Goal: Task Accomplishment & Management: Manage account settings

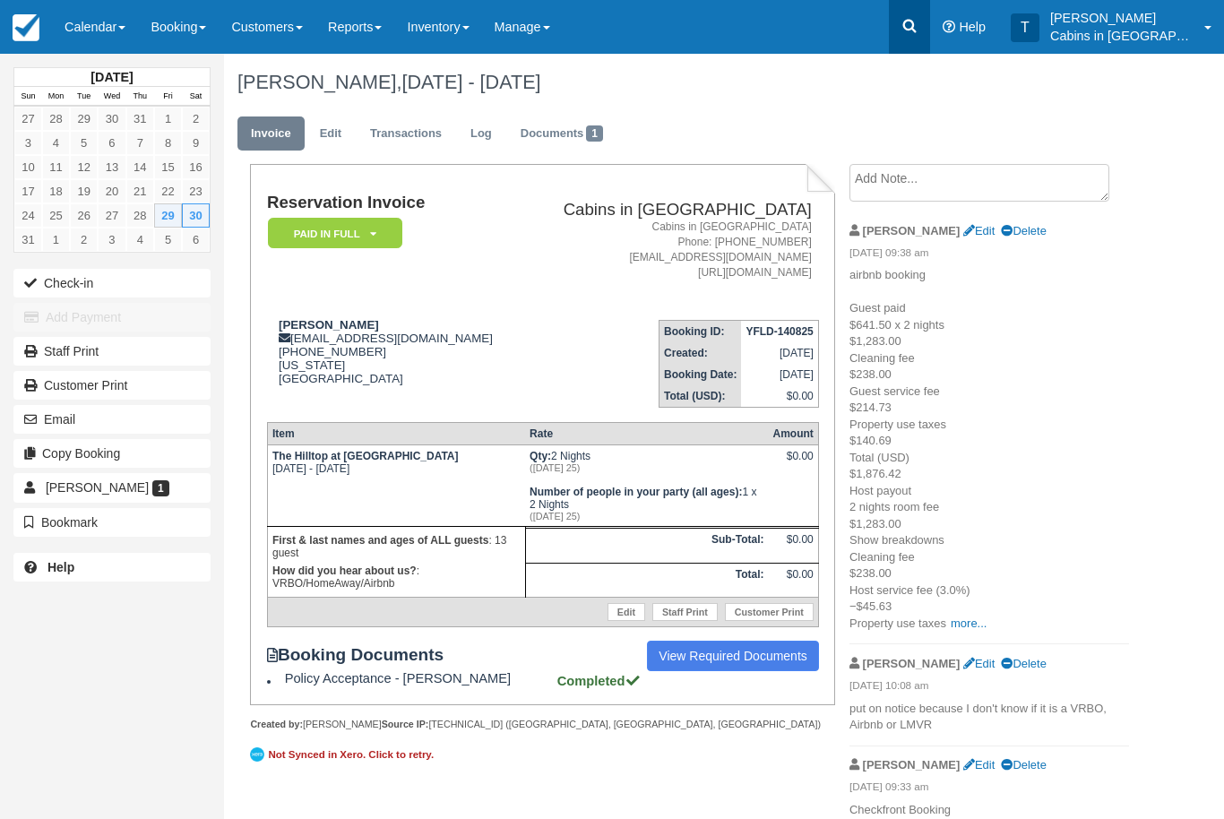
click at [930, 20] on link at bounding box center [909, 27] width 41 height 54
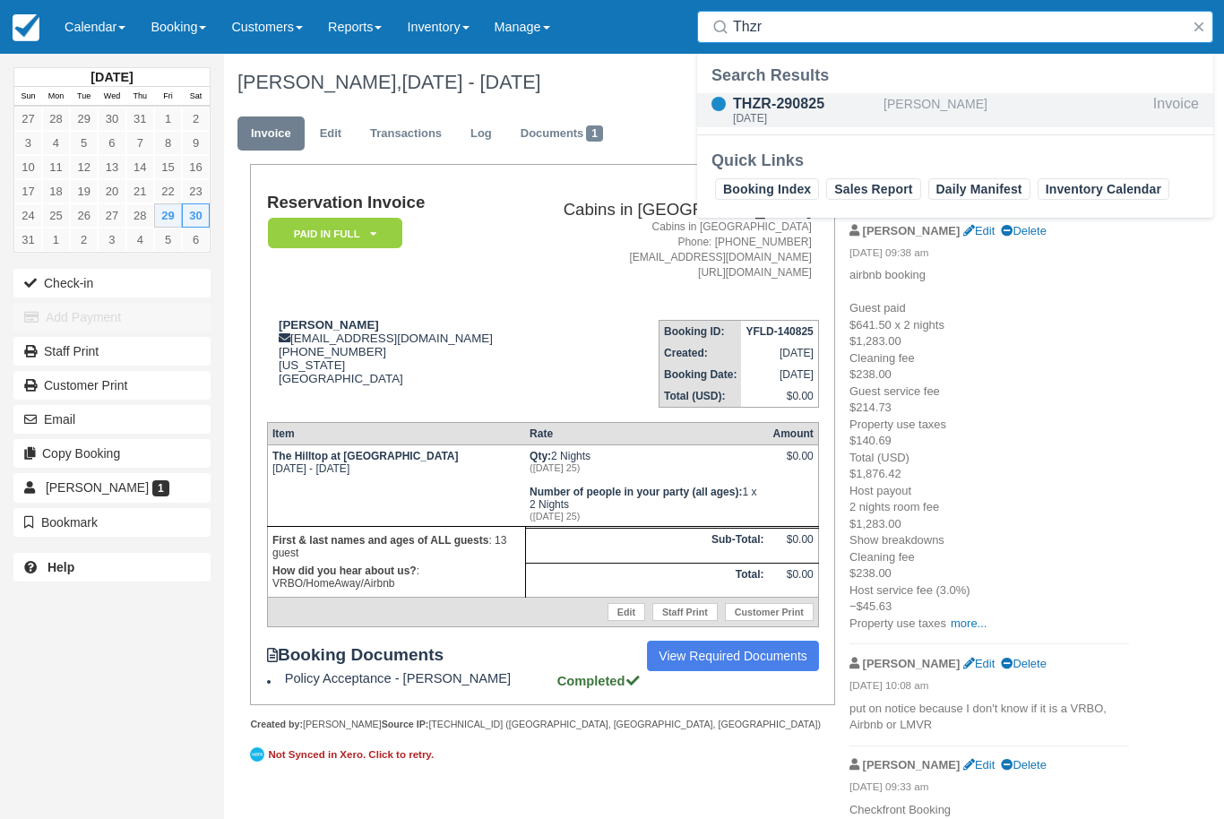
type input "Thzr"
click at [827, 114] on div "[DATE]" at bounding box center [804, 118] width 143 height 11
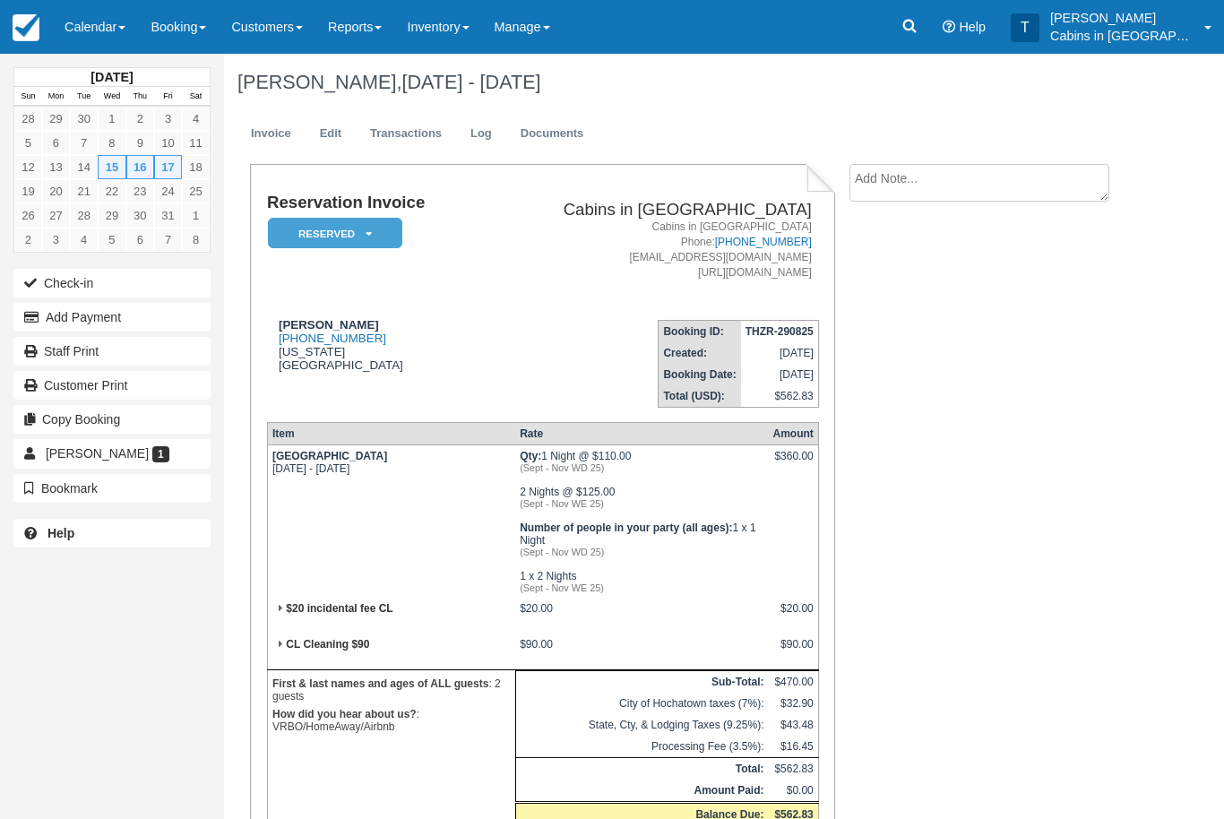
click at [282, 433] on th "Item" at bounding box center [391, 434] width 248 height 22
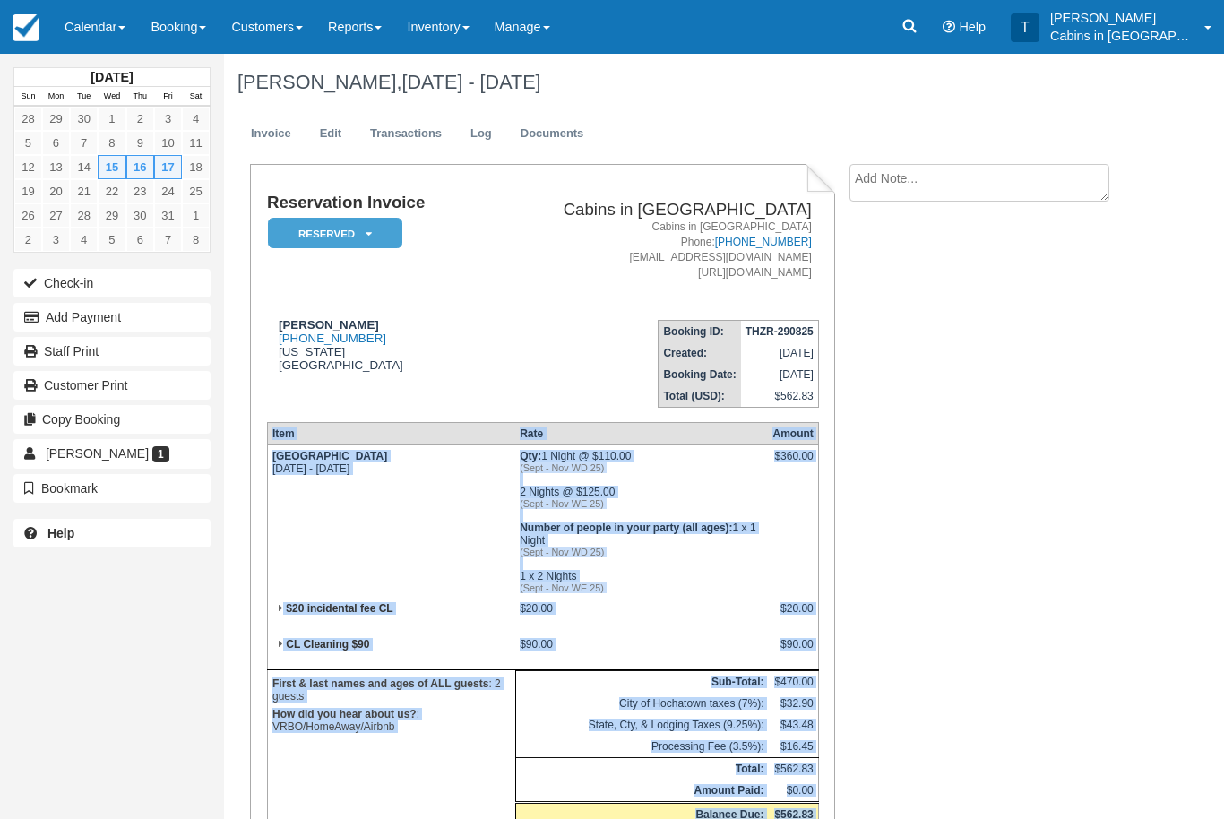
copy div "Item Rate Amount Cardinal Cove Wed Oct 15 2025 - Sat Oct 18 2025 Qty: 1 Night @…"
click at [999, 182] on textarea at bounding box center [979, 183] width 260 height 38
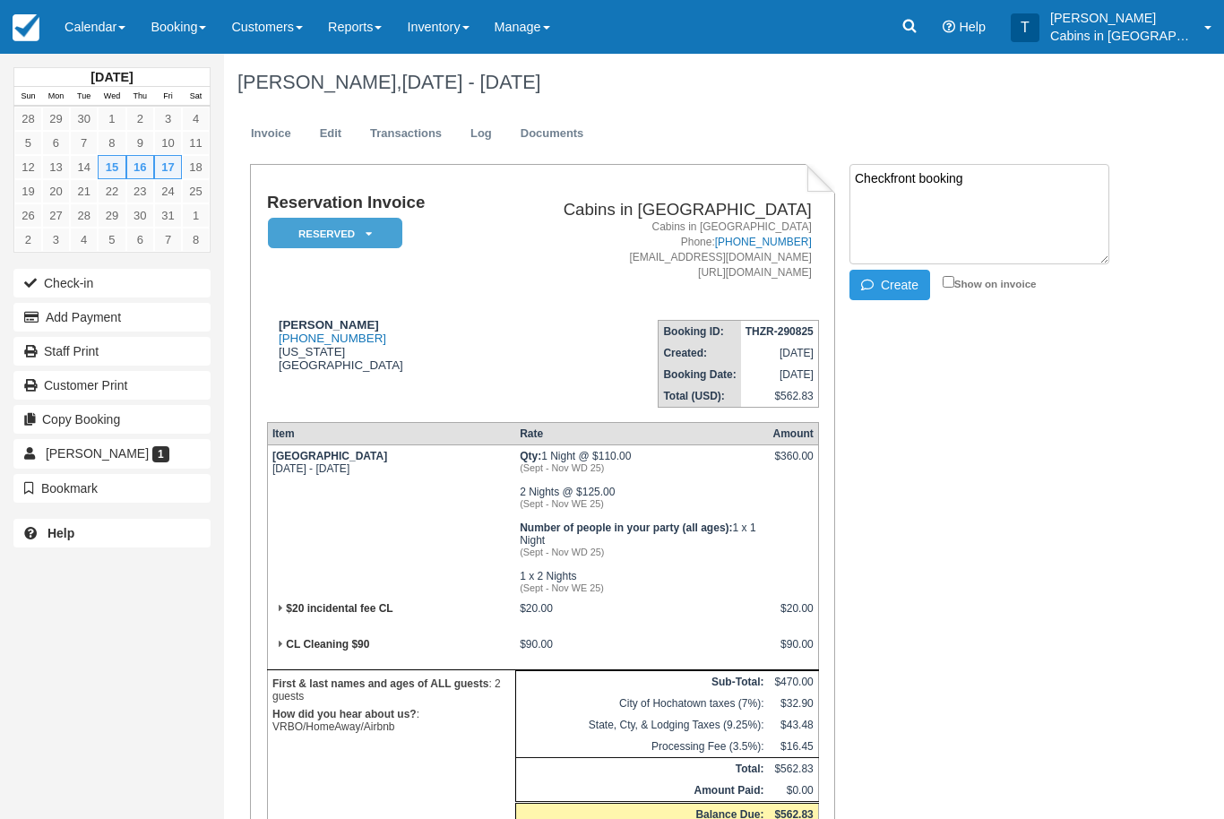
paste textarea "Item Rate Amount Cardinal Cove Wed Oct 15 2025 - Sat Oct 18 2025 Qty: 1 Night @…"
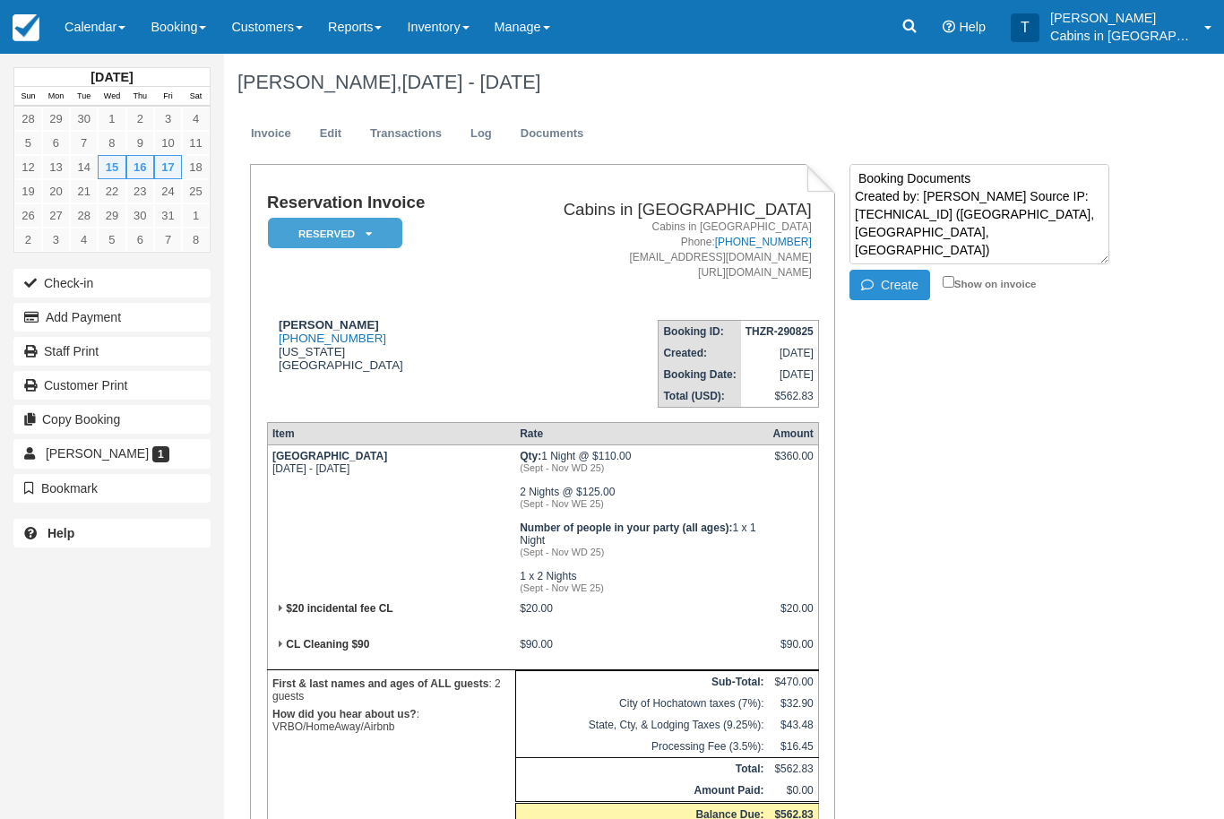
type textarea "Checkfront booking Item Rate Amount Cardinal Cove Wed Oct 15 2025 - Sat Oct 18 …"
click at [899, 272] on button "Create" at bounding box center [889, 285] width 81 height 30
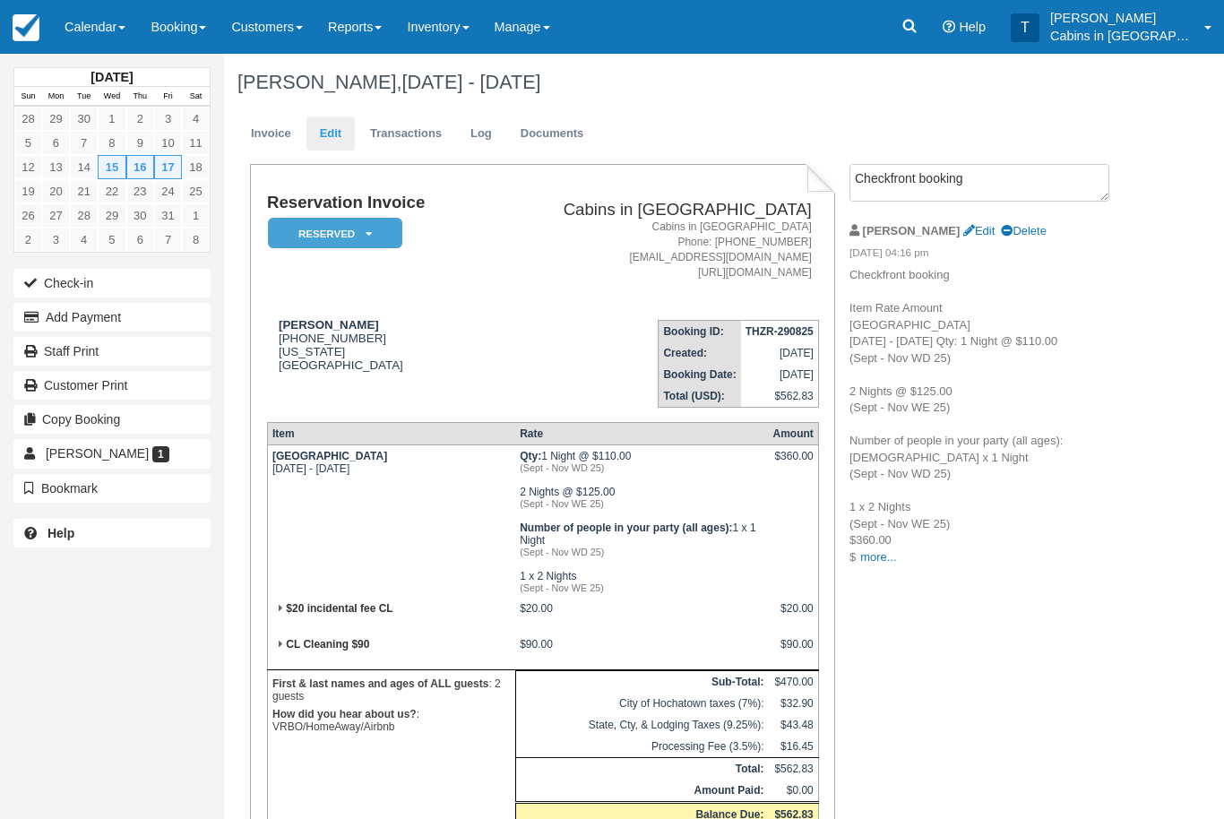
click at [344, 132] on link "Edit" at bounding box center [330, 133] width 48 height 35
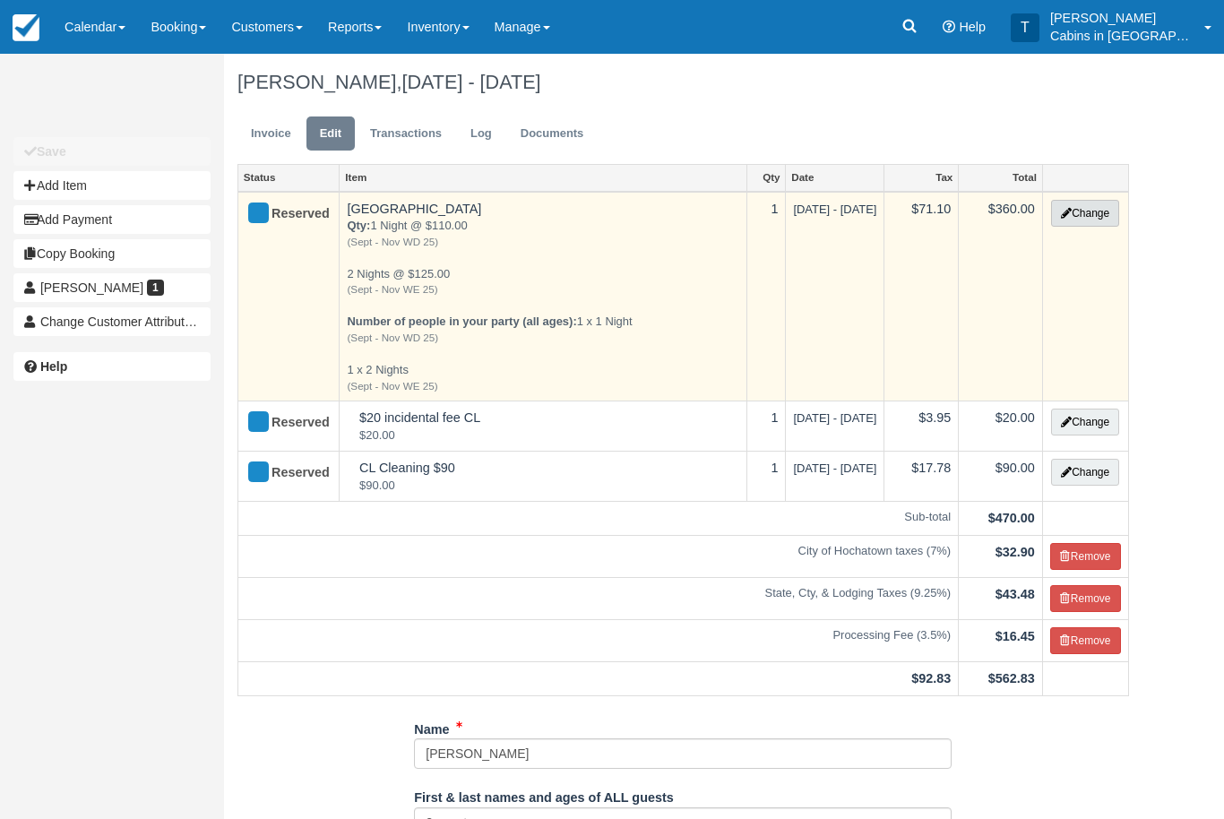
click at [1100, 206] on button "Change" at bounding box center [1085, 213] width 68 height 27
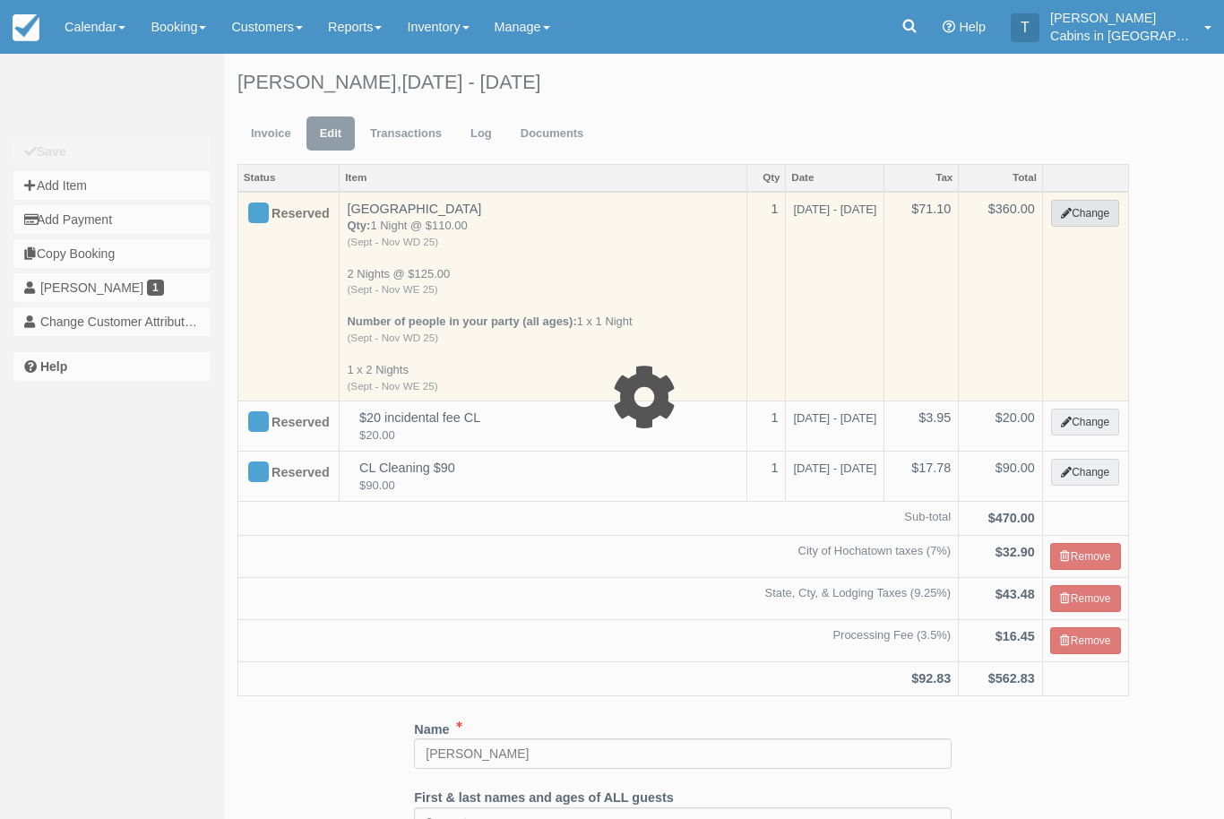
select select "1"
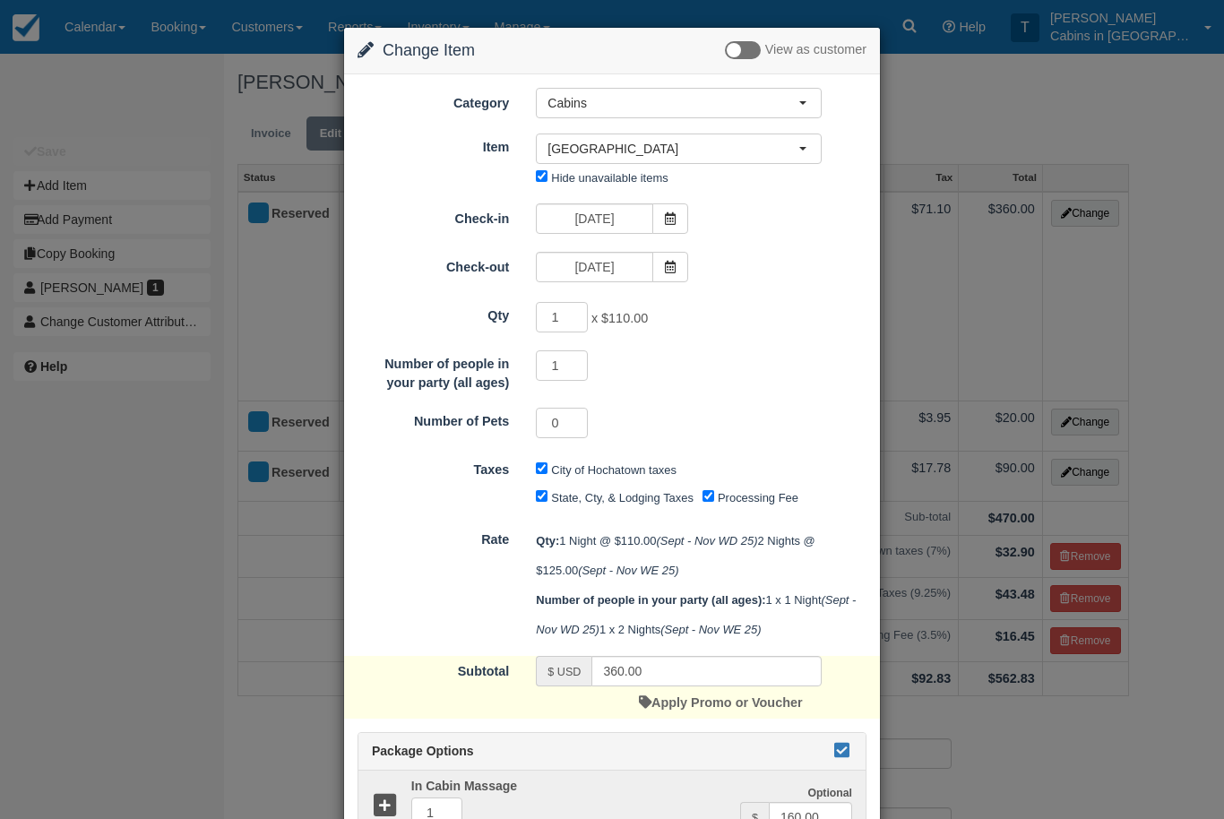
click at [850, 756] on icon at bounding box center [840, 750] width 21 height 13
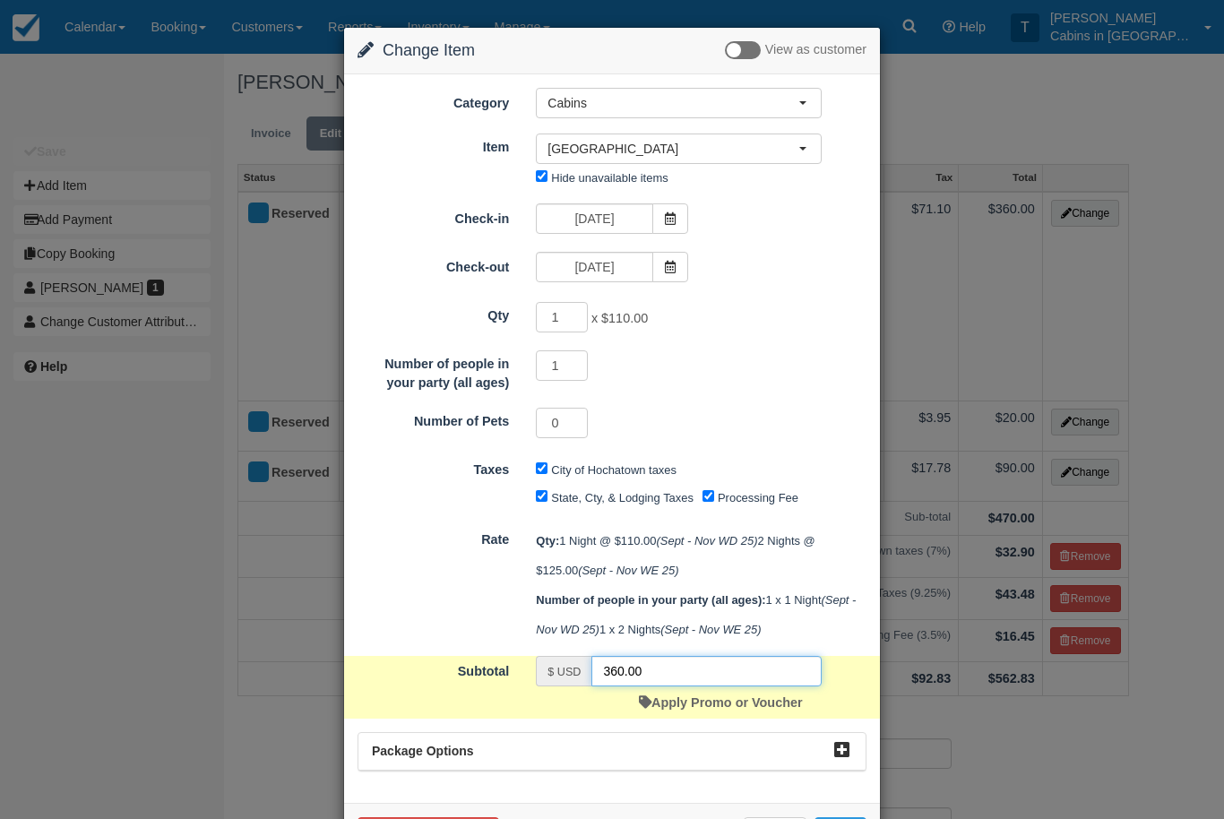
click at [651, 686] on input "360.00" at bounding box center [706, 671] width 230 height 30
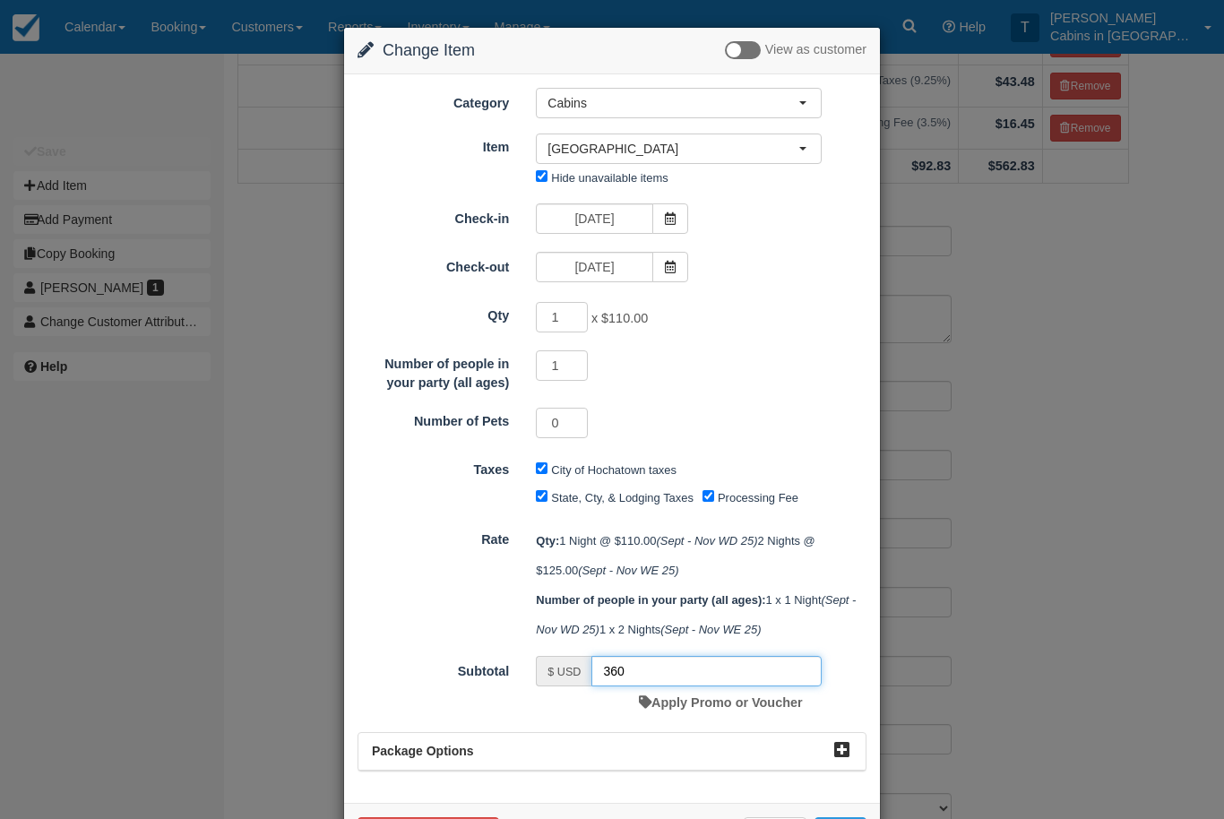
scroll to position [512, 0]
type input "3"
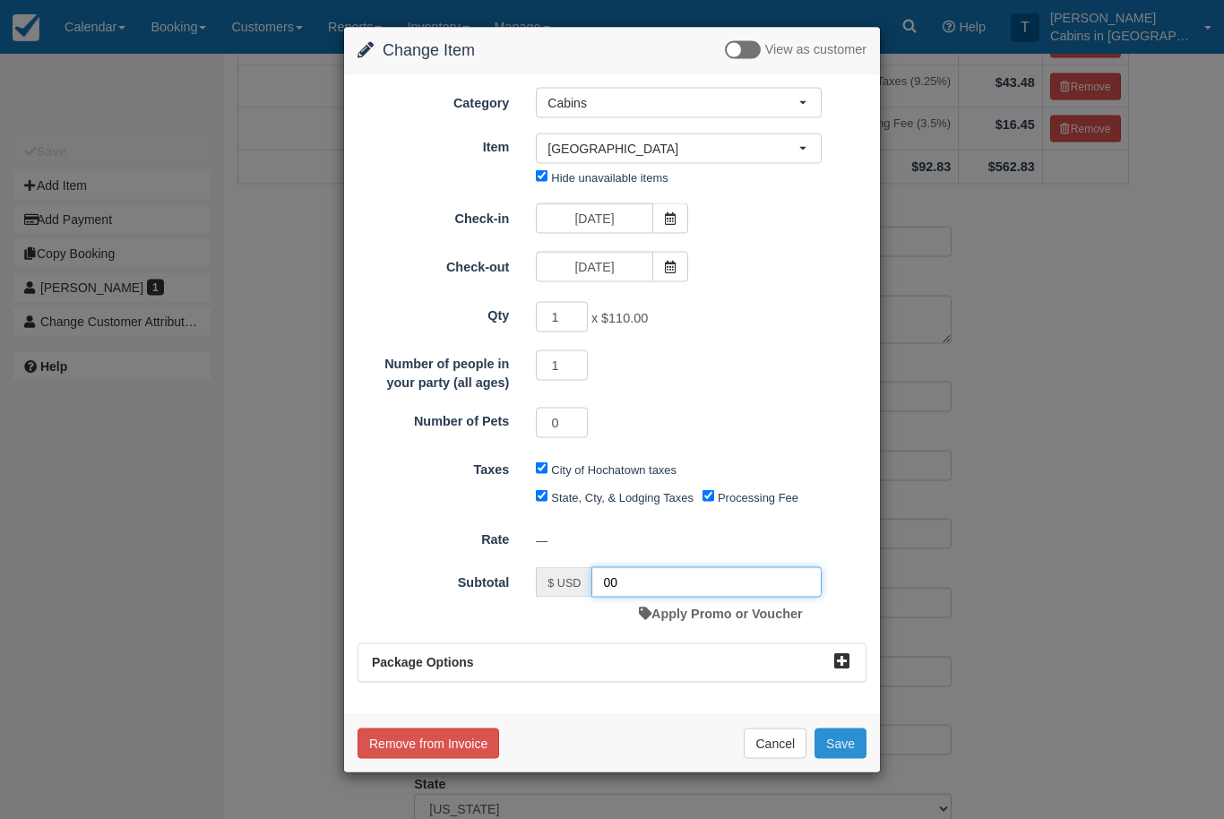
type input "00"
click at [860, 738] on button "Save" at bounding box center [840, 743] width 52 height 30
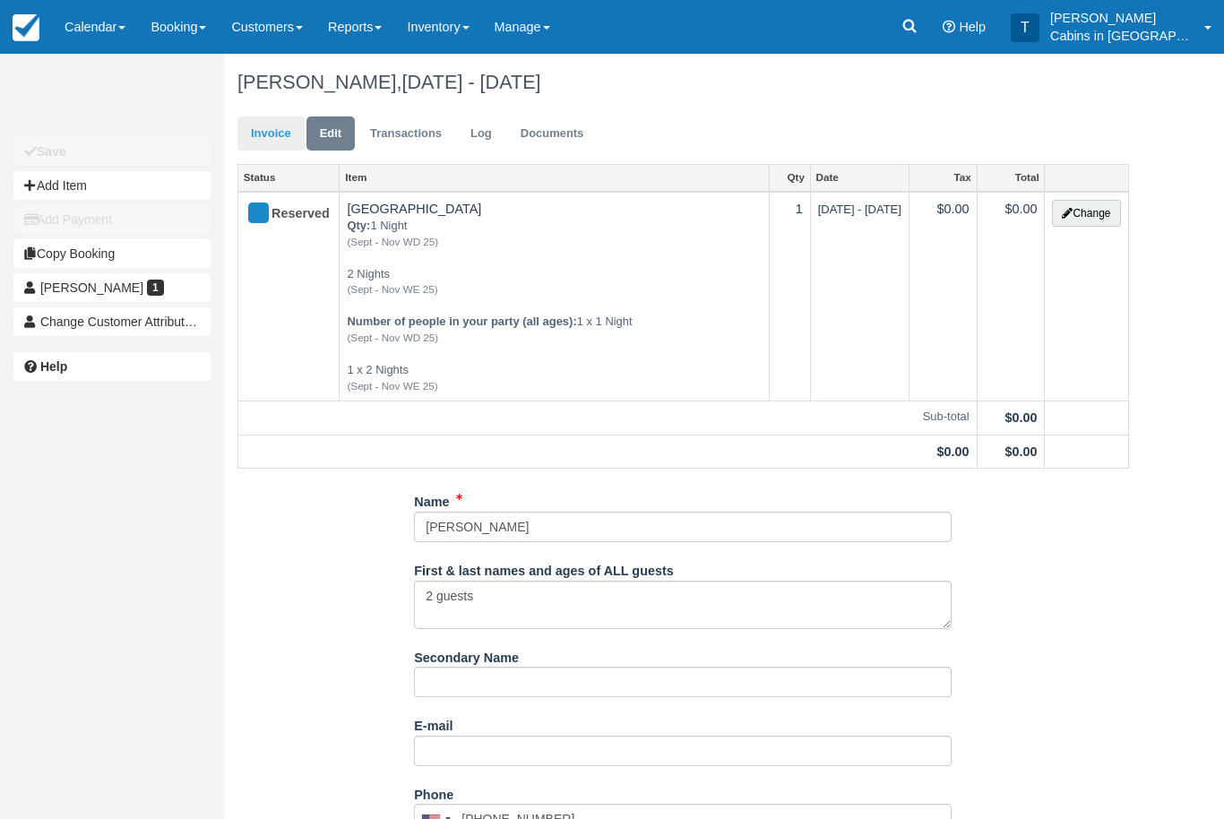
click at [268, 137] on link "Invoice" at bounding box center [270, 133] width 67 height 35
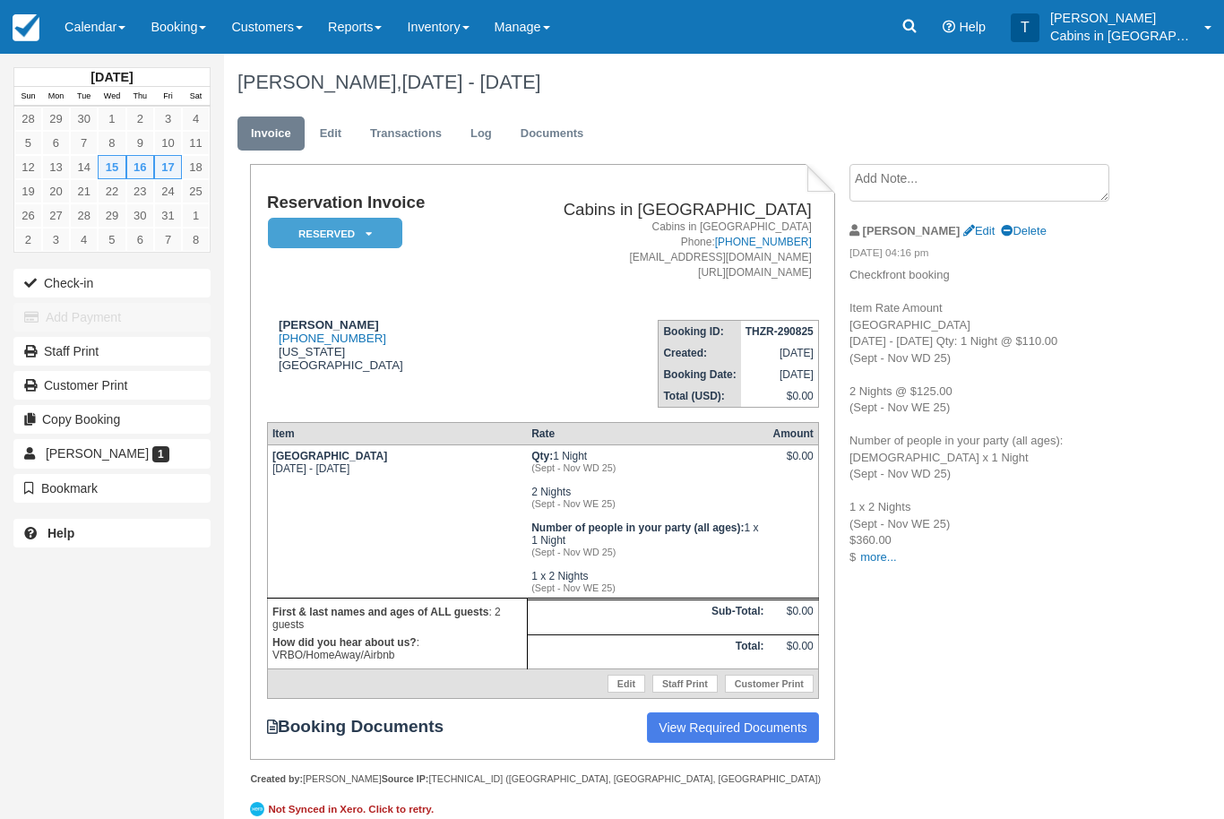
click at [983, 185] on textarea at bounding box center [979, 183] width 260 height 38
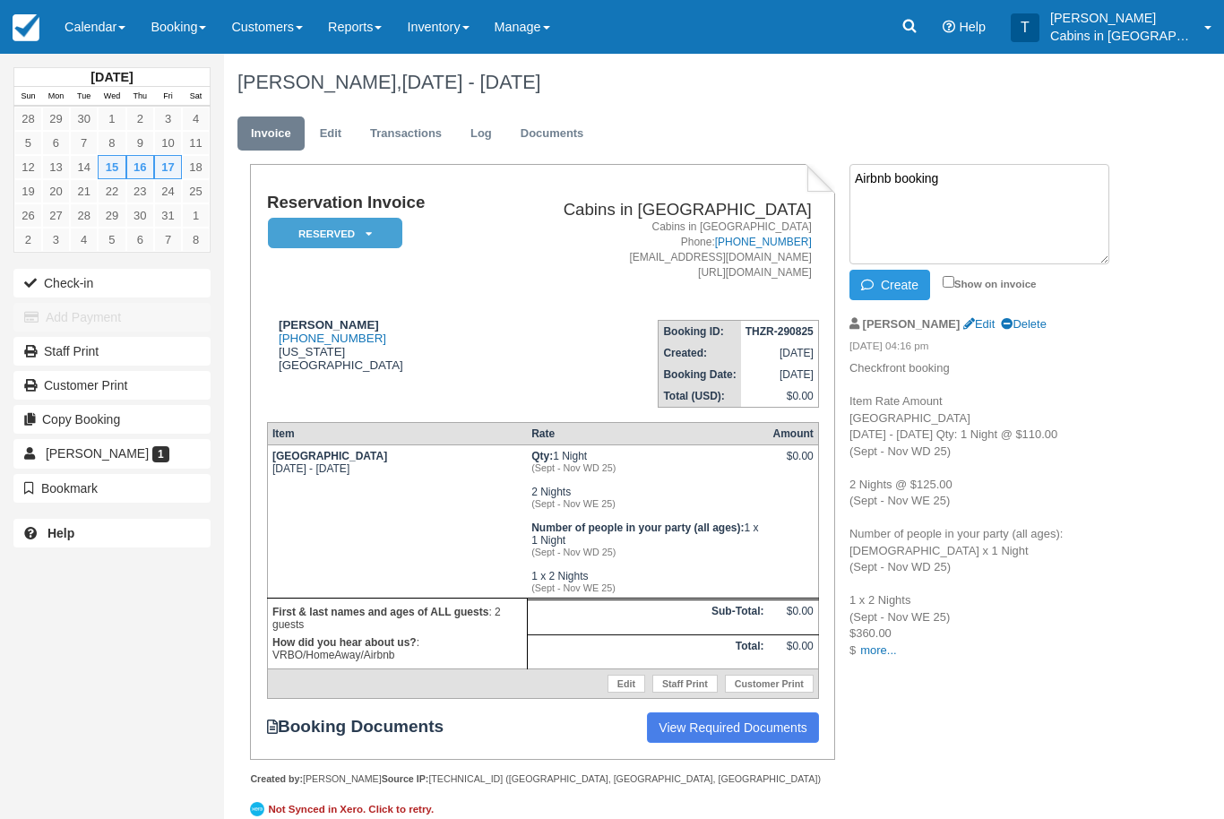
paste textarea "itinerary Guest paid $161.67 x 3 nights $485.00 Cleaning fee $90.00 Guest servi…"
type textarea "Airbnb booking itinerary Guest paid $161.67 x 3 nights $485.00 Cleaning fee $90…"
click at [885, 284] on button "Create" at bounding box center [889, 285] width 81 height 30
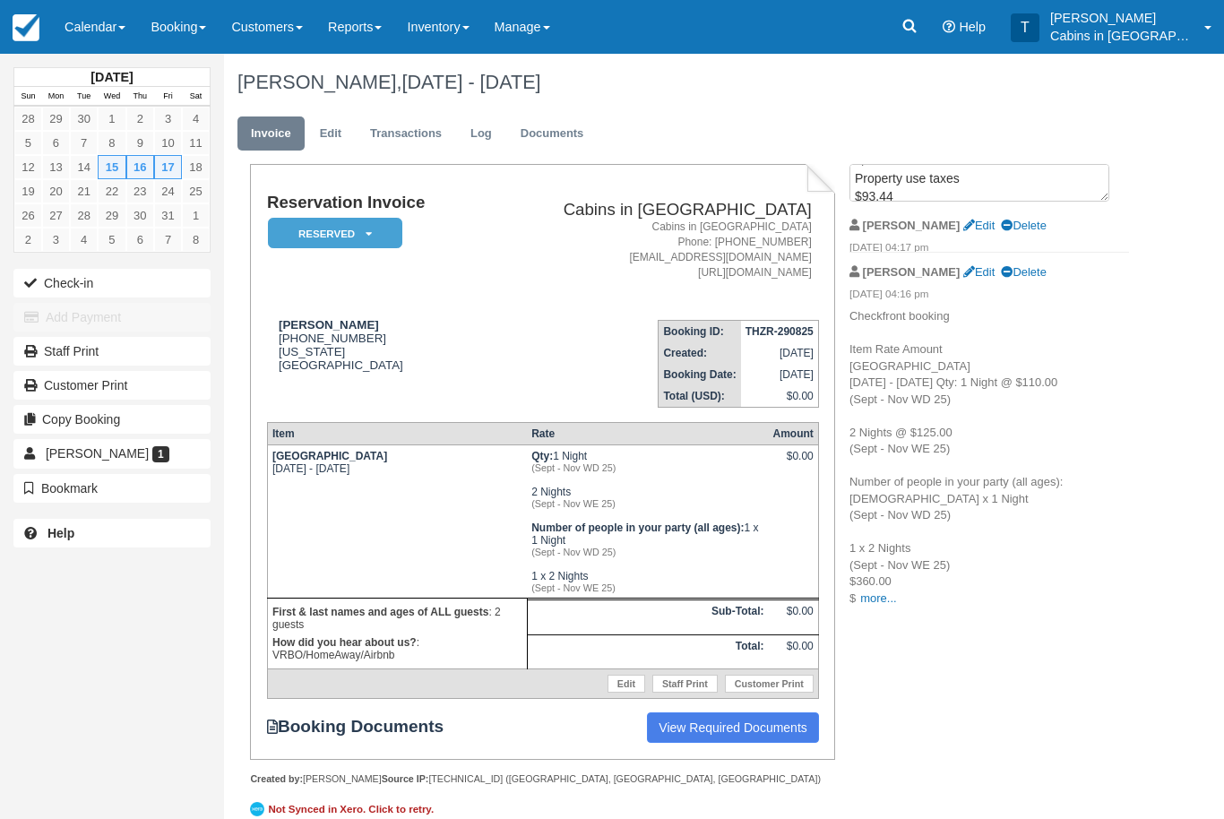
scroll to position [0, 0]
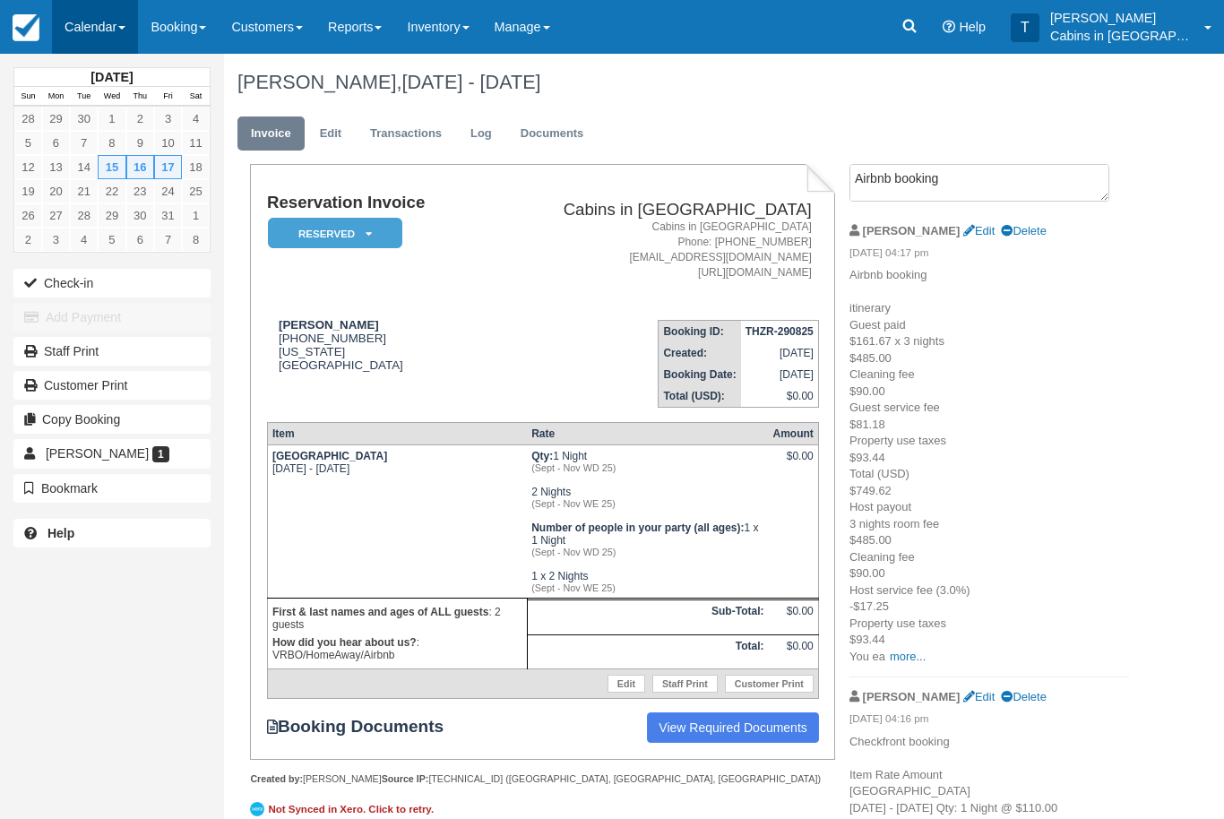
click at [104, 25] on link "Calendar" at bounding box center [95, 27] width 86 height 54
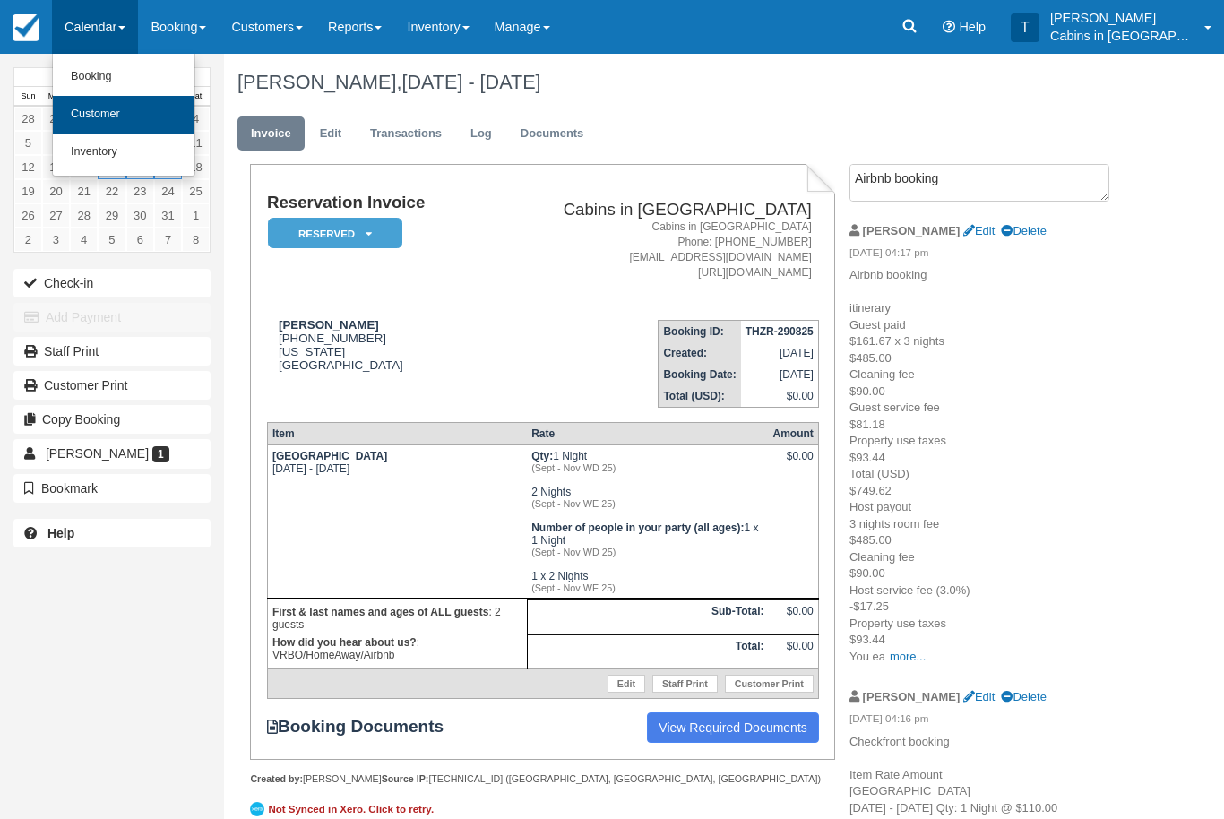
click at [156, 106] on link "Customer" at bounding box center [124, 115] width 142 height 38
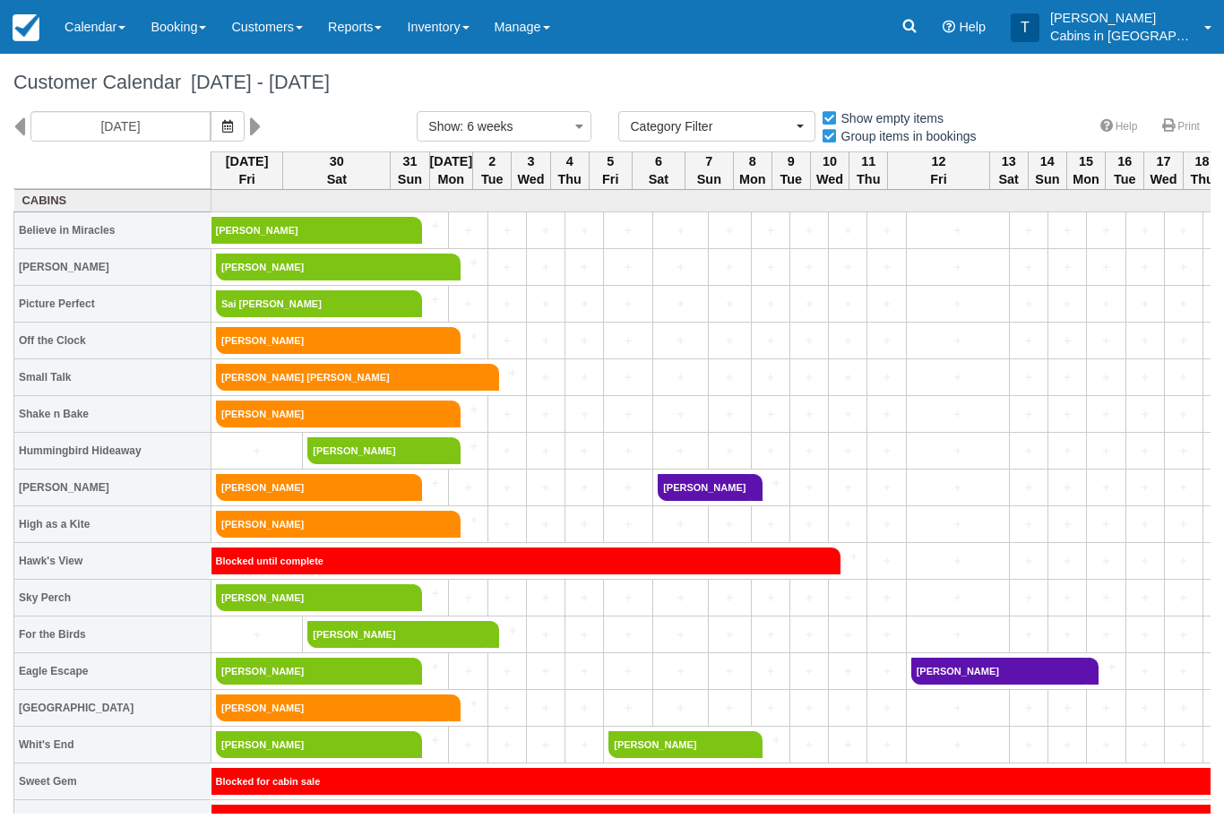
select select
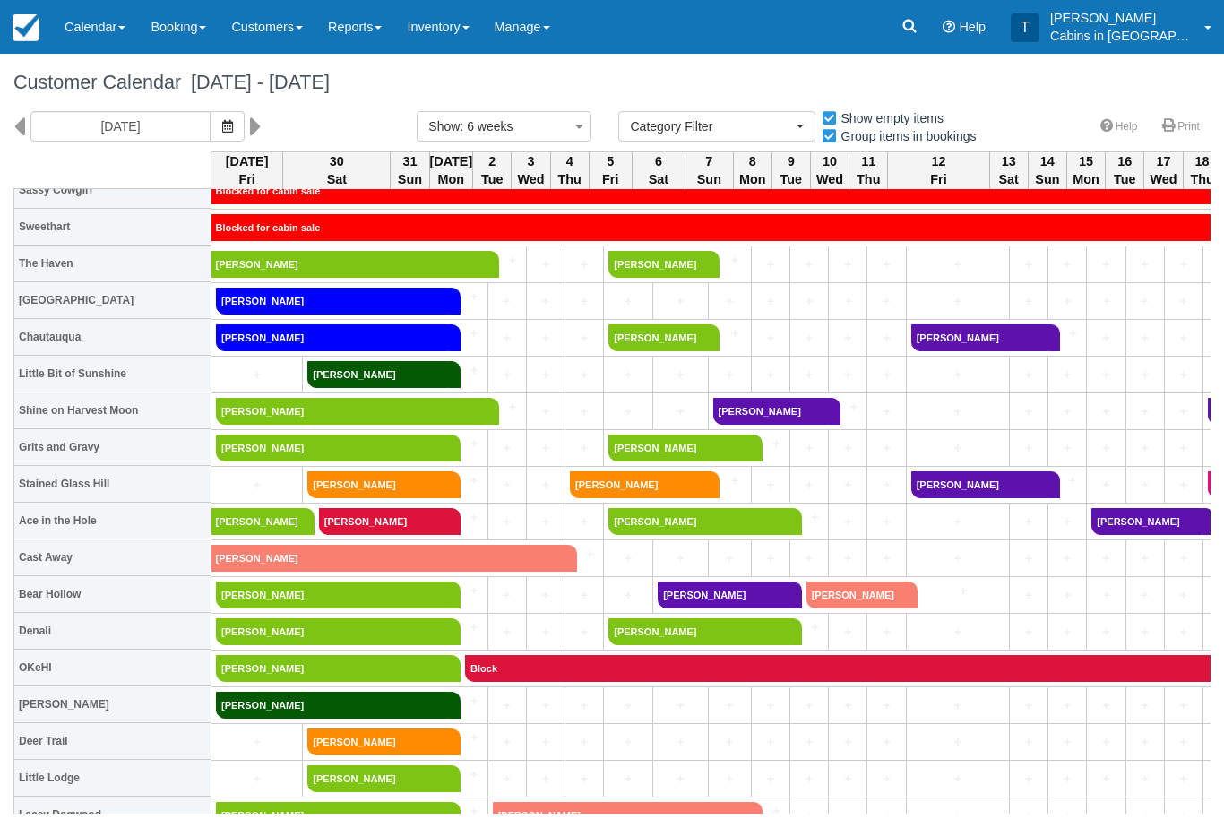
scroll to position [665, 0]
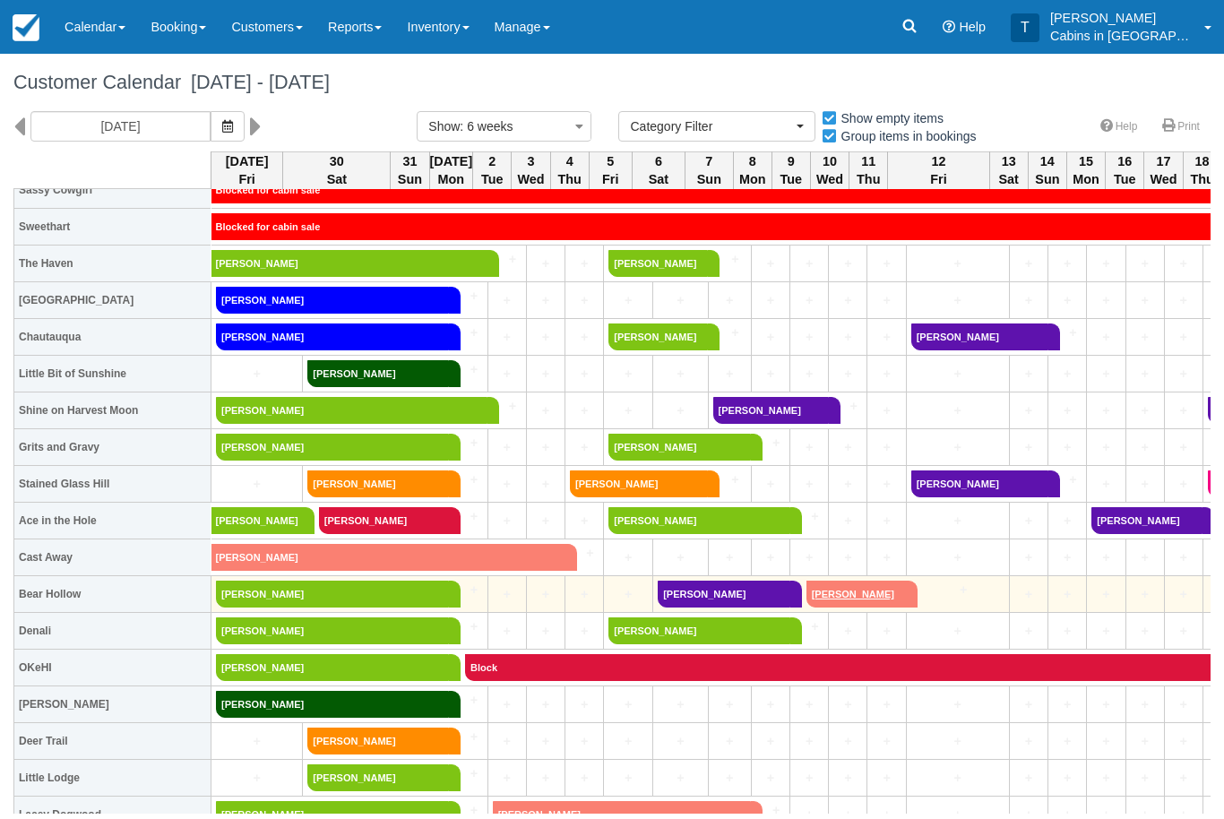
click at [849, 588] on link "Terry Waymire" at bounding box center [856, 593] width 100 height 27
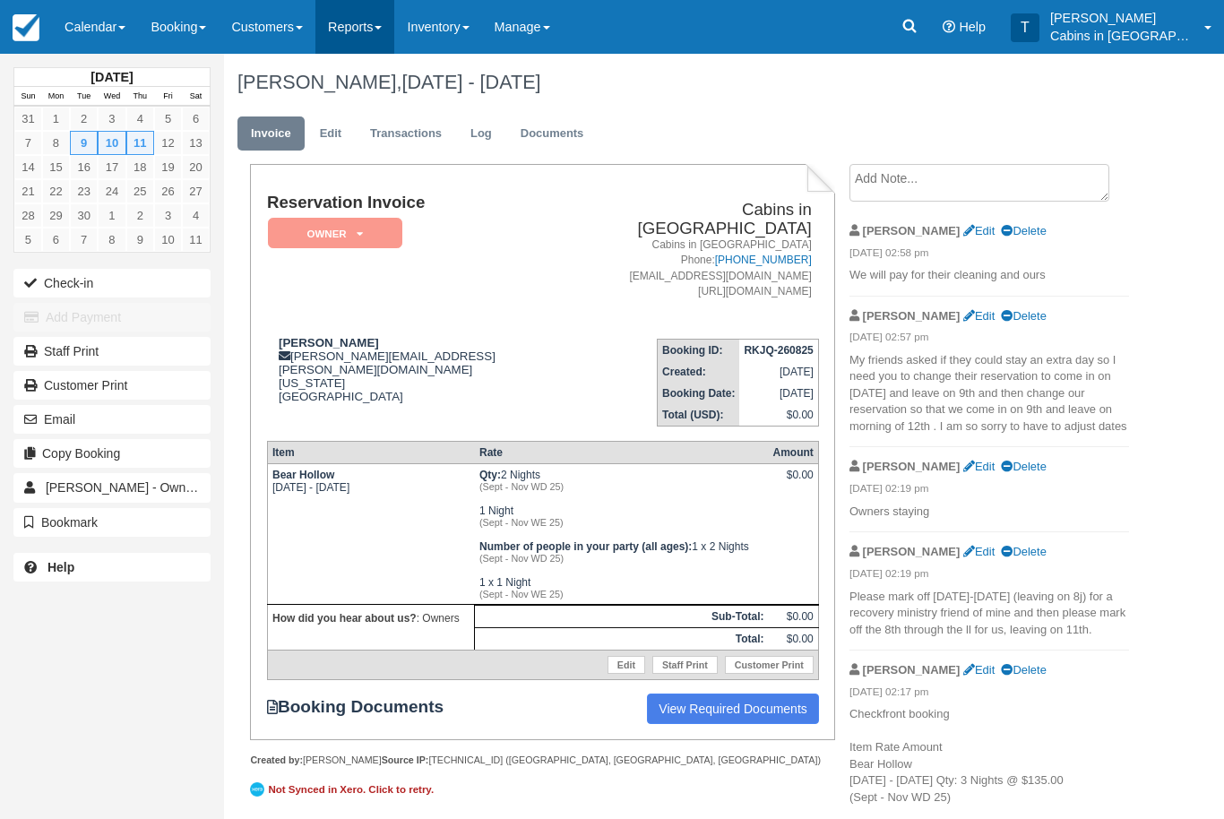
click at [376, 29] on link "Reports" at bounding box center [354, 27] width 79 height 54
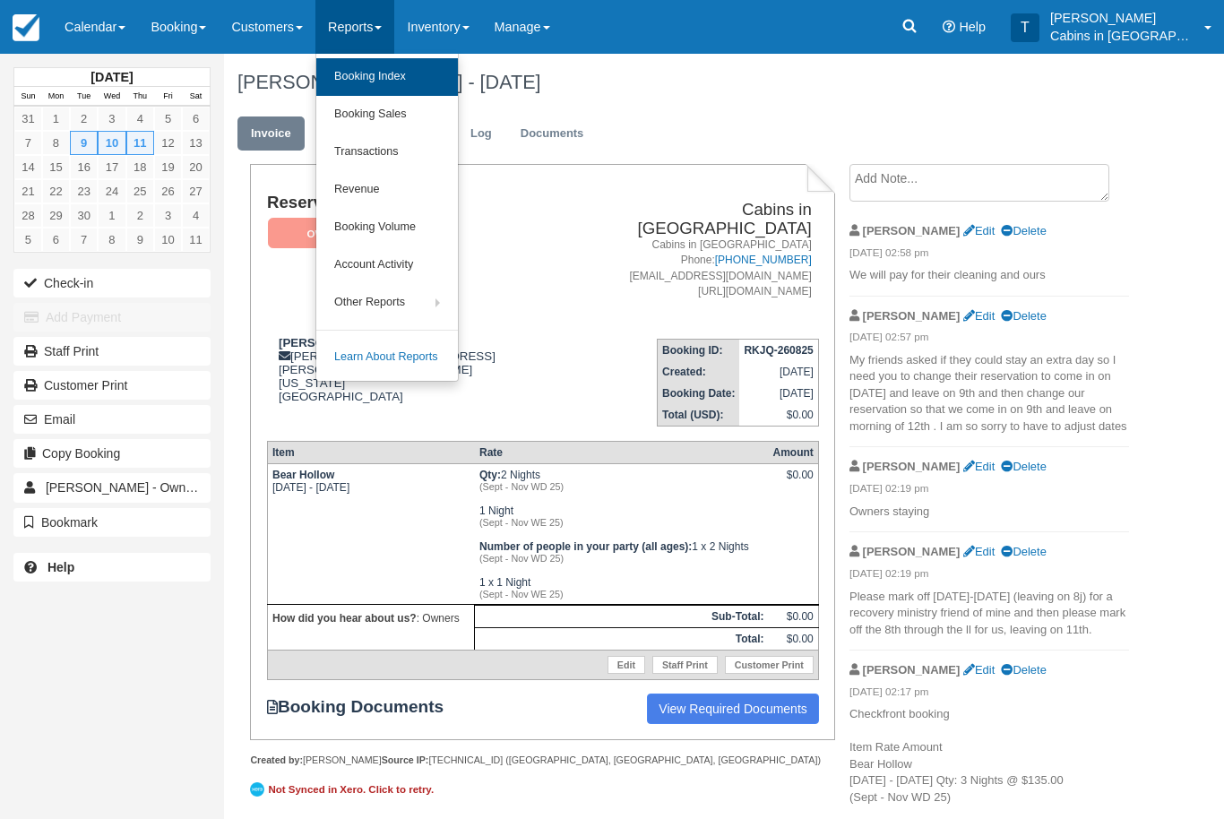
click at [432, 74] on link "Booking Index" at bounding box center [387, 77] width 142 height 38
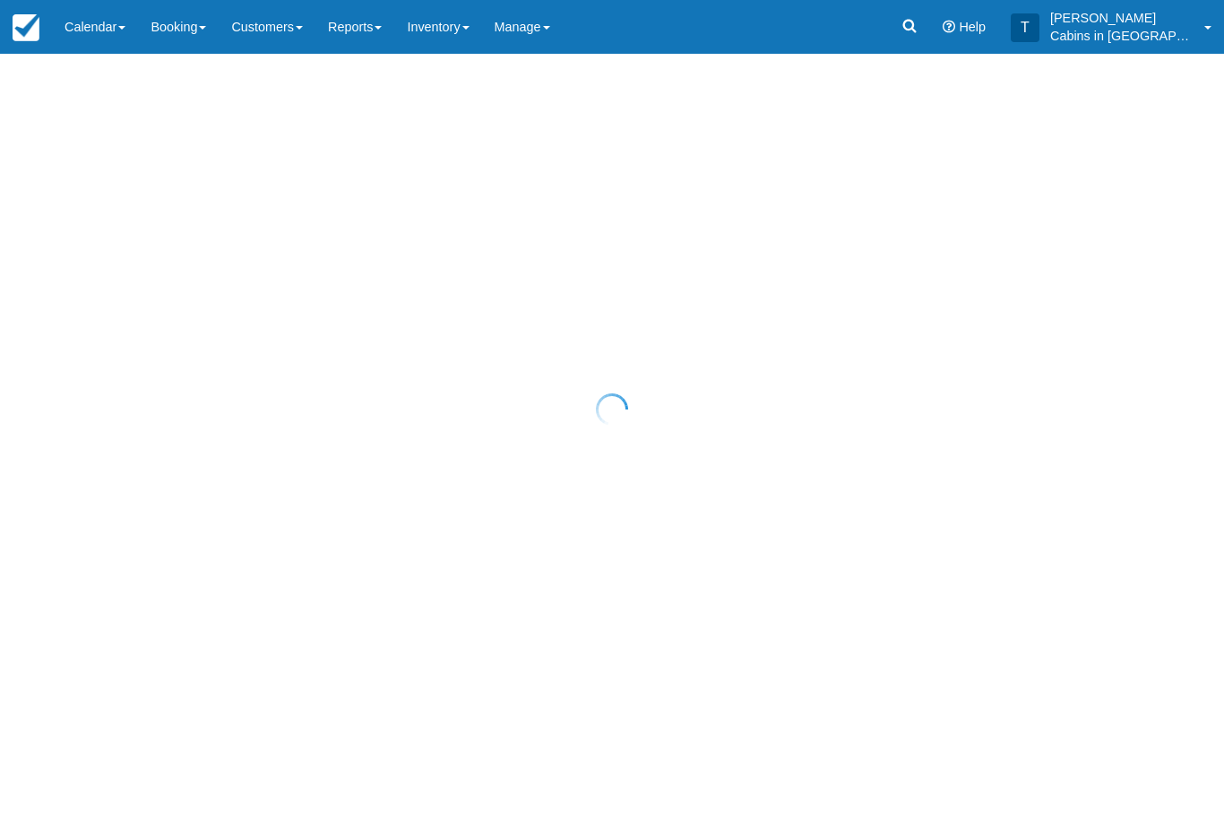
select select "25"
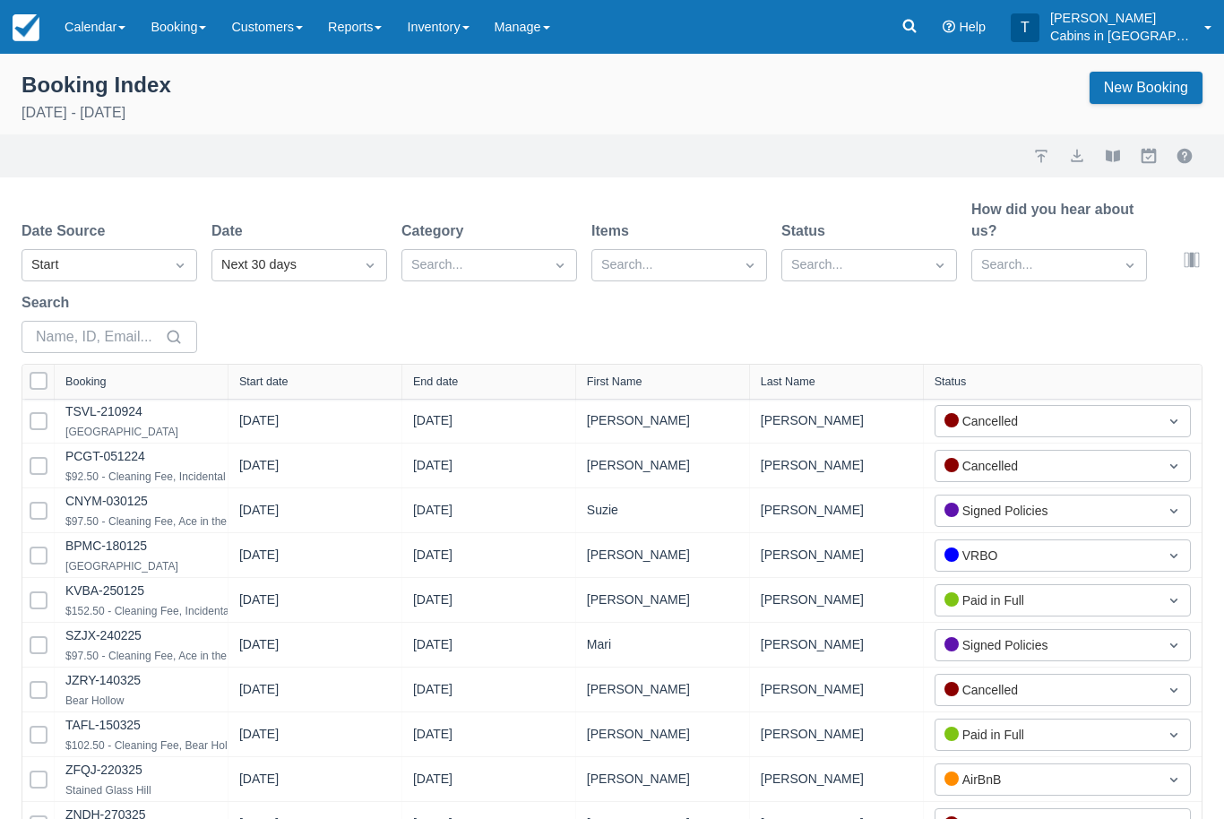
select select "25"
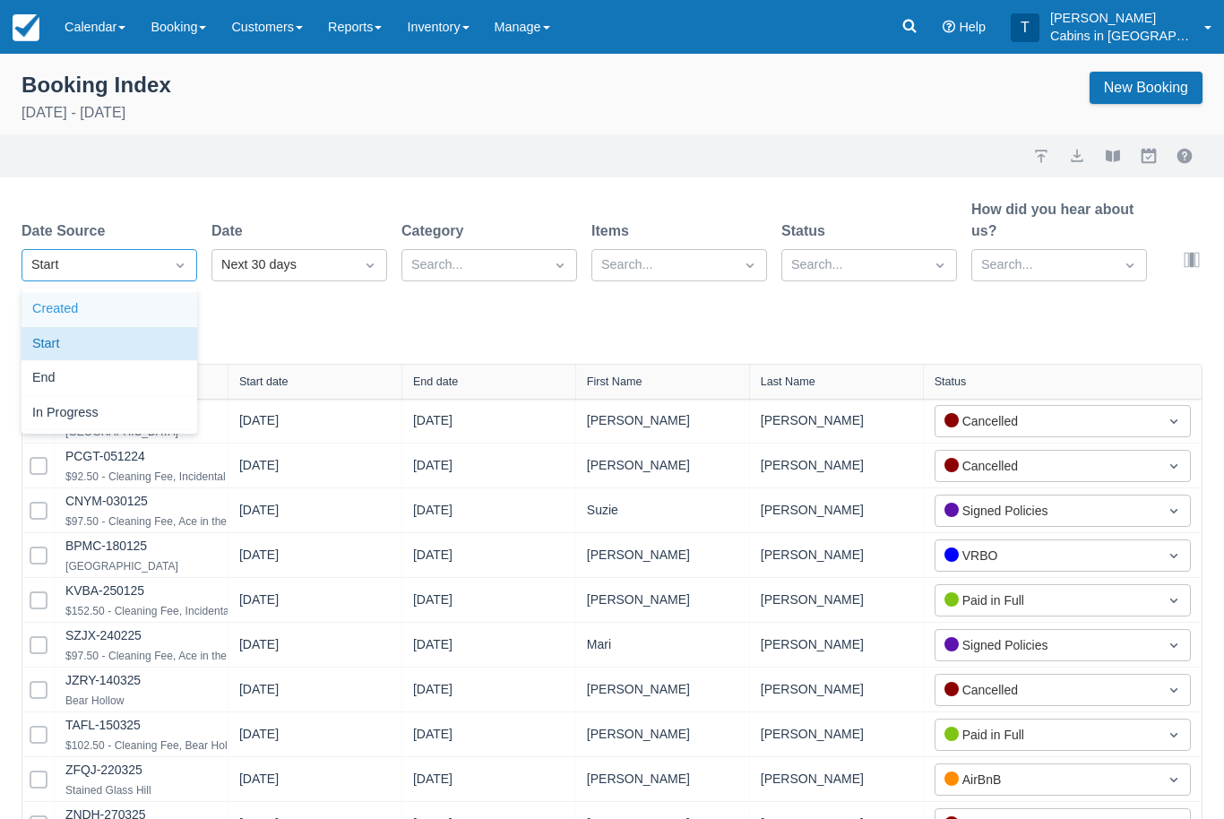
click at [167, 323] on div "Created" at bounding box center [109, 309] width 176 height 35
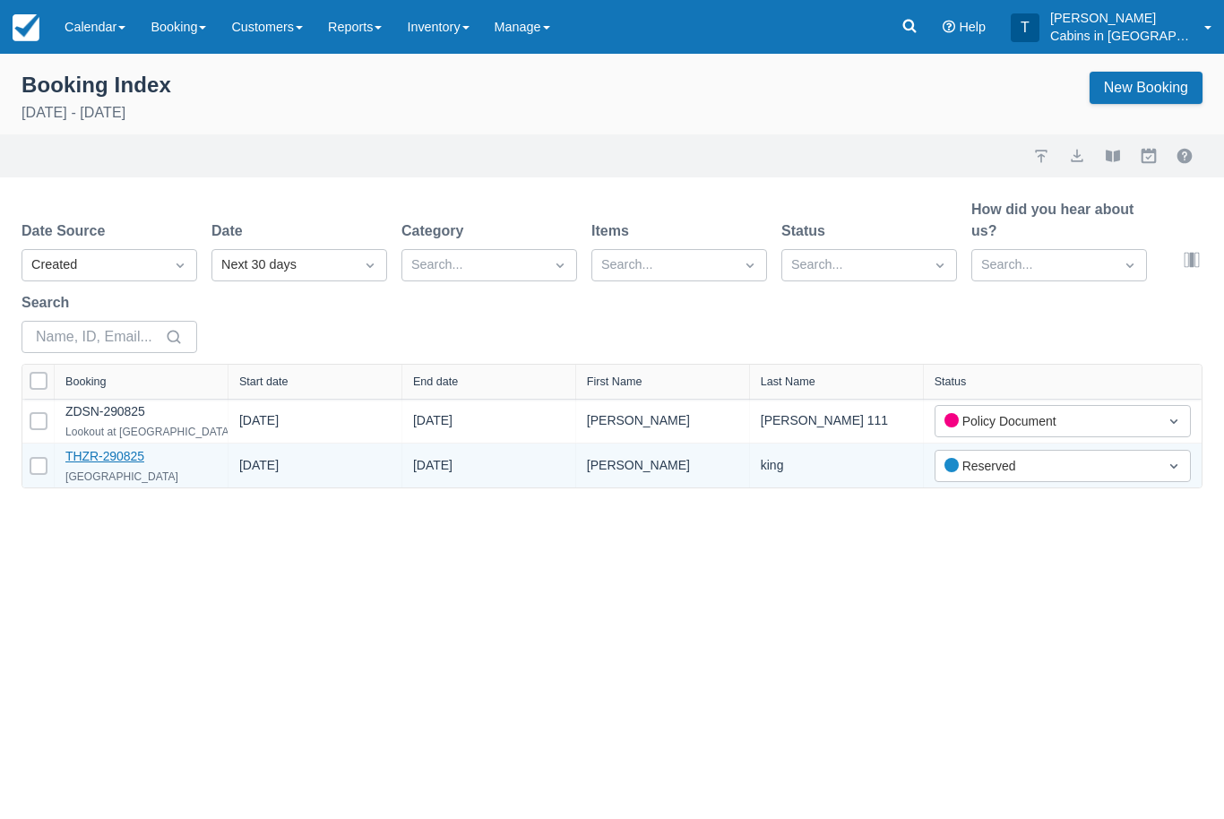
click at [143, 463] on link "THZR-290825" at bounding box center [104, 456] width 79 height 14
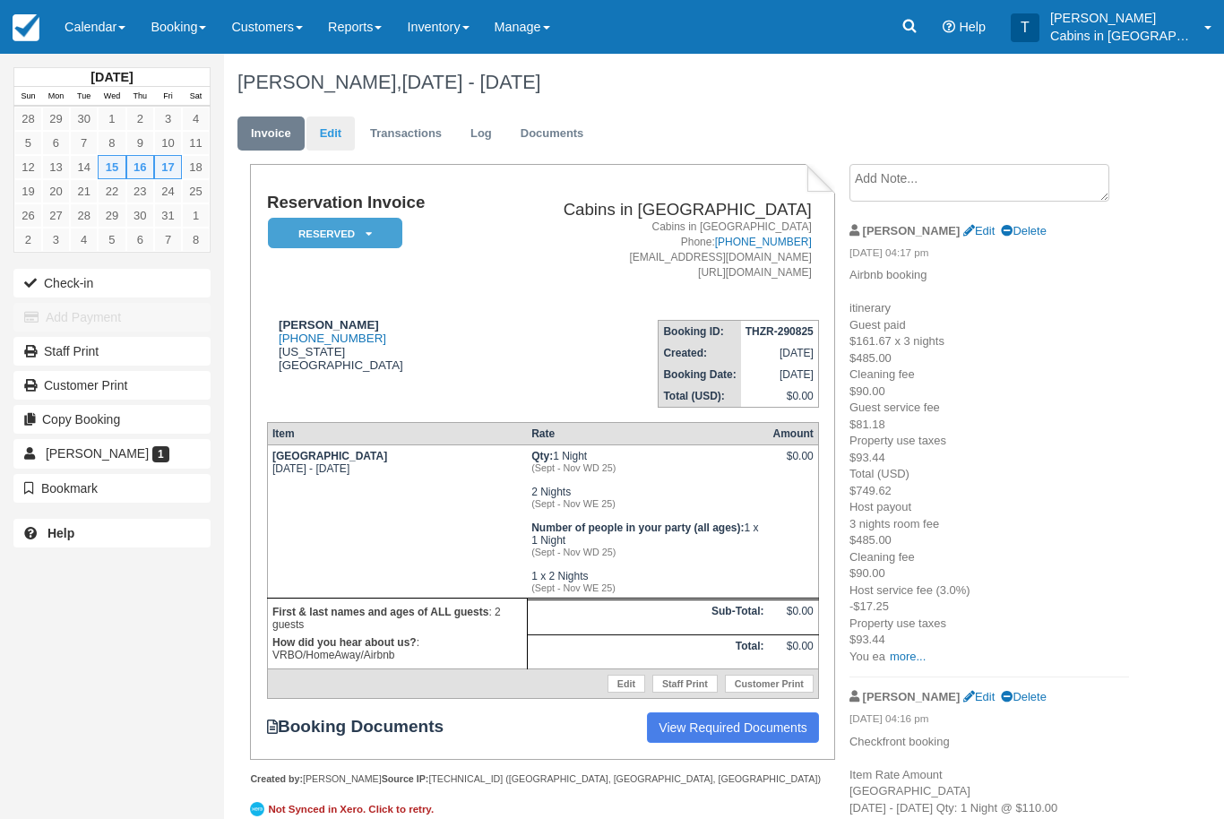
click at [336, 133] on link "Edit" at bounding box center [330, 133] width 48 height 35
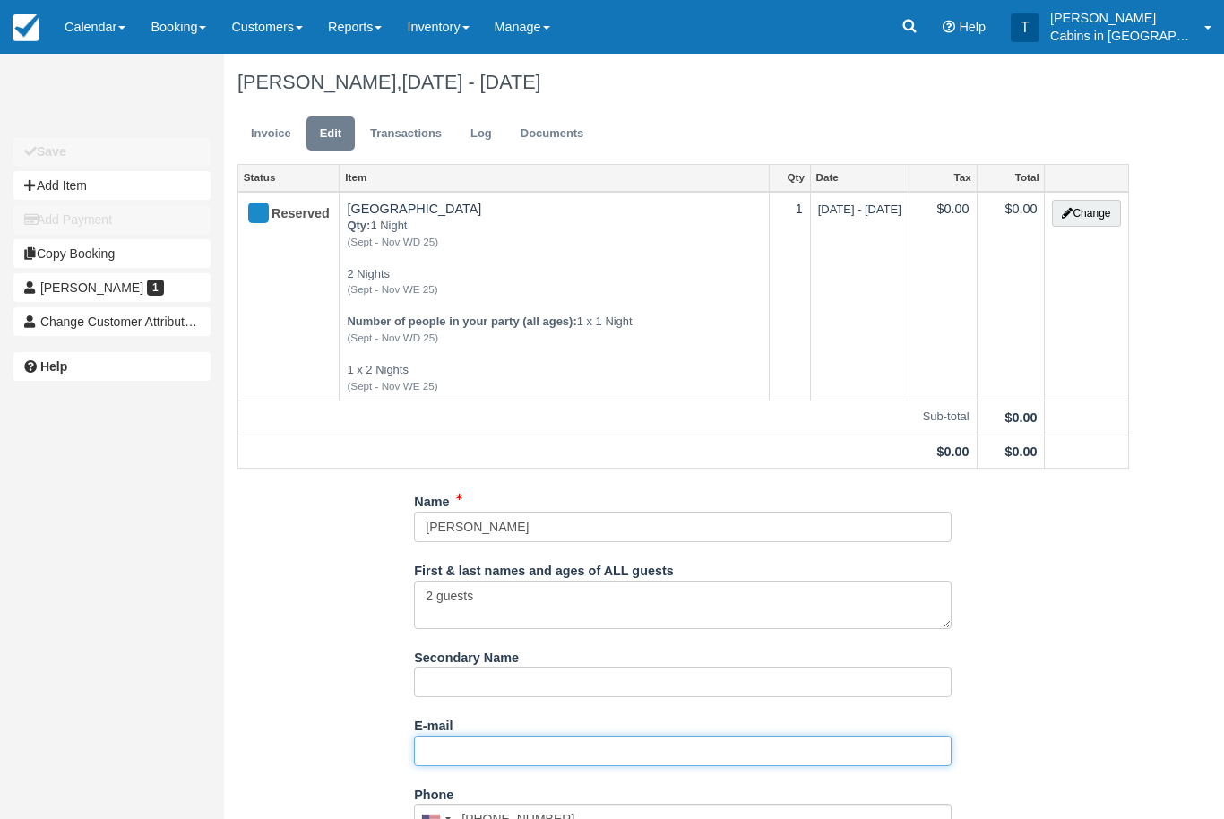
click at [537, 743] on input "E-mail" at bounding box center [682, 750] width 537 height 30
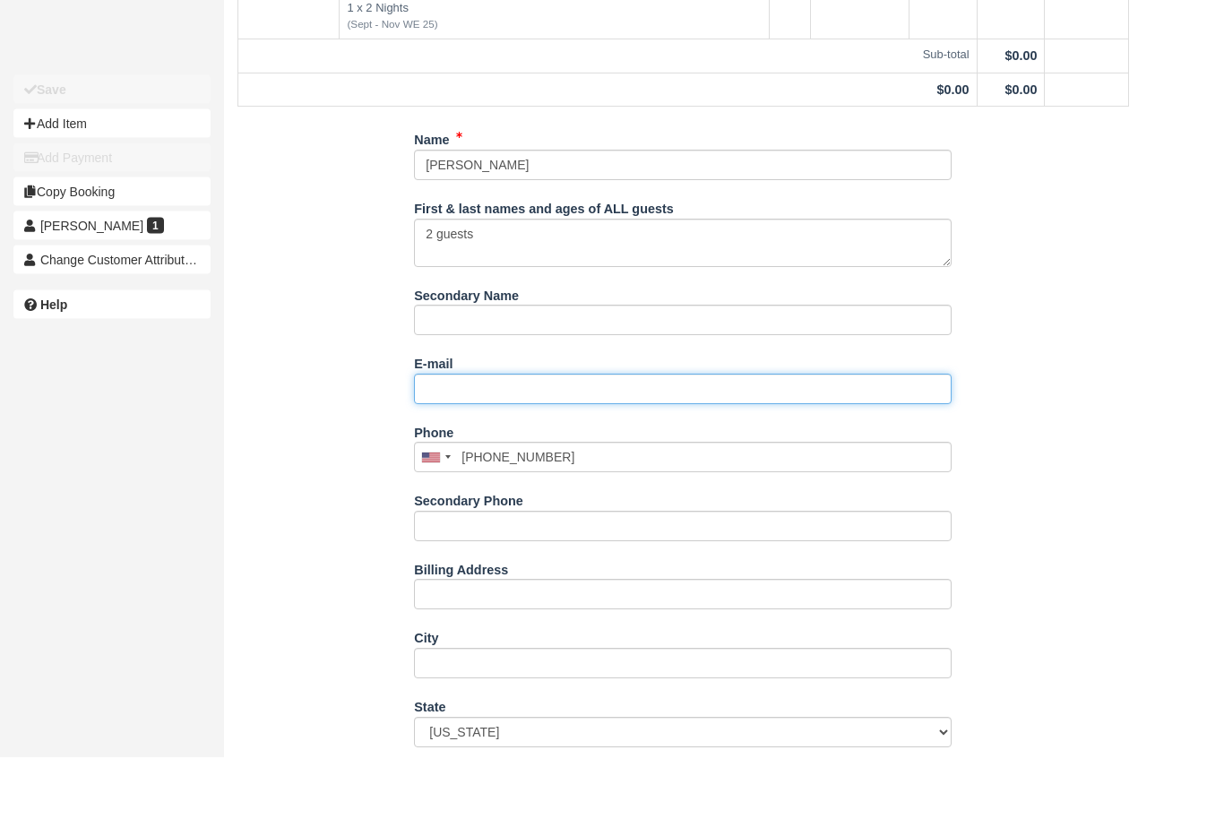
click at [520, 436] on input "E-mail" at bounding box center [682, 451] width 537 height 30
paste input "mailto:Lindsey.hobbs11@gmail.com"
click at [447, 436] on input "mailto:Lindsey.hobbs11@gmail.com" at bounding box center [682, 451] width 537 height 30
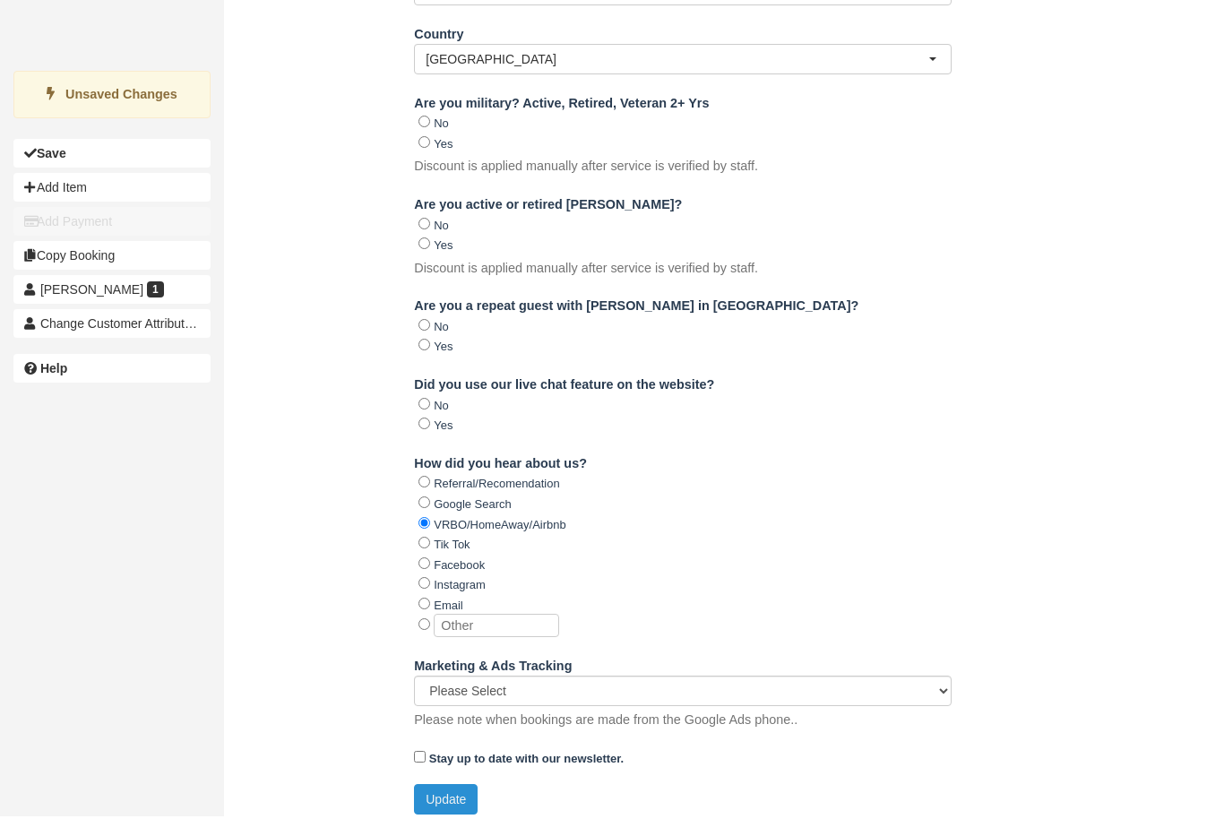
type input "Lindsey.hobbs11@gmail.com"
click at [464, 792] on button "Update" at bounding box center [446, 802] width 64 height 30
type input "+19188070019"
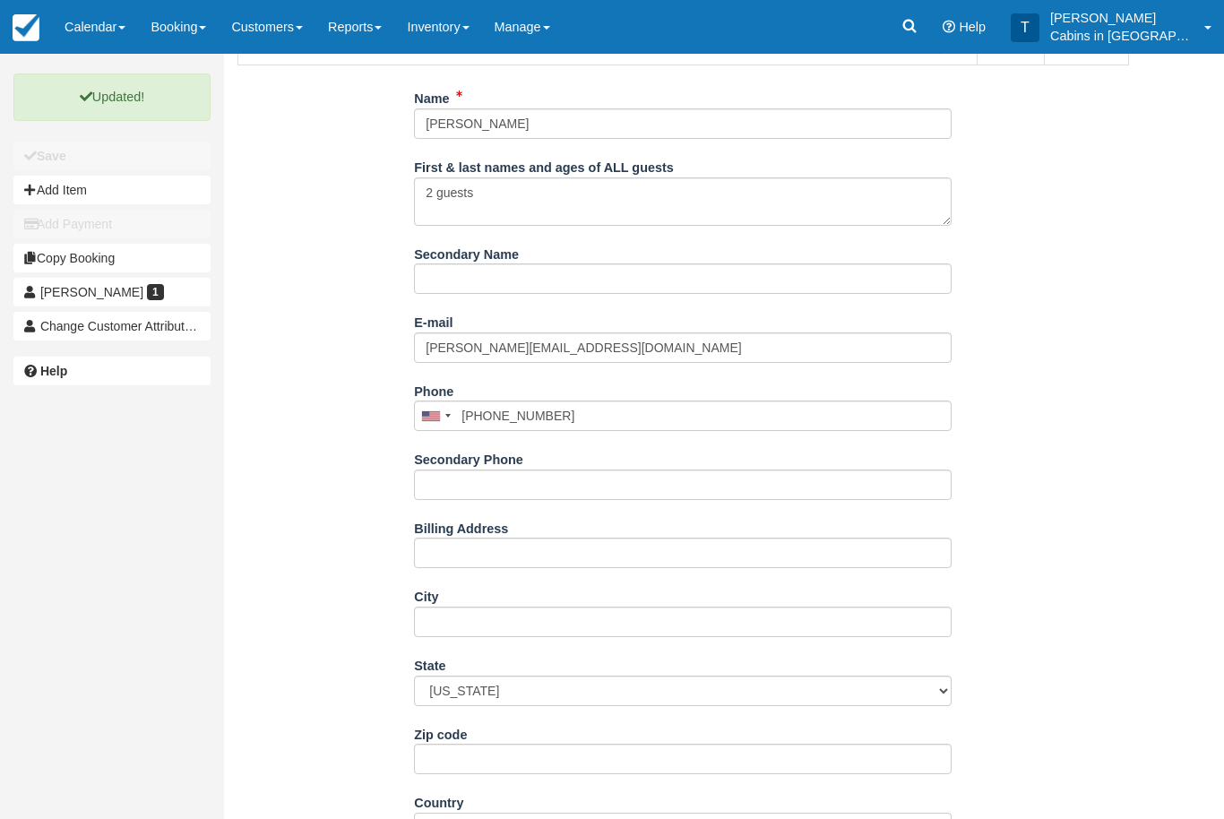
scroll to position [0, 0]
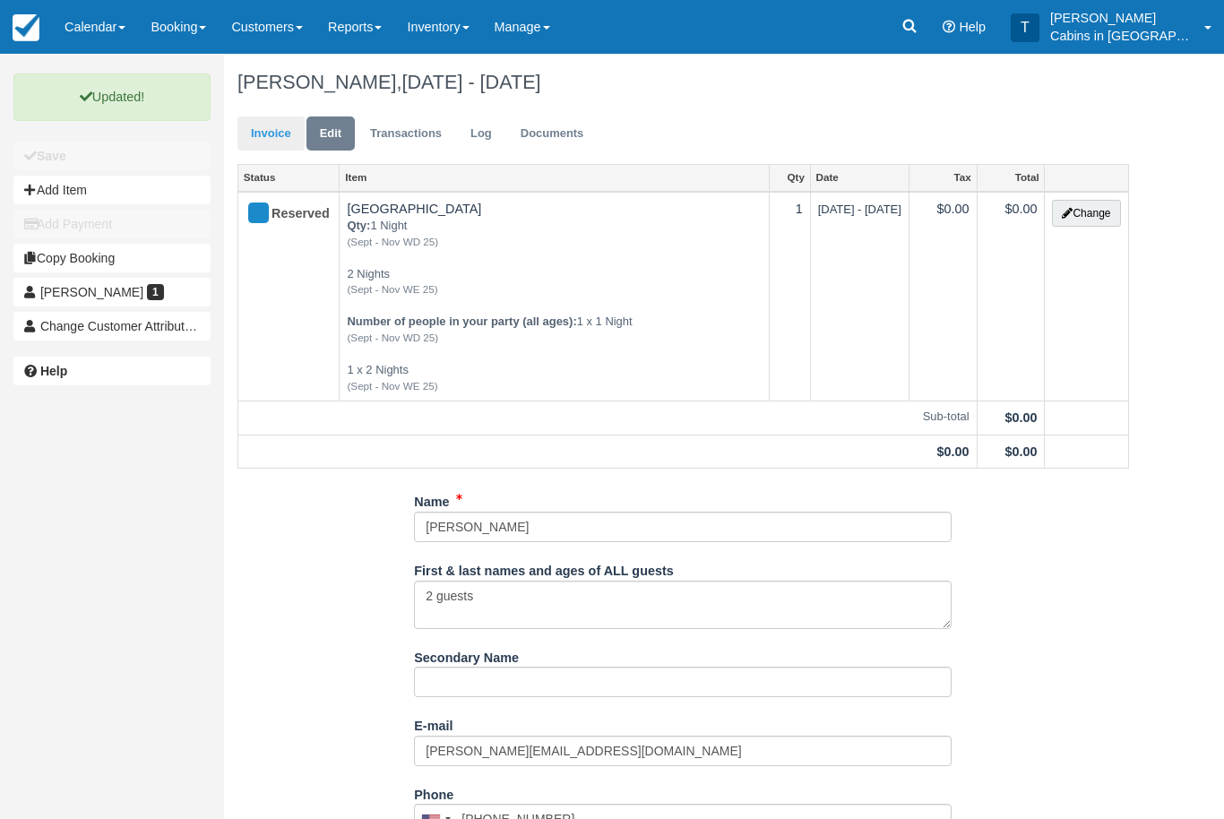
click at [271, 125] on link "Invoice" at bounding box center [270, 133] width 67 height 35
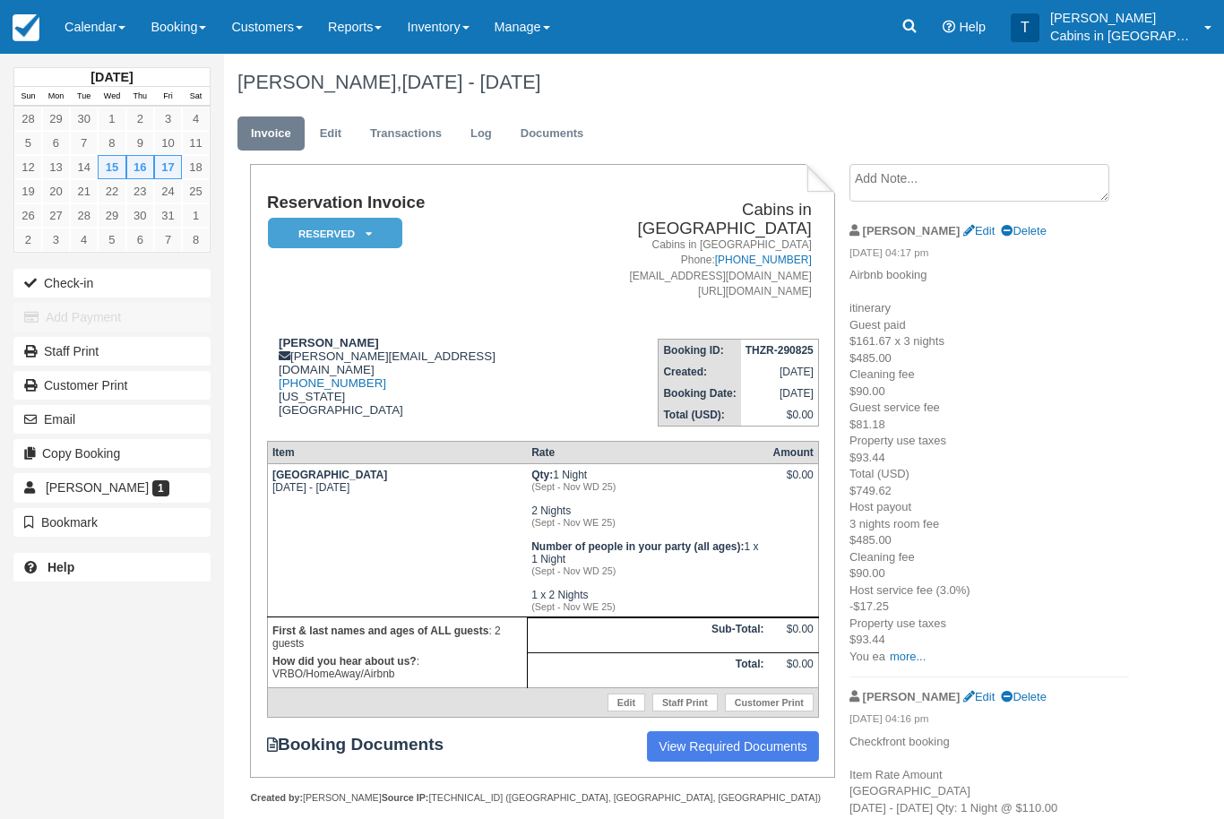
click at [387, 230] on em "Reserved" at bounding box center [335, 233] width 134 height 31
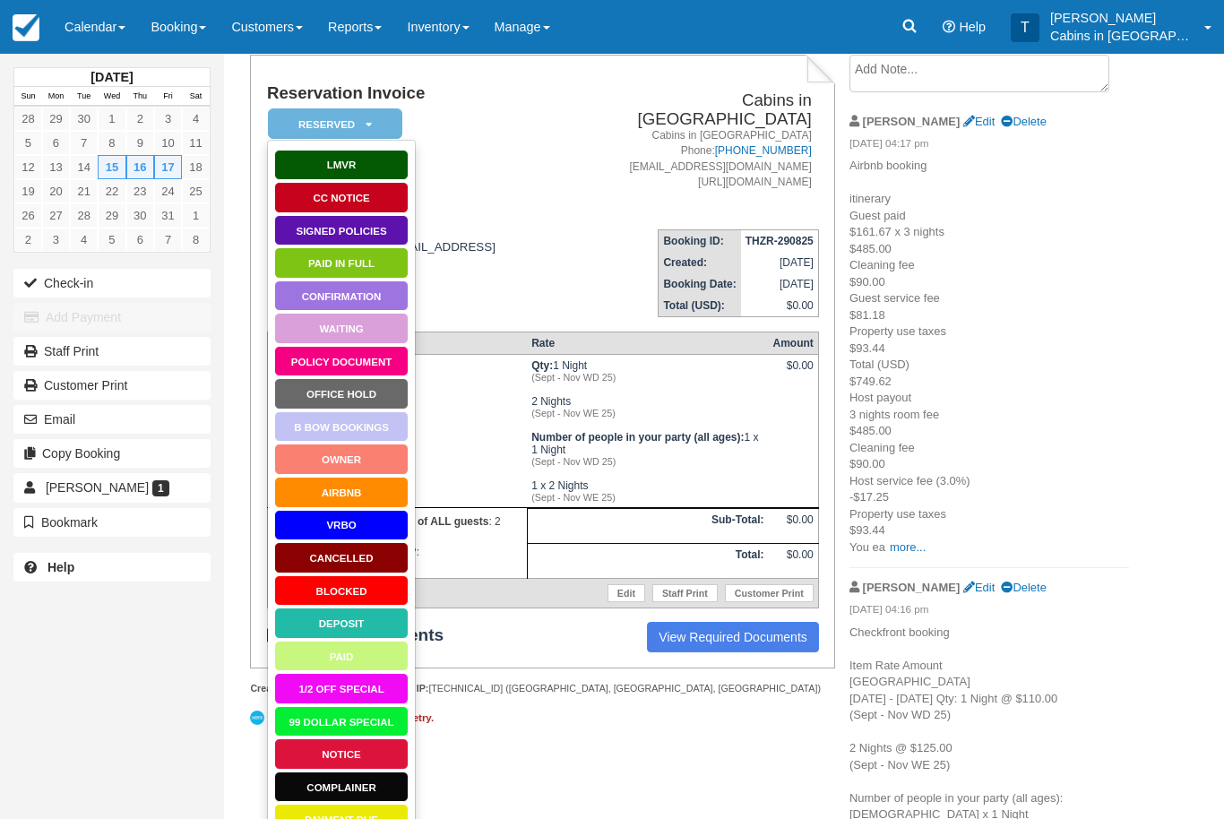
scroll to position [142, 0]
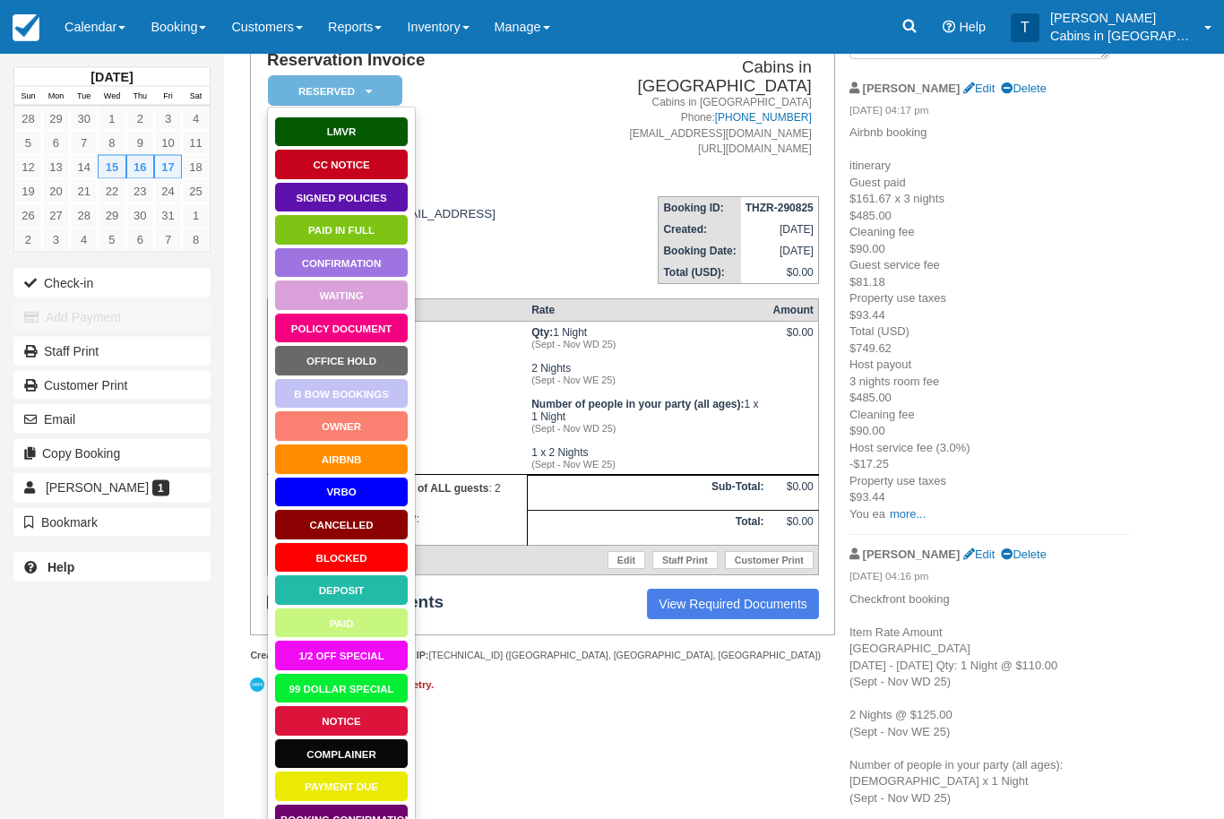
click at [360, 818] on link "Booking Confirmation" at bounding box center [341, 819] width 134 height 31
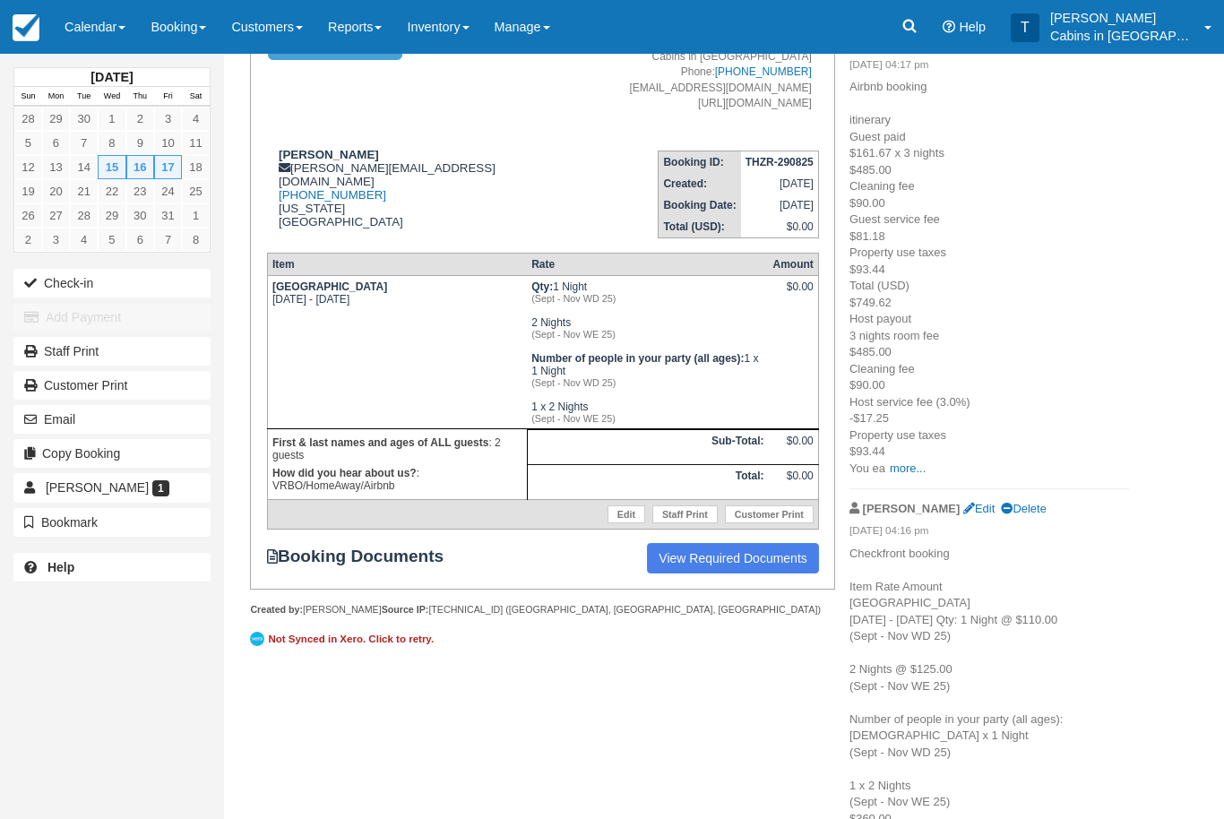
scroll to position [201, 0]
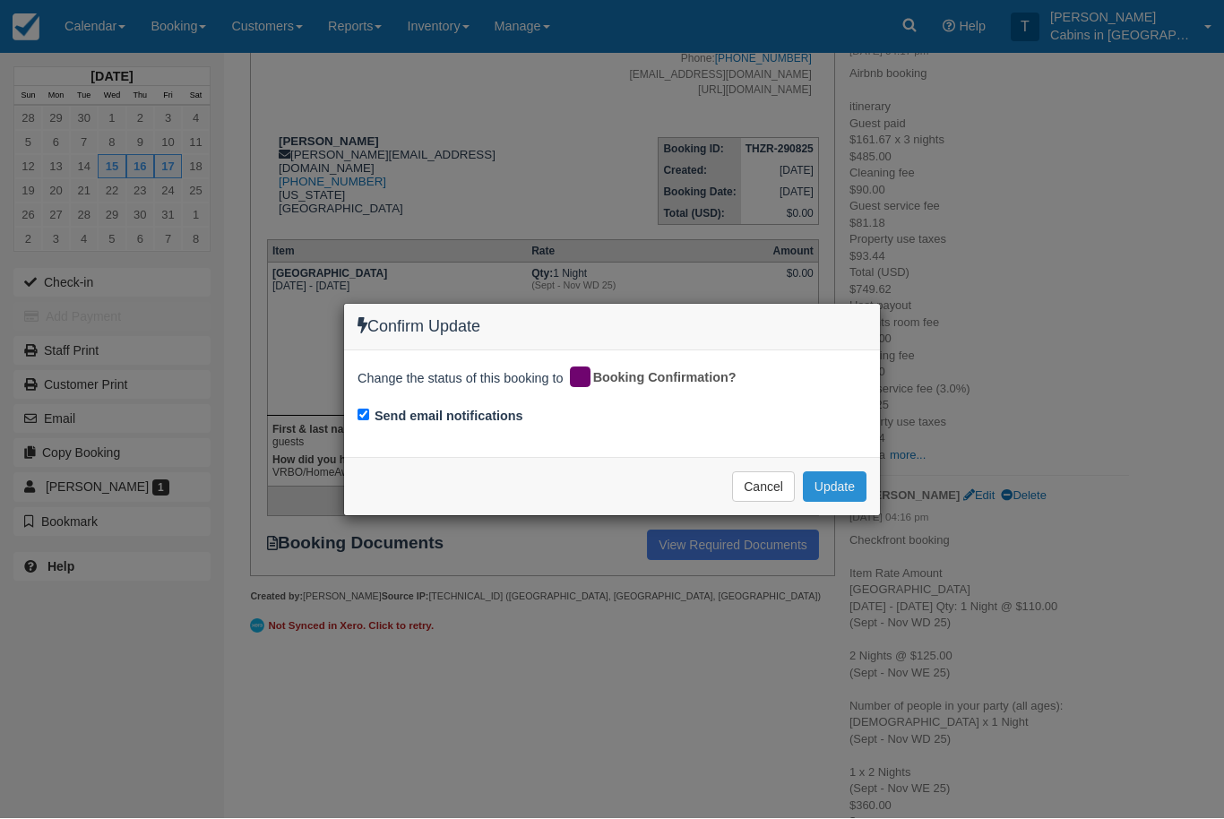
click at [858, 487] on button "Update" at bounding box center [835, 487] width 64 height 30
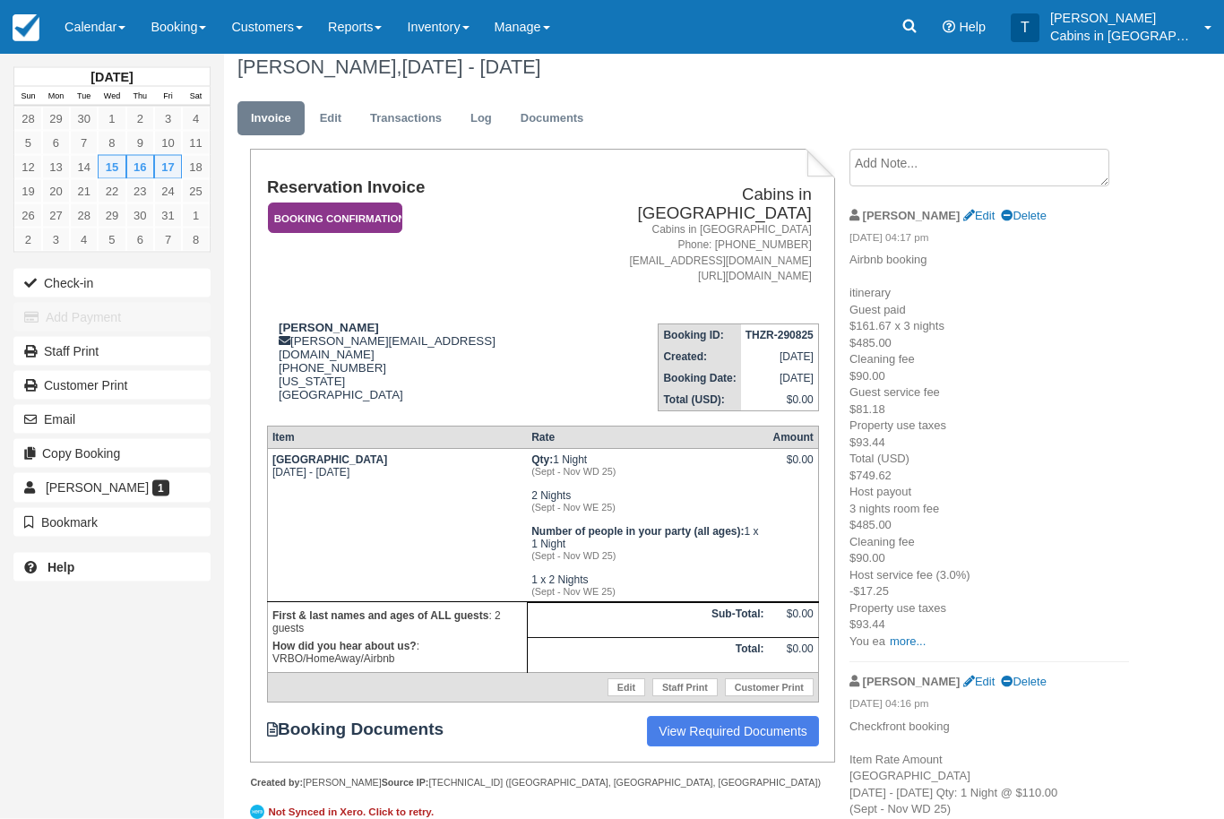
scroll to position [0, 0]
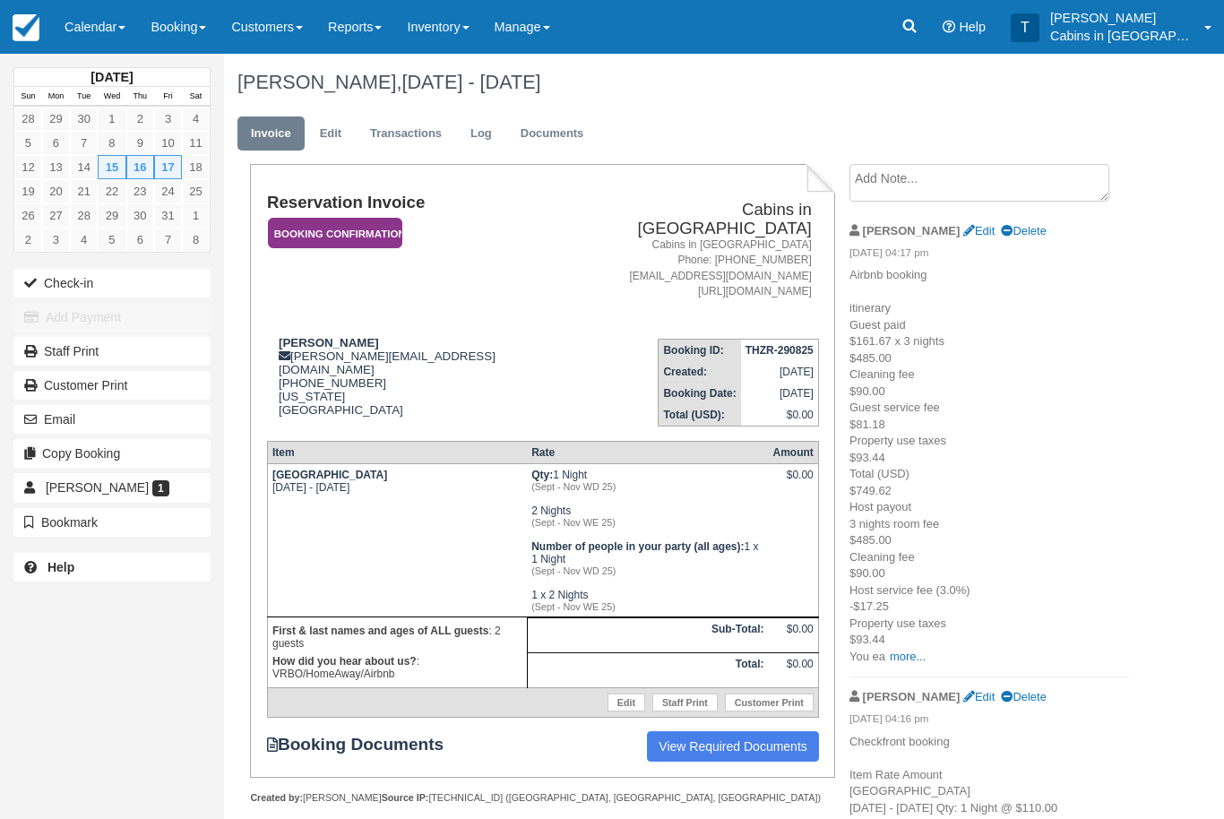
click at [380, 234] on em "Booking Confirmation" at bounding box center [335, 233] width 134 height 31
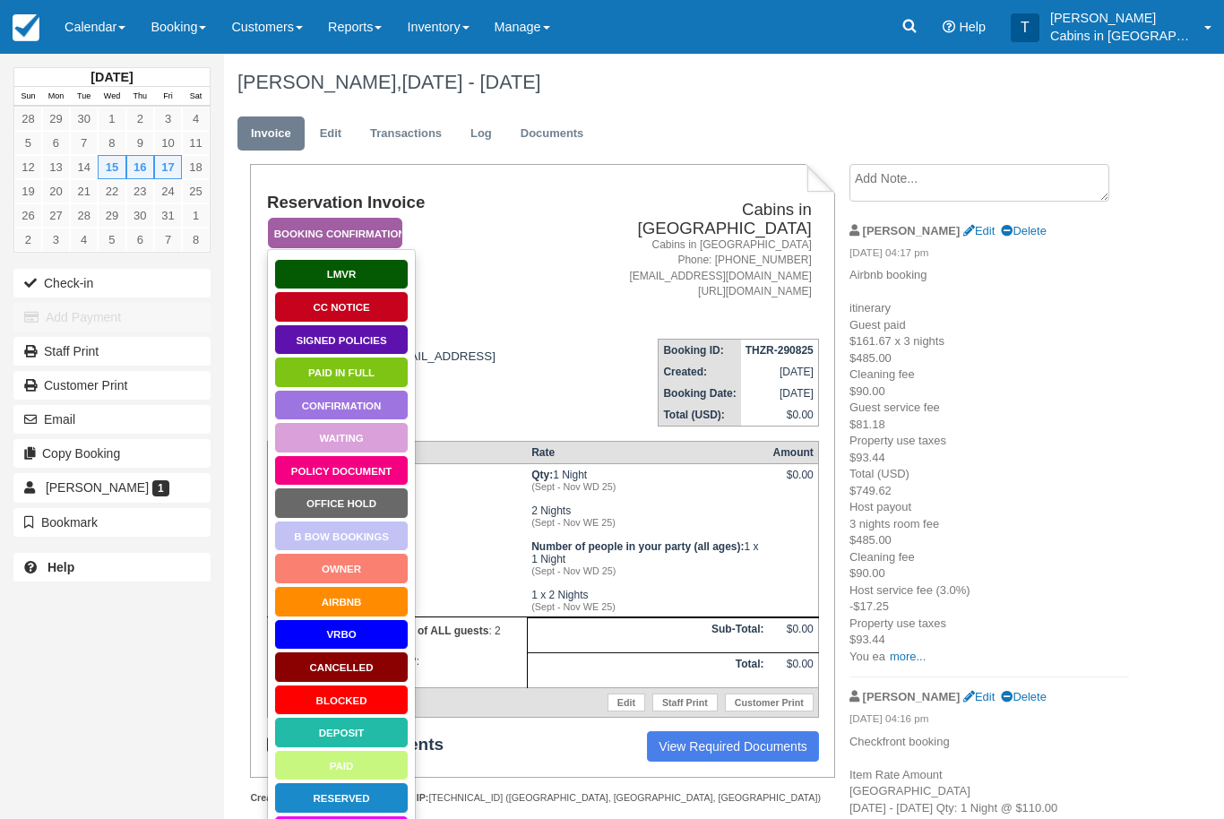
click at [378, 468] on link "Policy Document" at bounding box center [341, 470] width 134 height 31
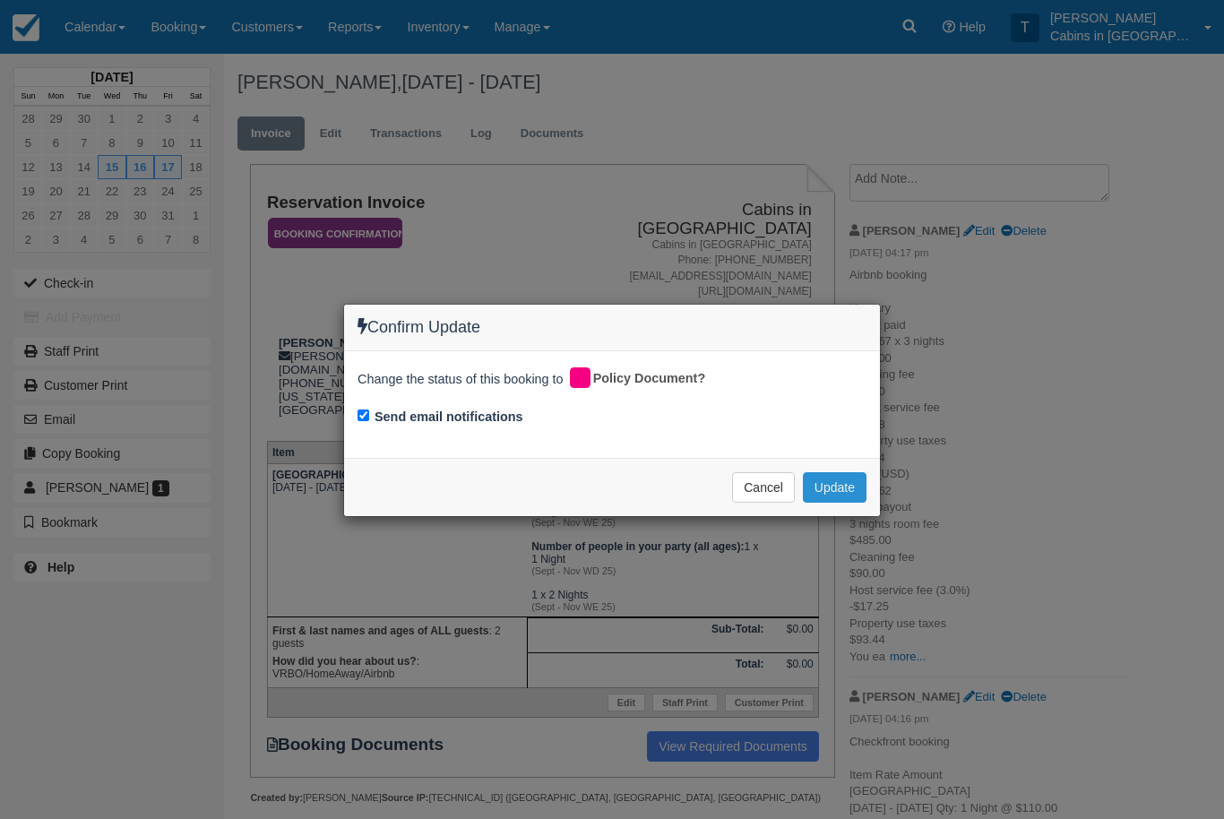
click at [858, 482] on button "Update" at bounding box center [835, 487] width 64 height 30
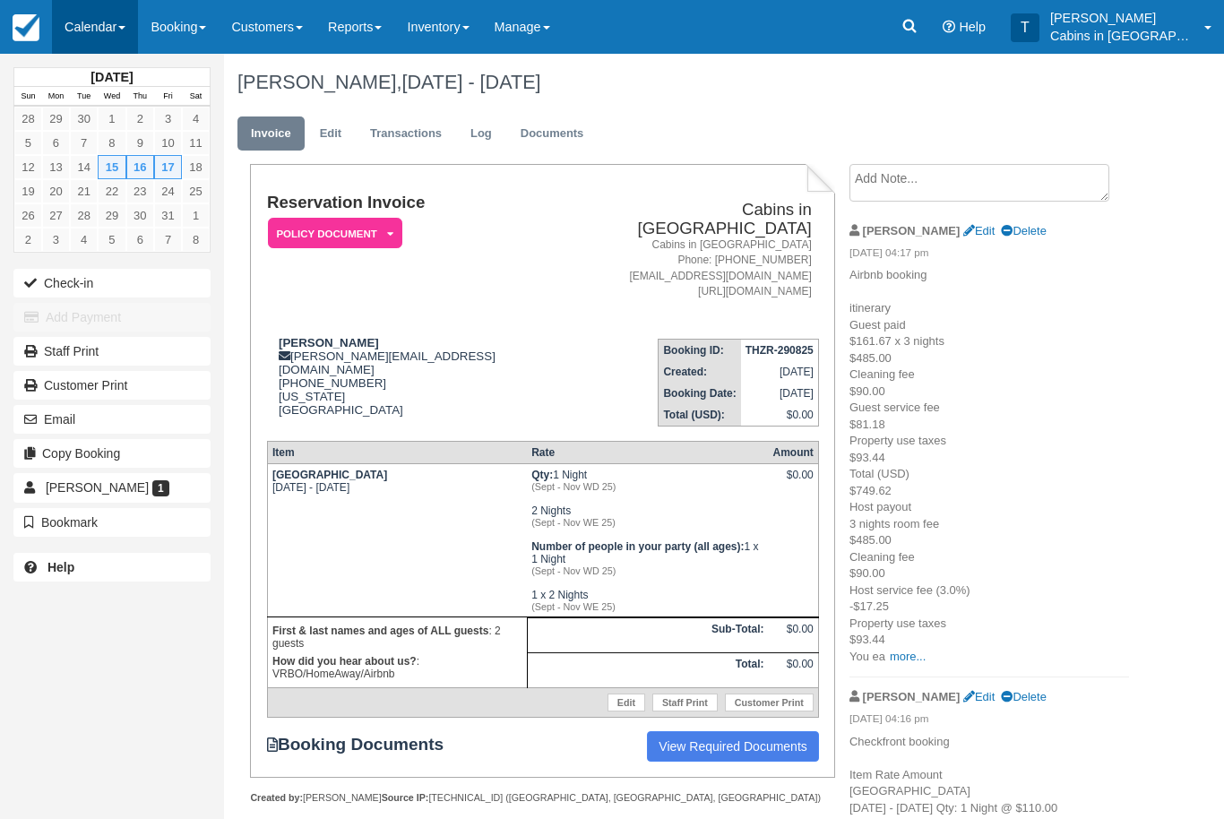
click at [113, 37] on link "Calendar" at bounding box center [95, 27] width 86 height 54
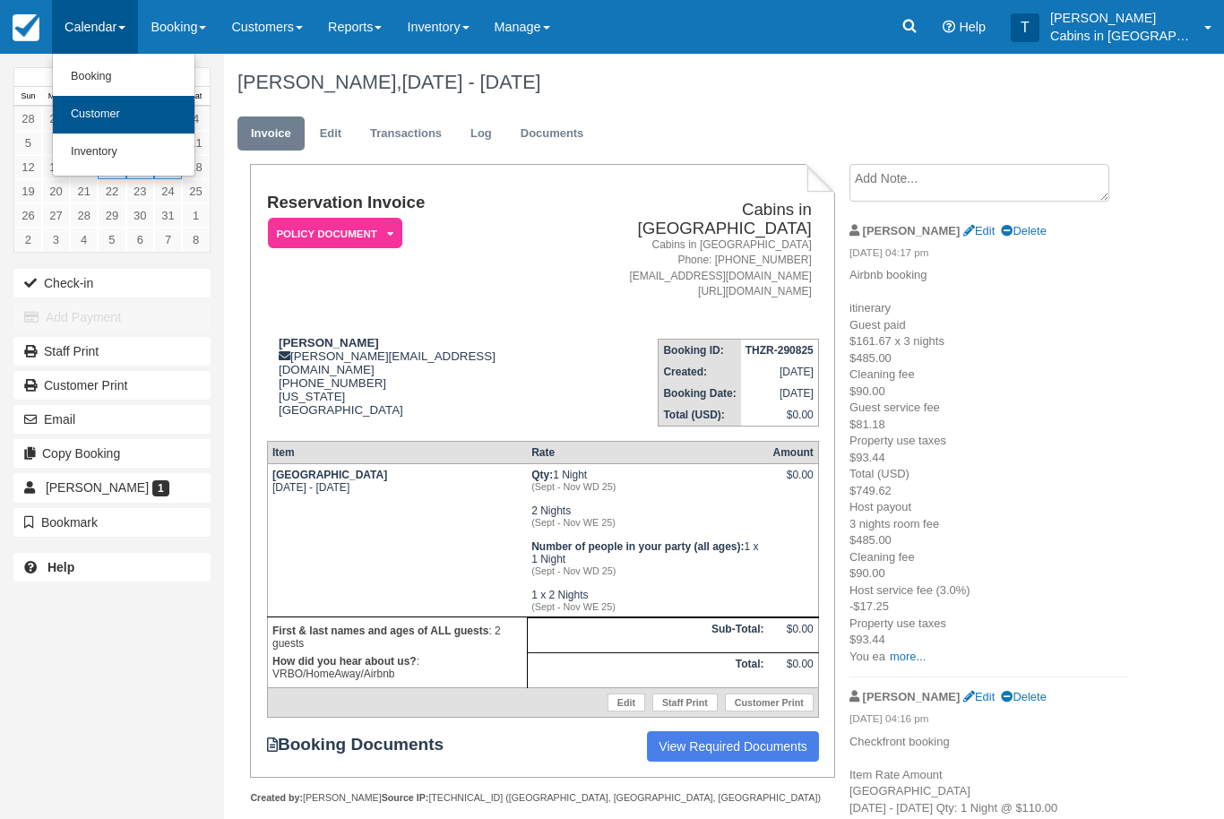
click at [154, 103] on link "Customer" at bounding box center [124, 115] width 142 height 38
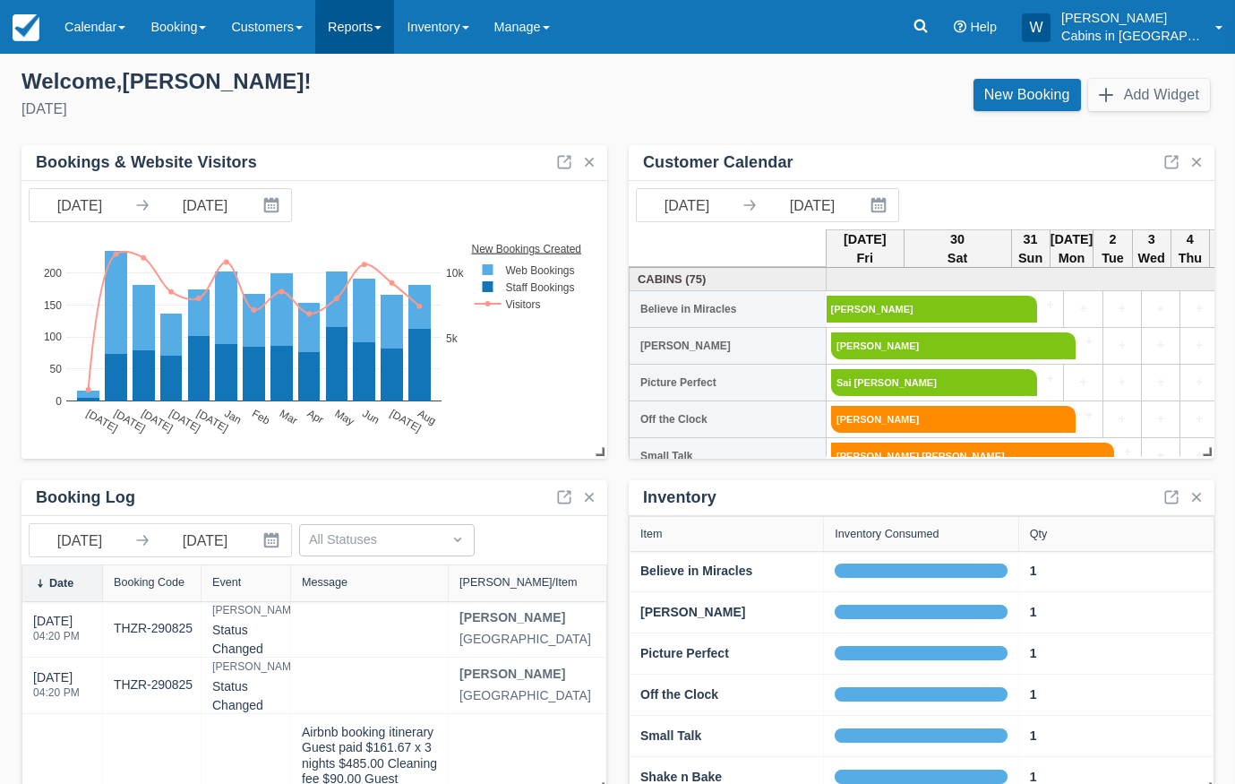
click at [394, 36] on link "Reports" at bounding box center [354, 27] width 79 height 54
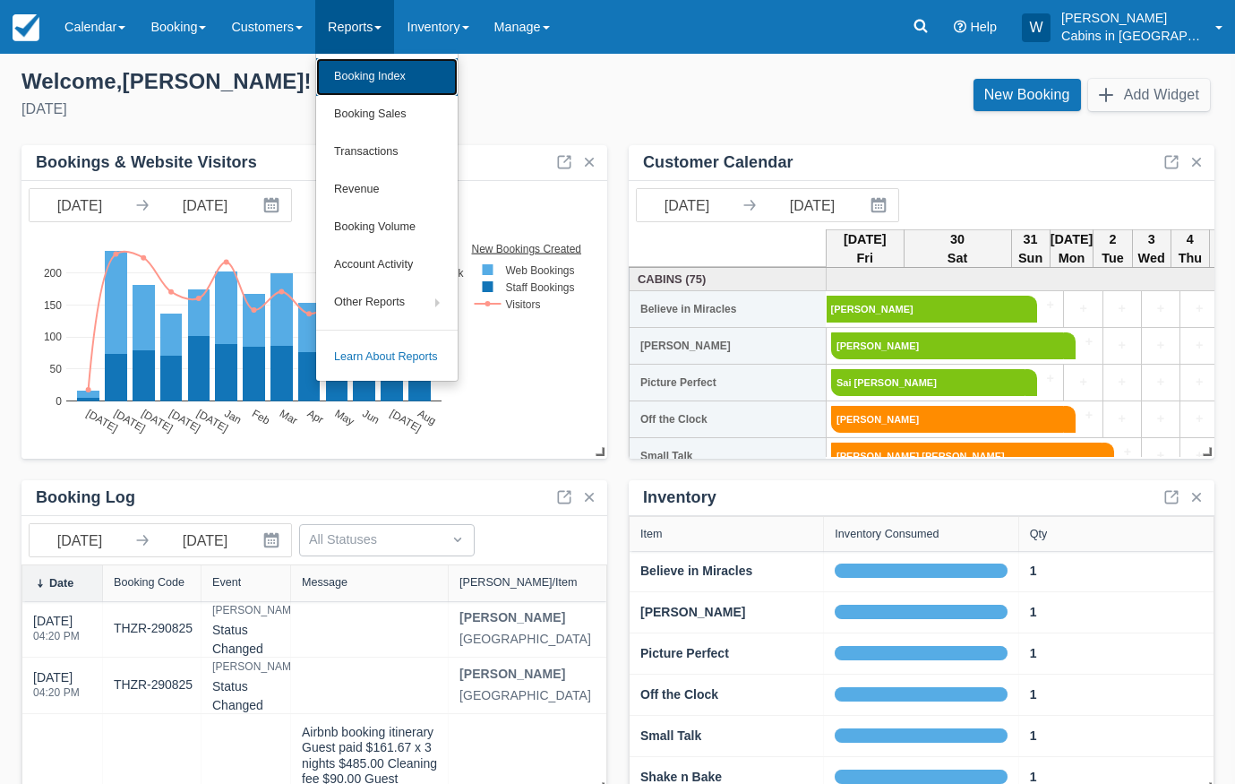
click at [393, 67] on link "Booking Index" at bounding box center [387, 77] width 142 height 38
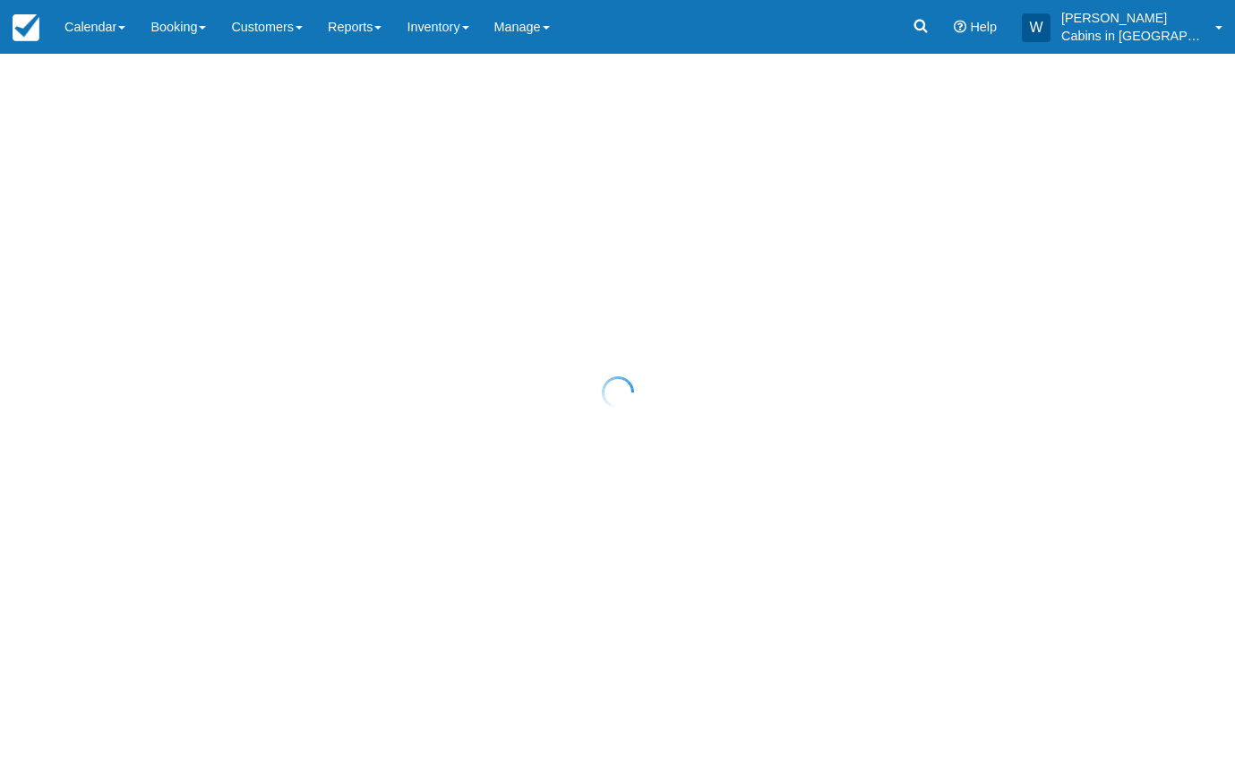
select select "25"
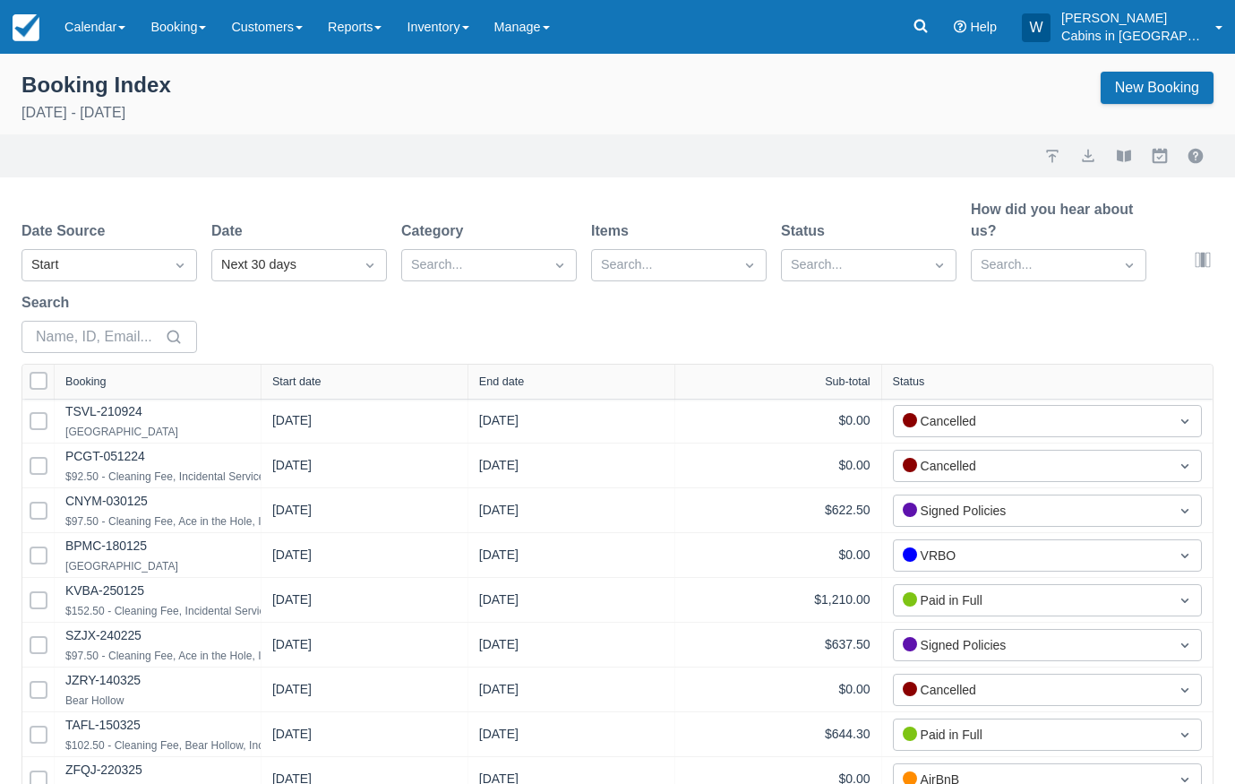
select select "25"
click at [174, 254] on div at bounding box center [180, 265] width 32 height 25
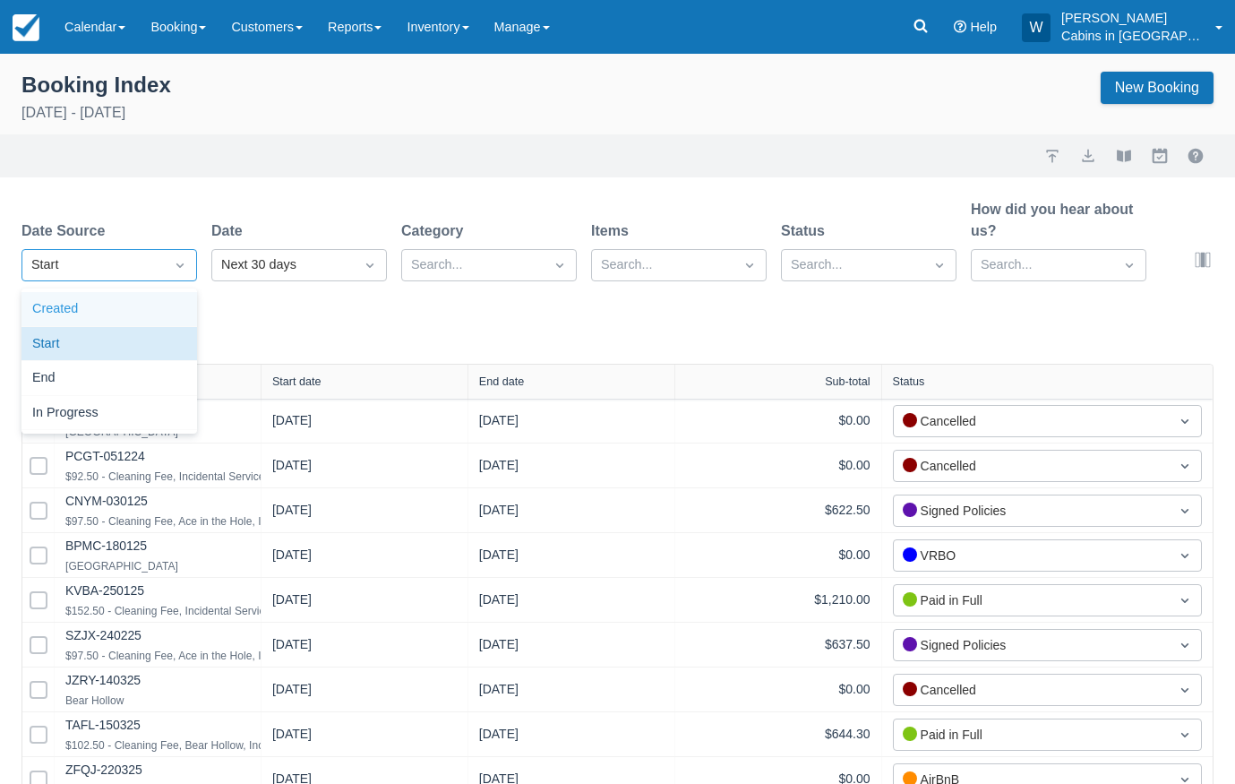
click at [161, 299] on div "Created" at bounding box center [109, 309] width 176 height 35
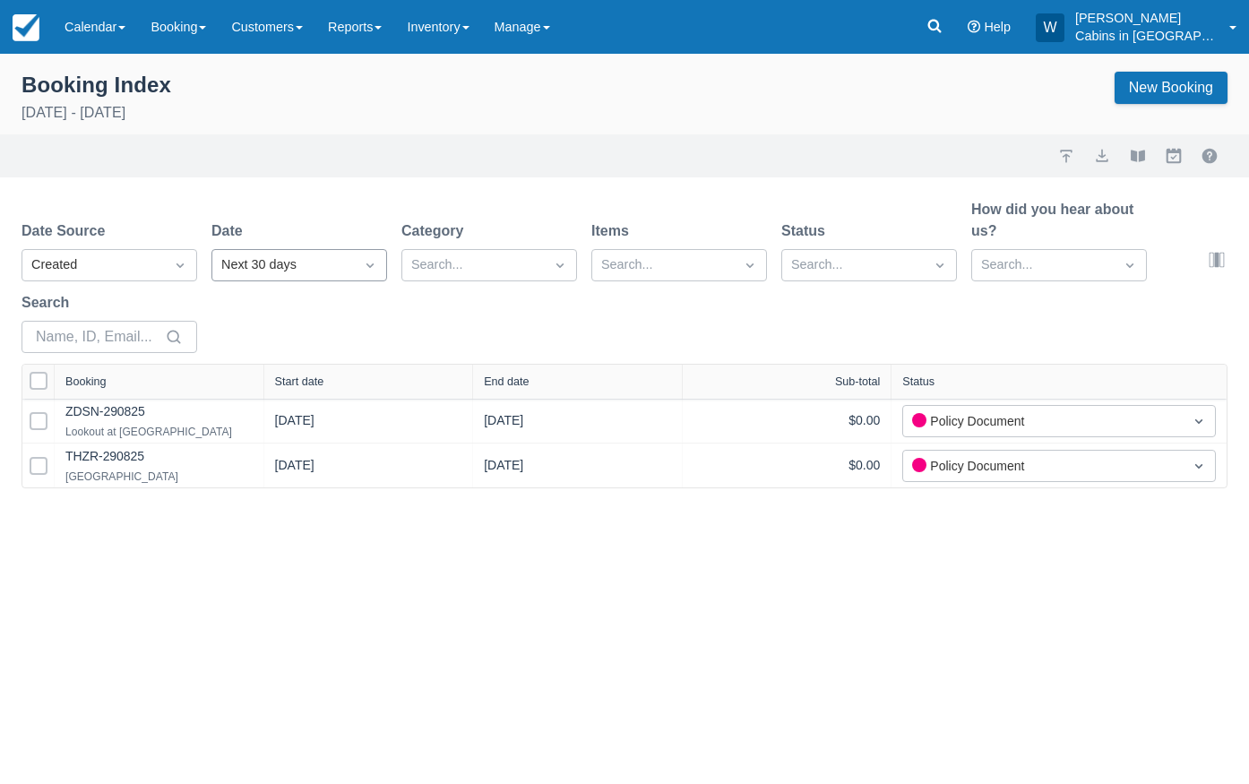
click at [308, 262] on div "Next 30 days" at bounding box center [283, 265] width 124 height 20
click at [281, 370] on div "Today" at bounding box center [299, 378] width 176 height 35
drag, startPoint x: 264, startPoint y: 376, endPoint x: 392, endPoint y: 349, distance: 130.9
click at [386, 349] on div "Date Source Created Date Today Category Search... Items Search... Status Search…" at bounding box center [624, 343] width 1249 height 289
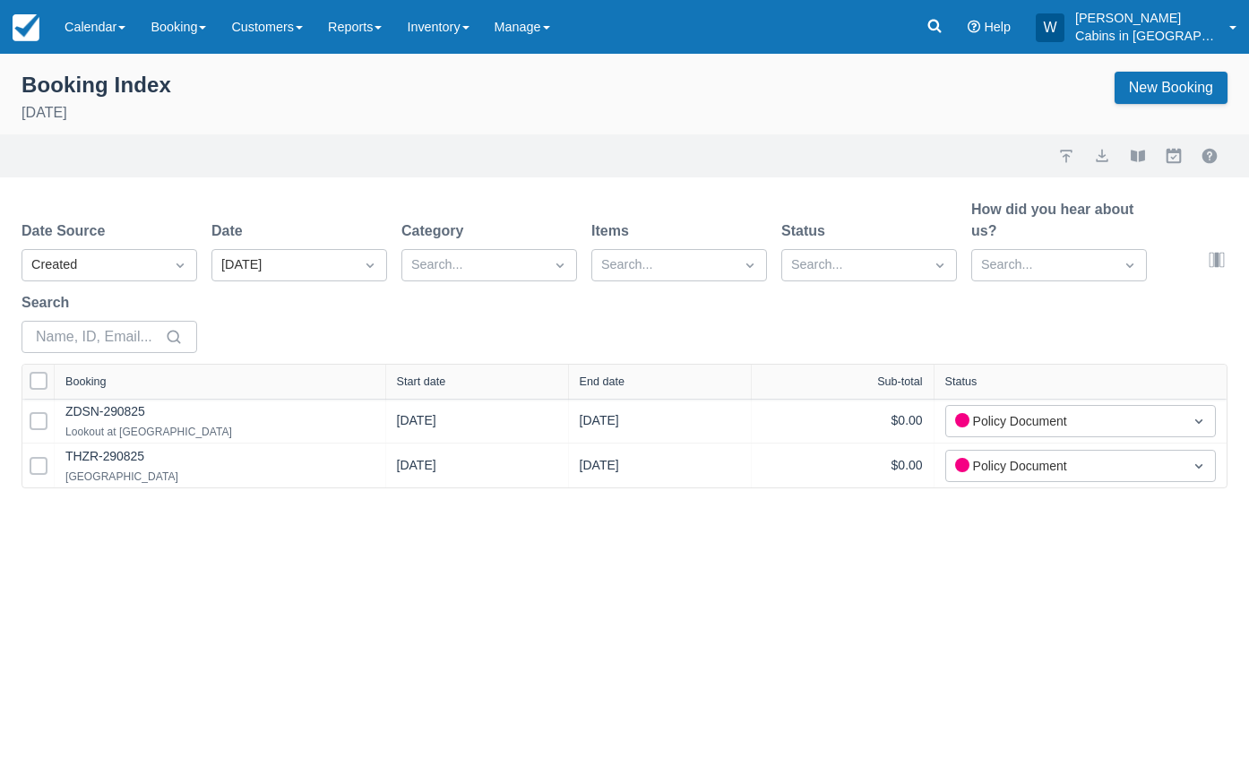
click at [459, 381] on div "Start date" at bounding box center [477, 381] width 160 height 13
click at [405, 381] on div "Start date" at bounding box center [421, 381] width 49 height 13
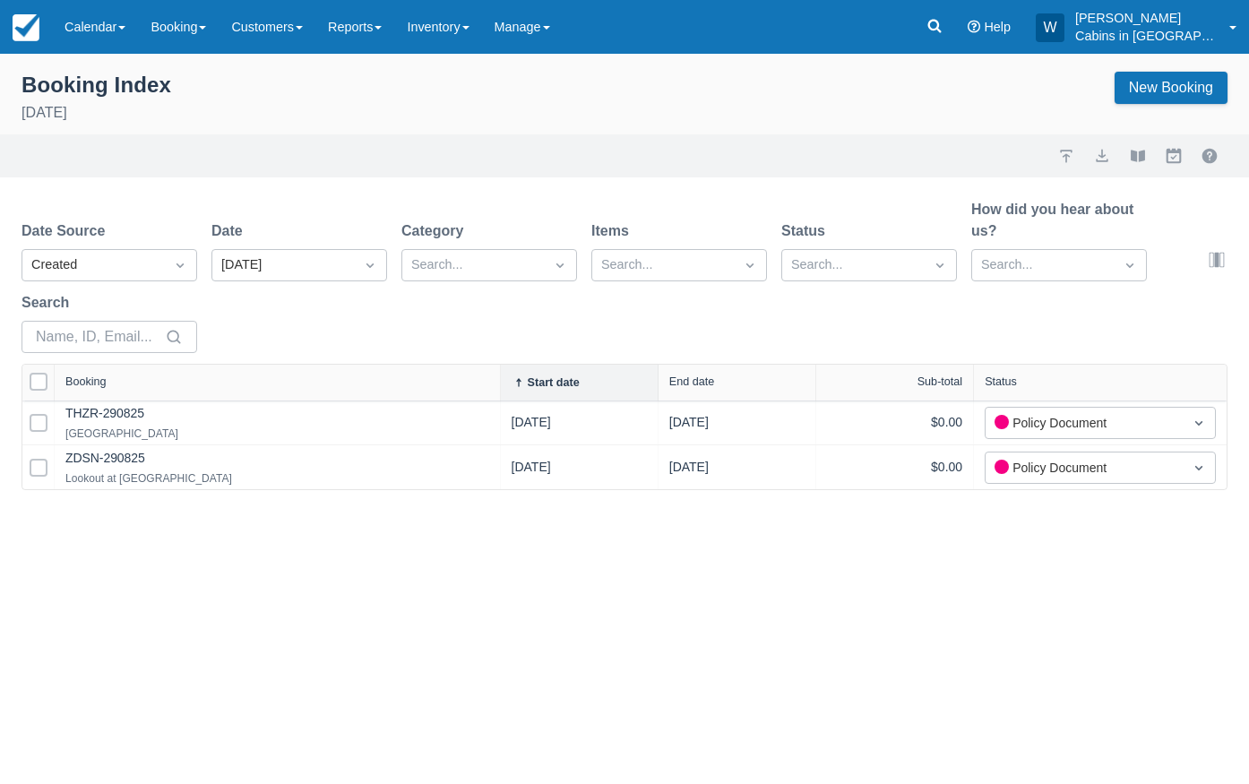
drag, startPoint x: 265, startPoint y: 387, endPoint x: 499, endPoint y: 373, distance: 234.3
click at [499, 373] on div at bounding box center [500, 383] width 32 height 36
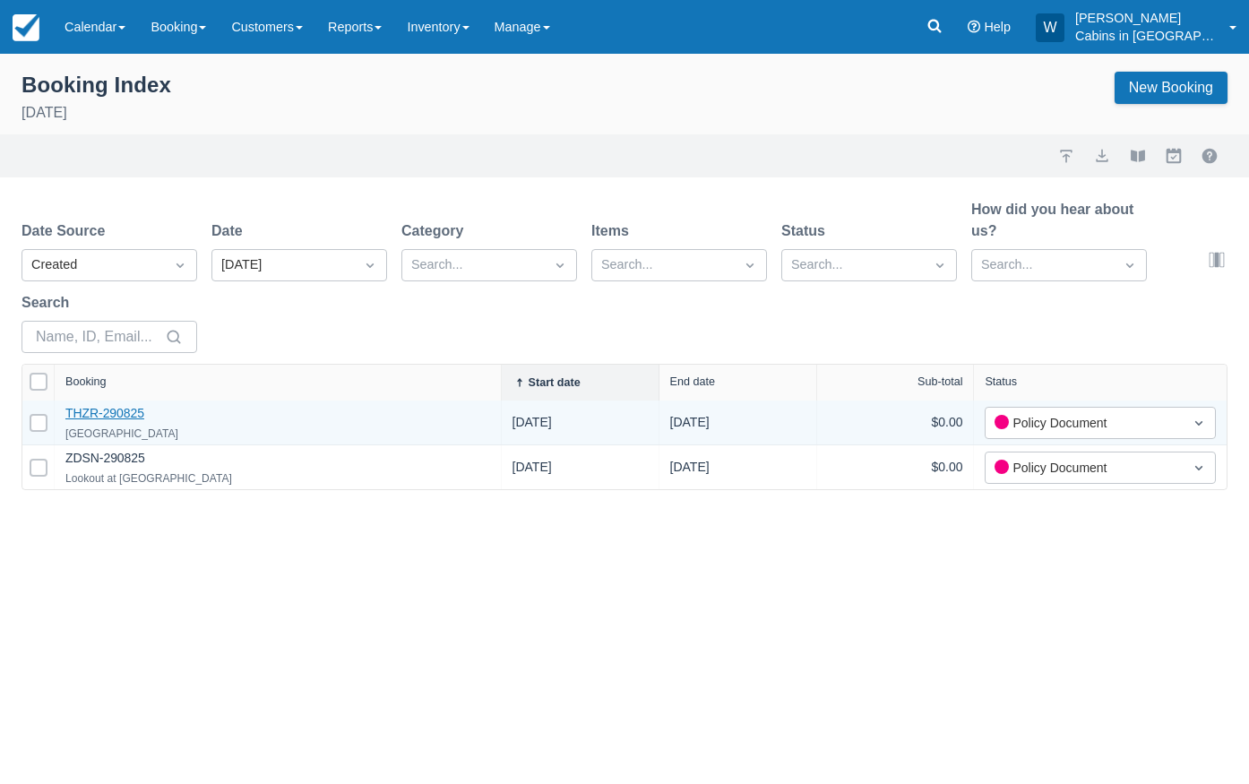
click at [113, 415] on link "THZR-290825" at bounding box center [104, 413] width 79 height 14
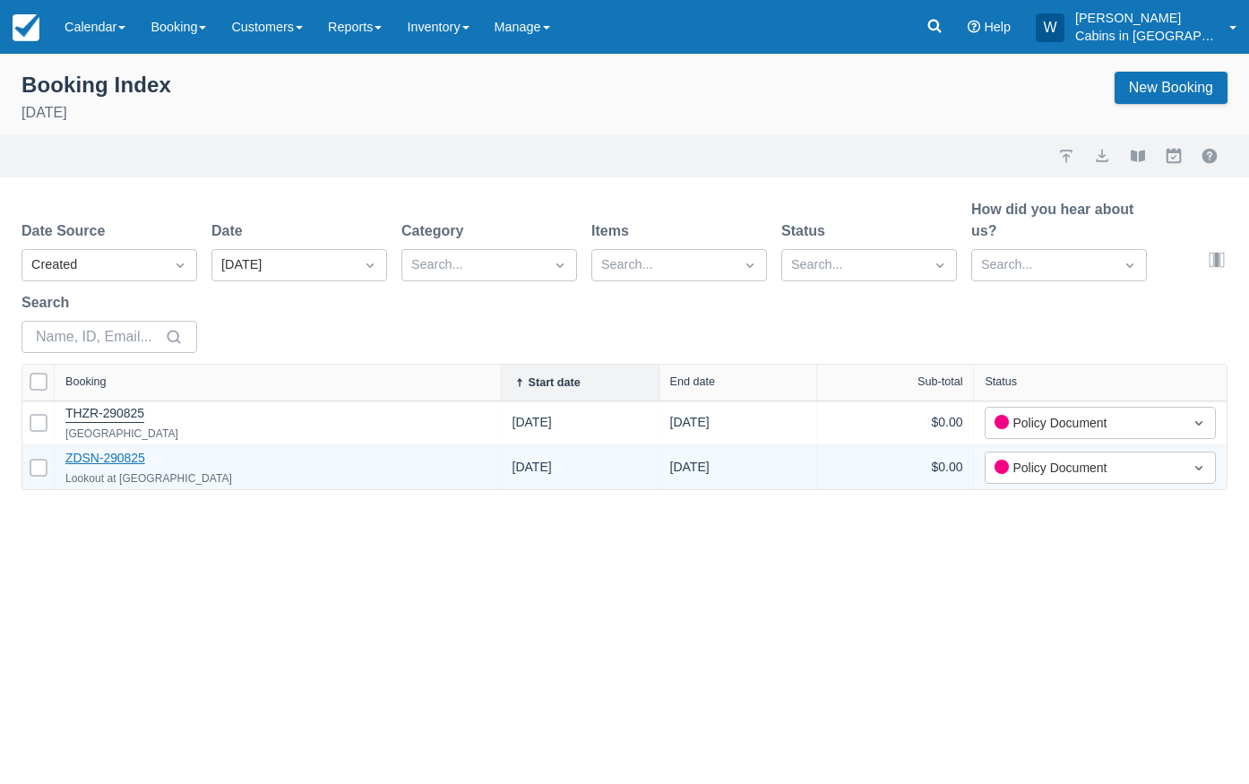
click at [118, 454] on link "ZDSN-290825" at bounding box center [105, 458] width 80 height 14
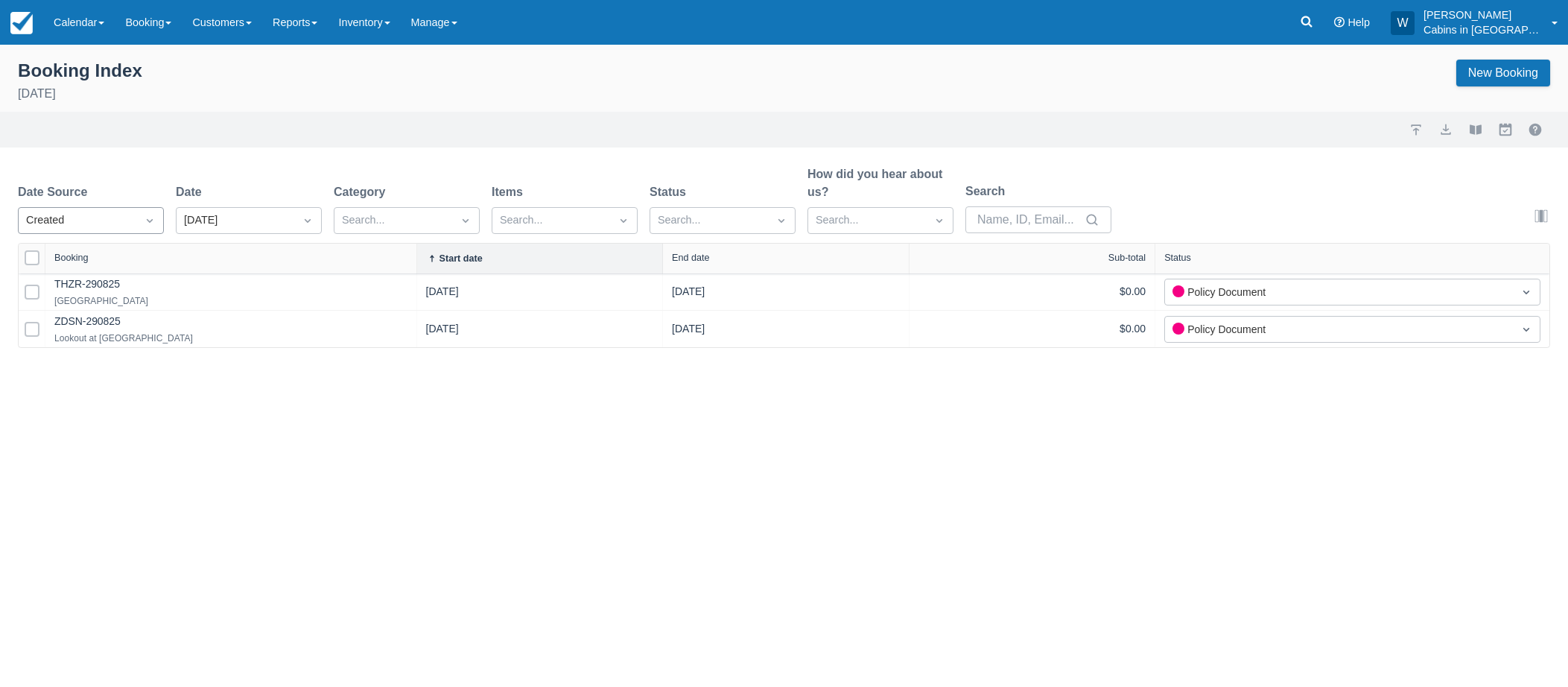
click at [132, 217] on div "Created" at bounding box center [77, 220] width 118 height 24
click at [117, 279] on div "Start" at bounding box center [91, 286] width 146 height 29
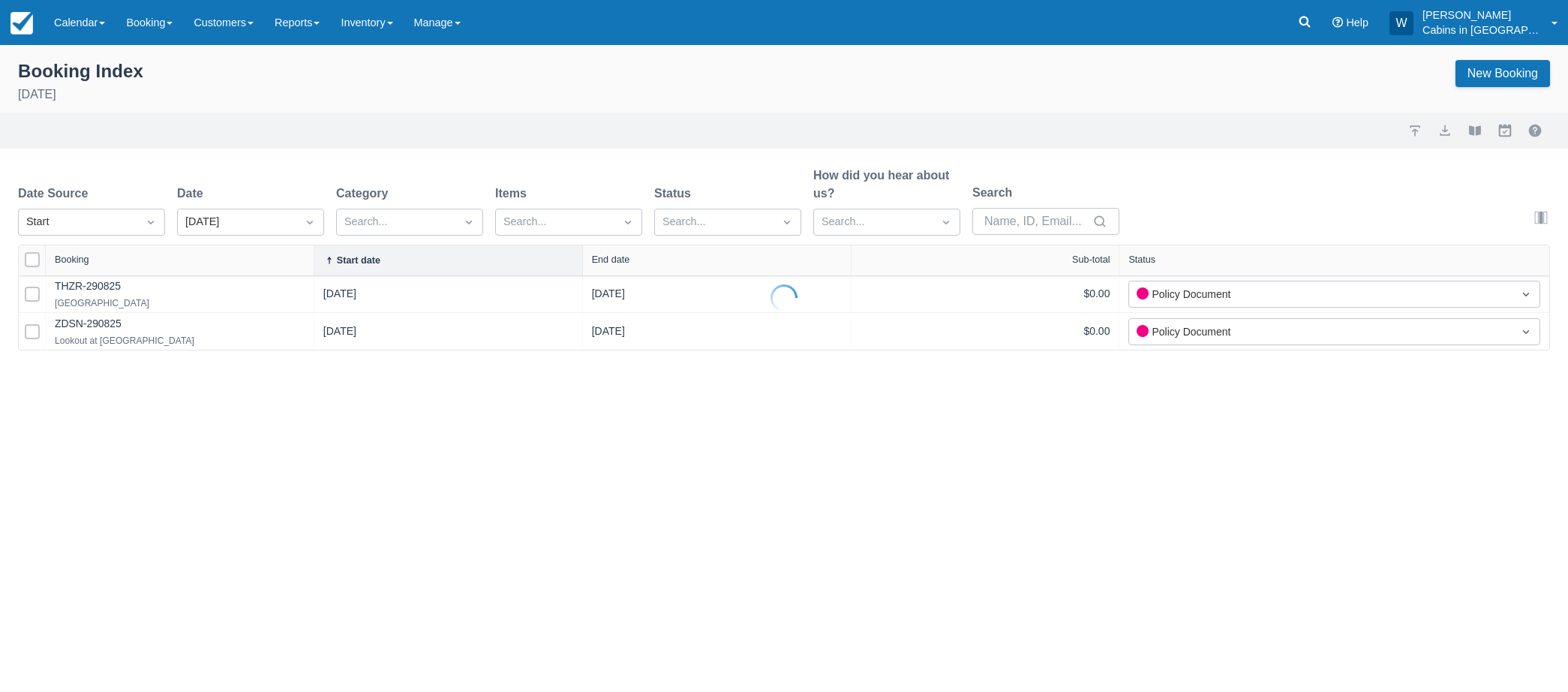
select select "25"
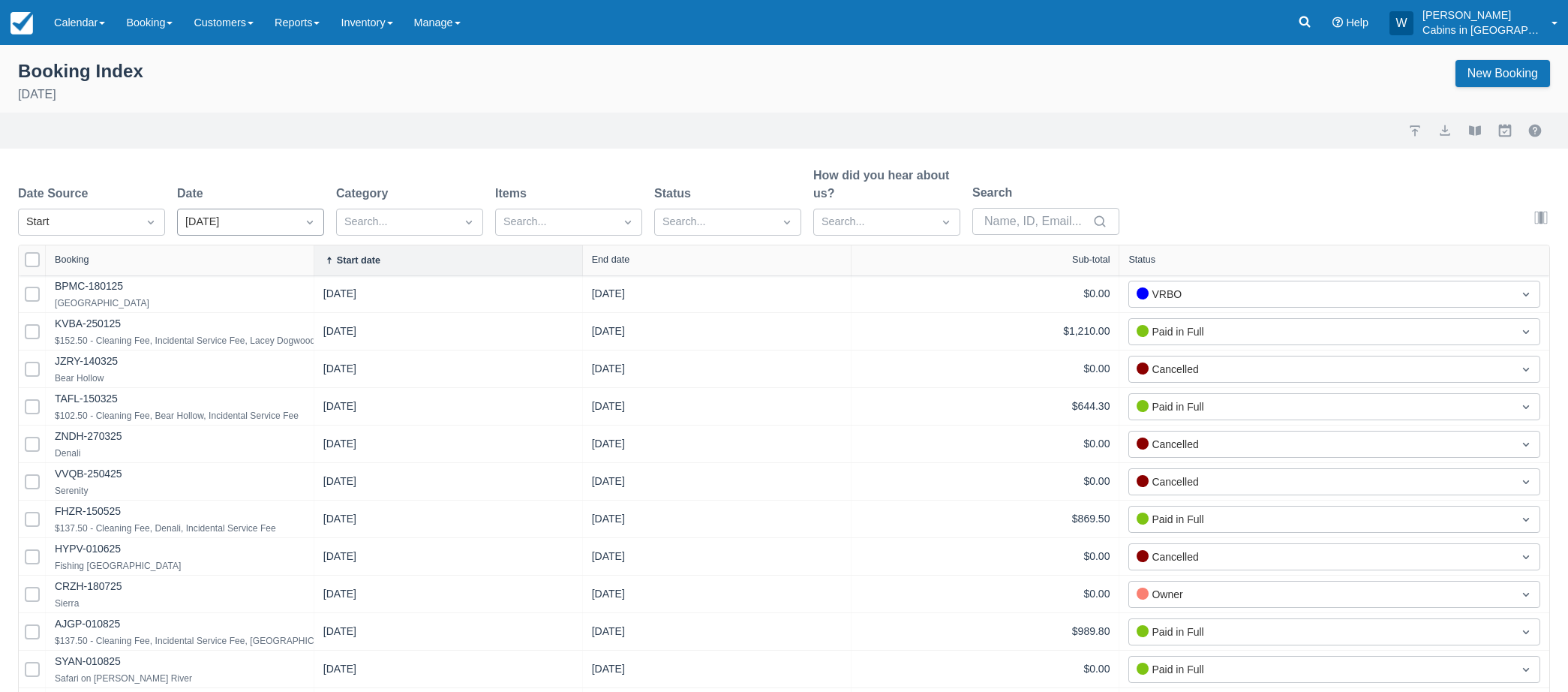
click at [256, 215] on div "Today" at bounding box center [237, 222] width 104 height 17
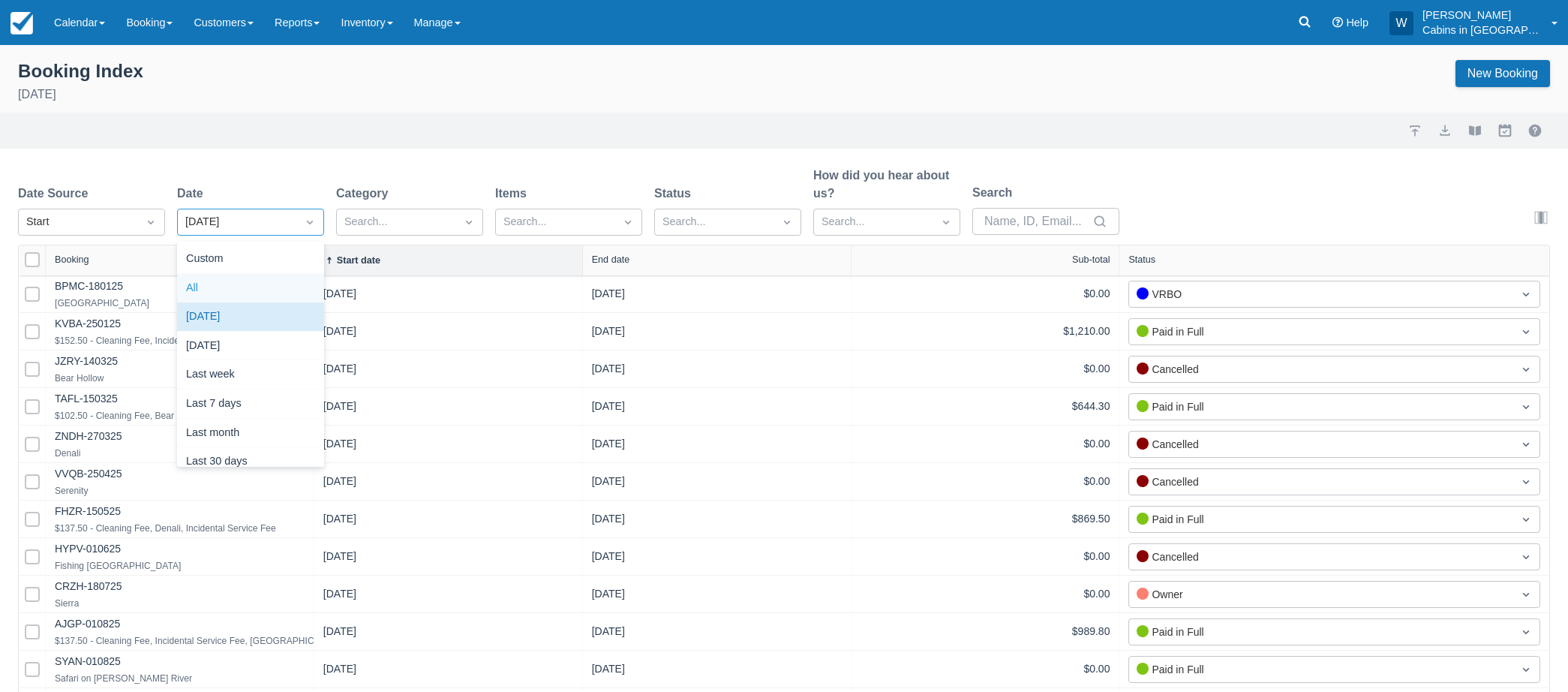
click at [243, 286] on div "All" at bounding box center [250, 288] width 147 height 29
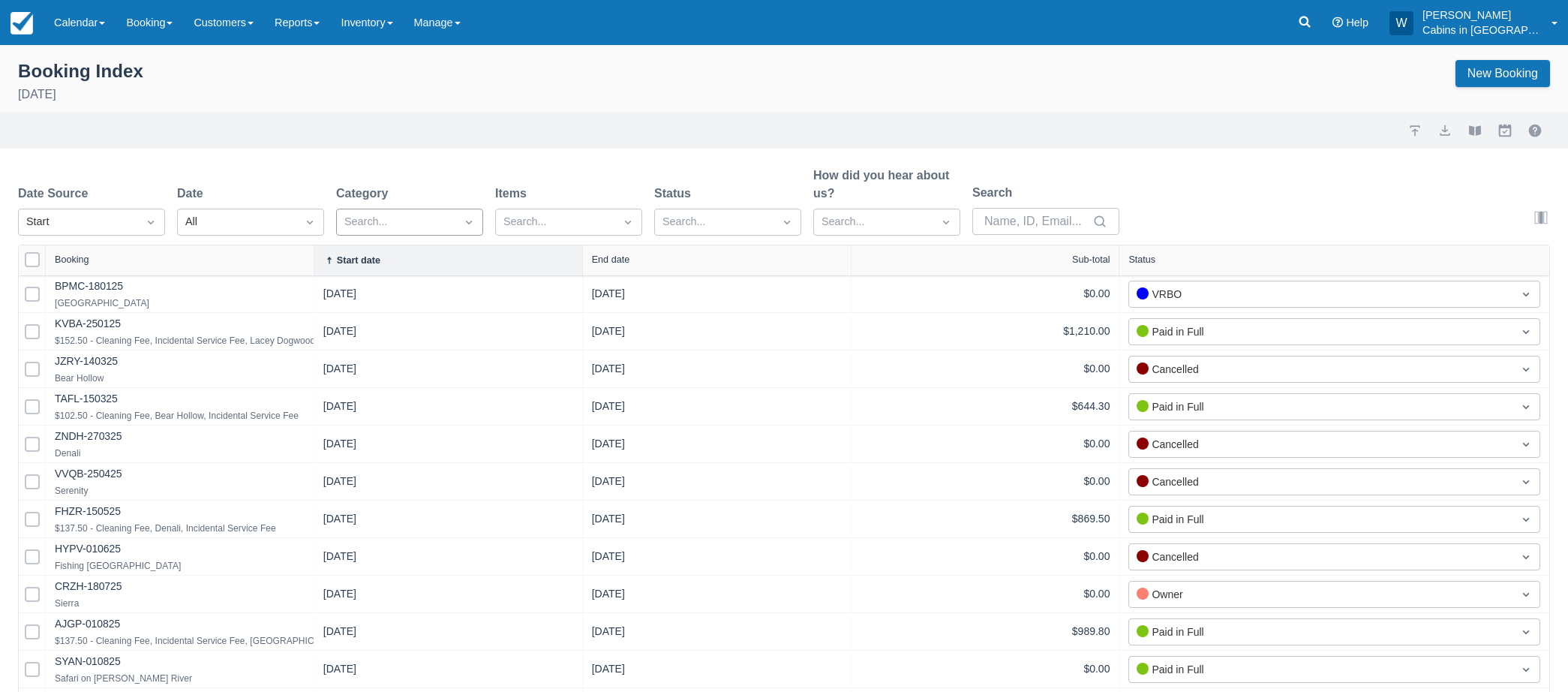
select select "25"
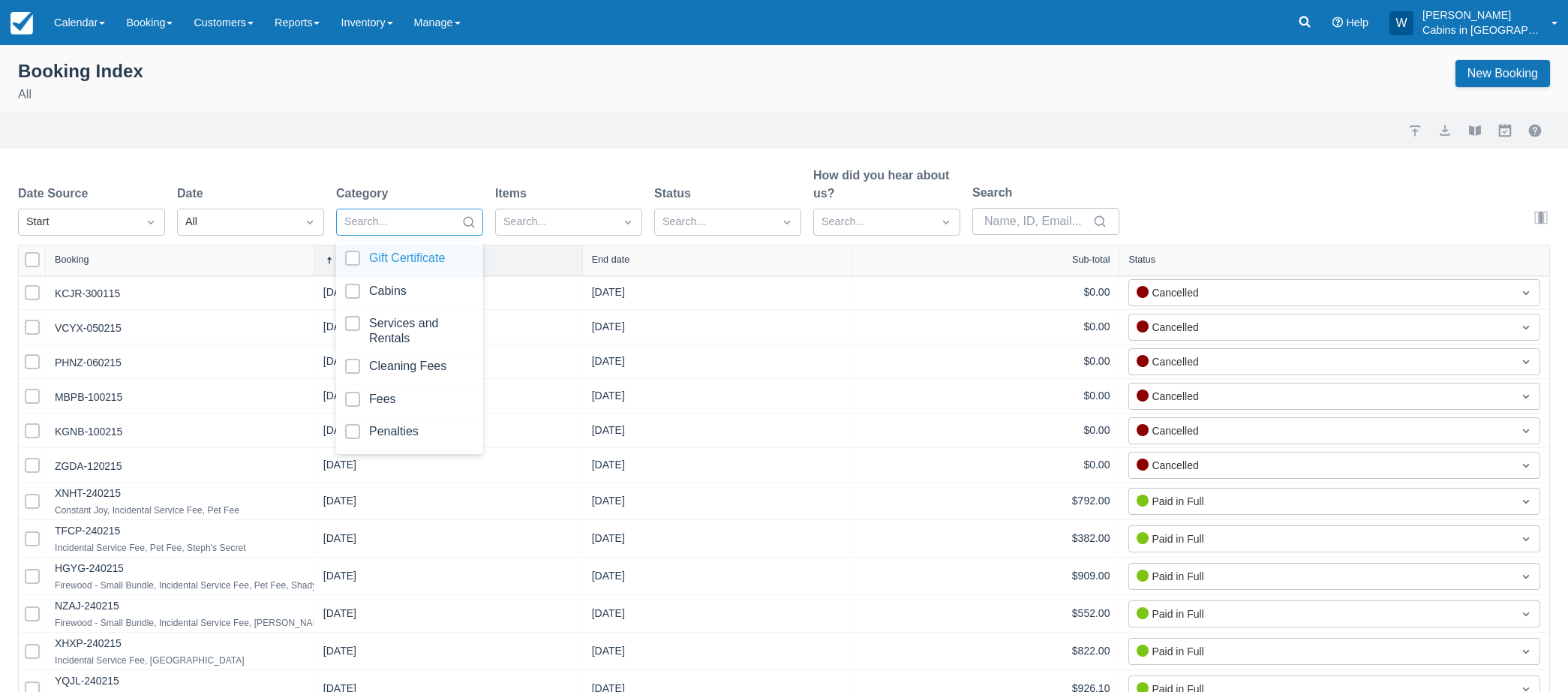
click at [405, 218] on div at bounding box center [396, 222] width 104 height 19
click at [357, 290] on div at bounding box center [410, 294] width 129 height 20
select select "25"
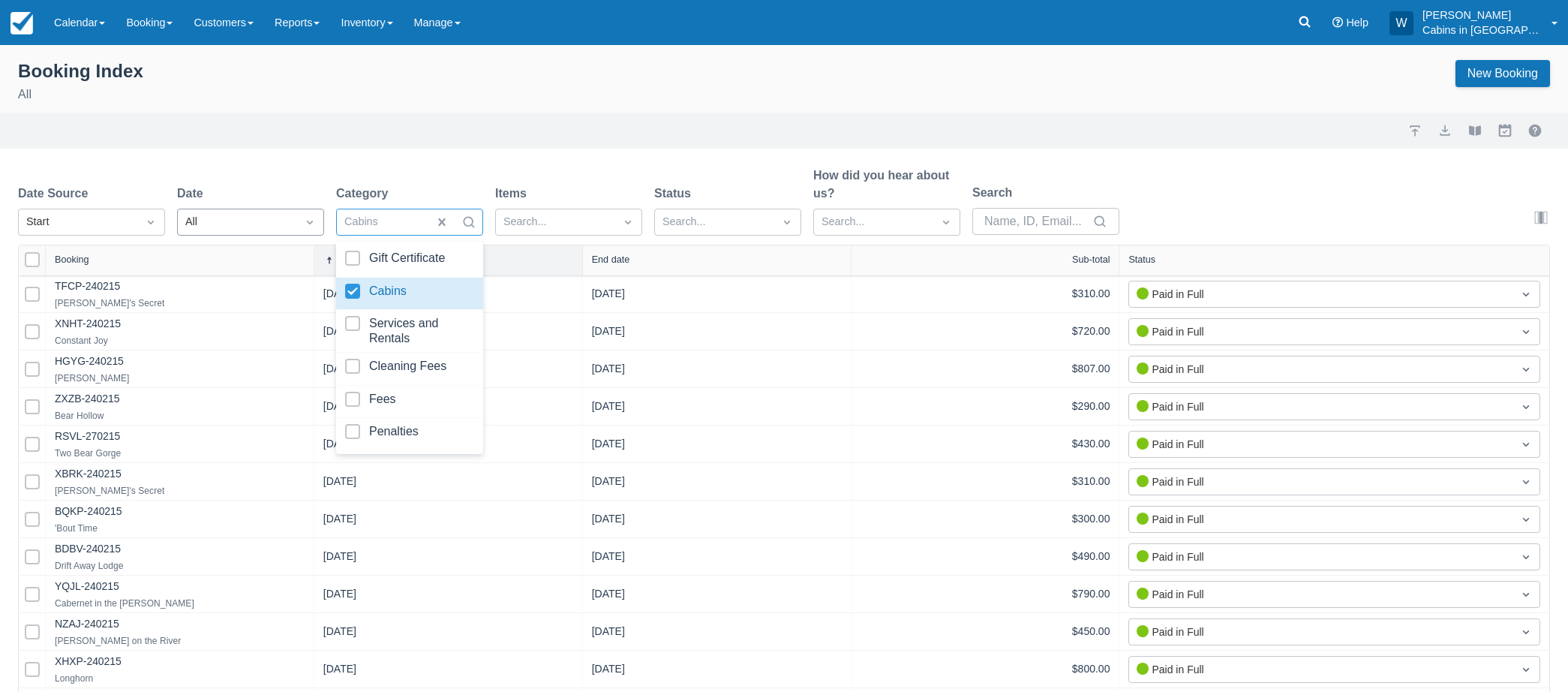
click at [270, 219] on div "All" at bounding box center [237, 222] width 104 height 17
select select "25"
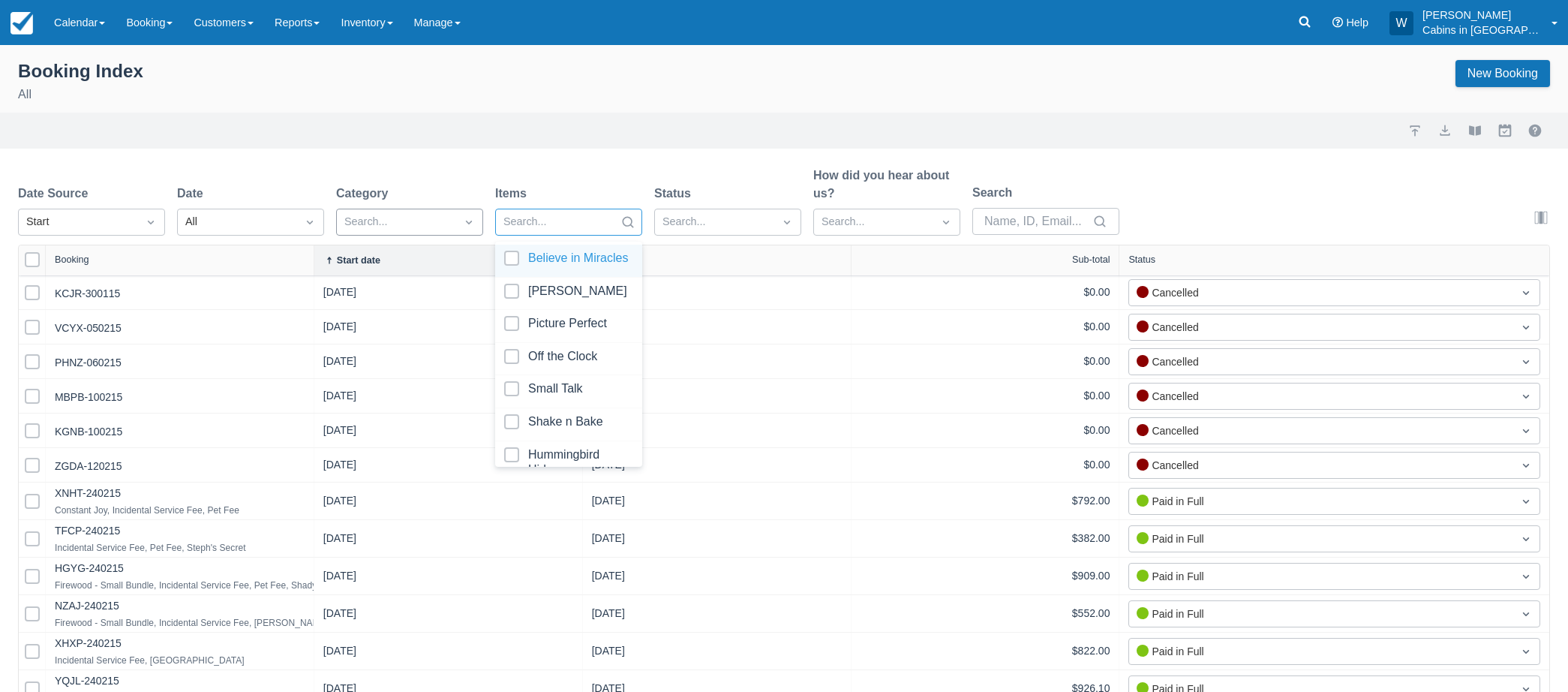
click at [551, 219] on div at bounding box center [555, 222] width 104 height 19
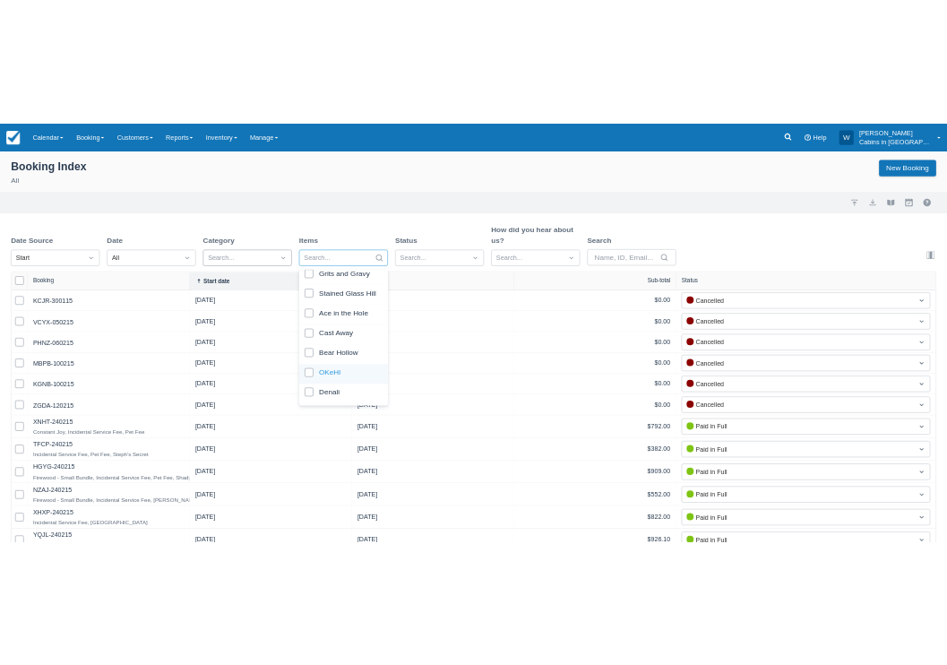
scroll to position [989, 0]
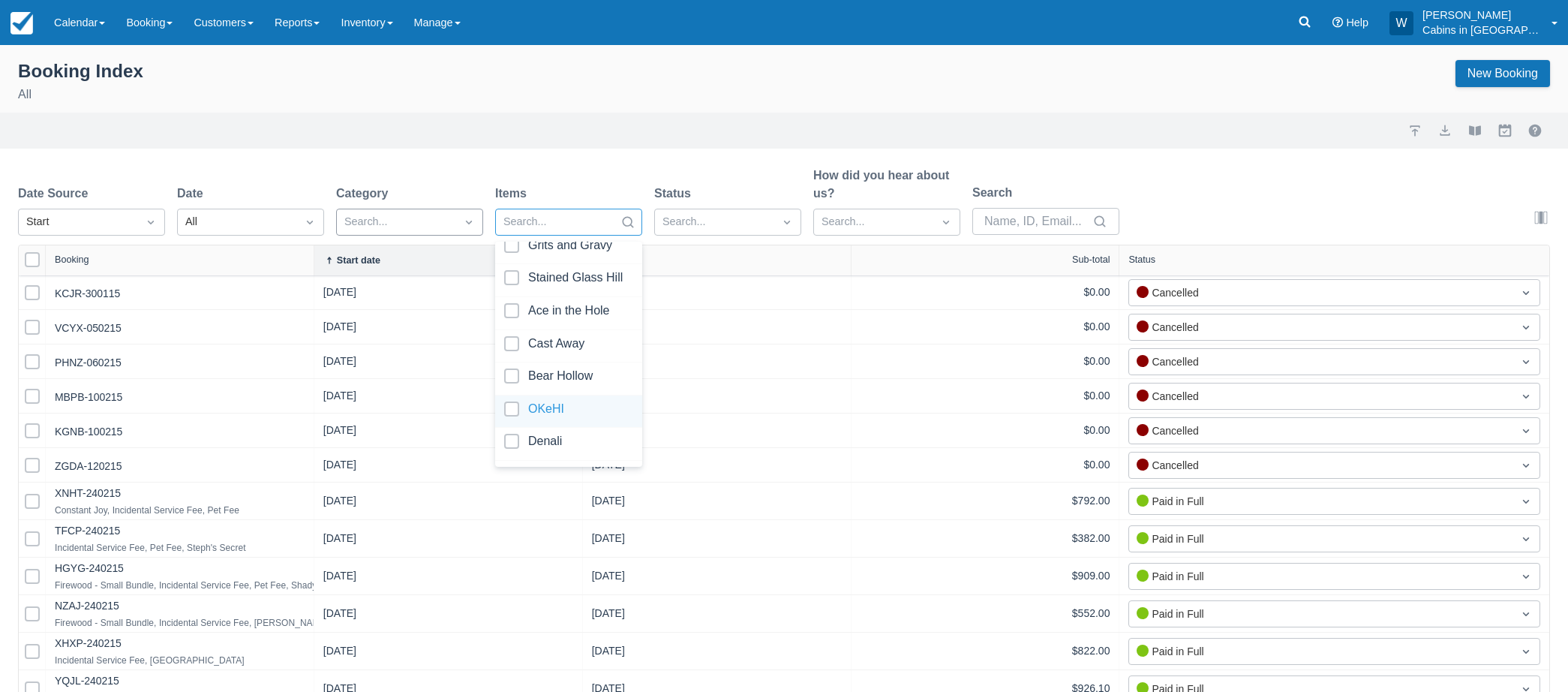
click at [511, 411] on div at bounding box center [569, 411] width 129 height 20
select select "25"
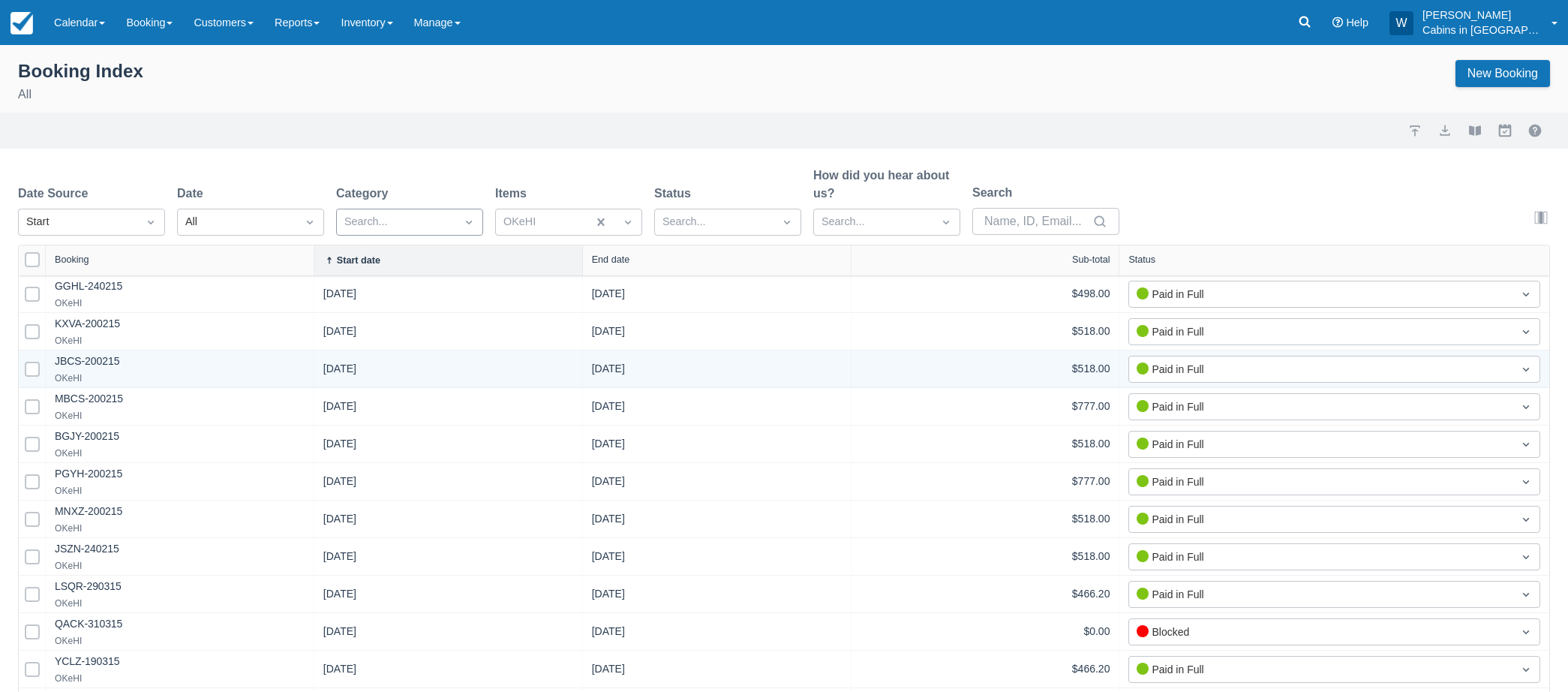
click at [436, 356] on div "03/08/15" at bounding box center [448, 369] width 269 height 37
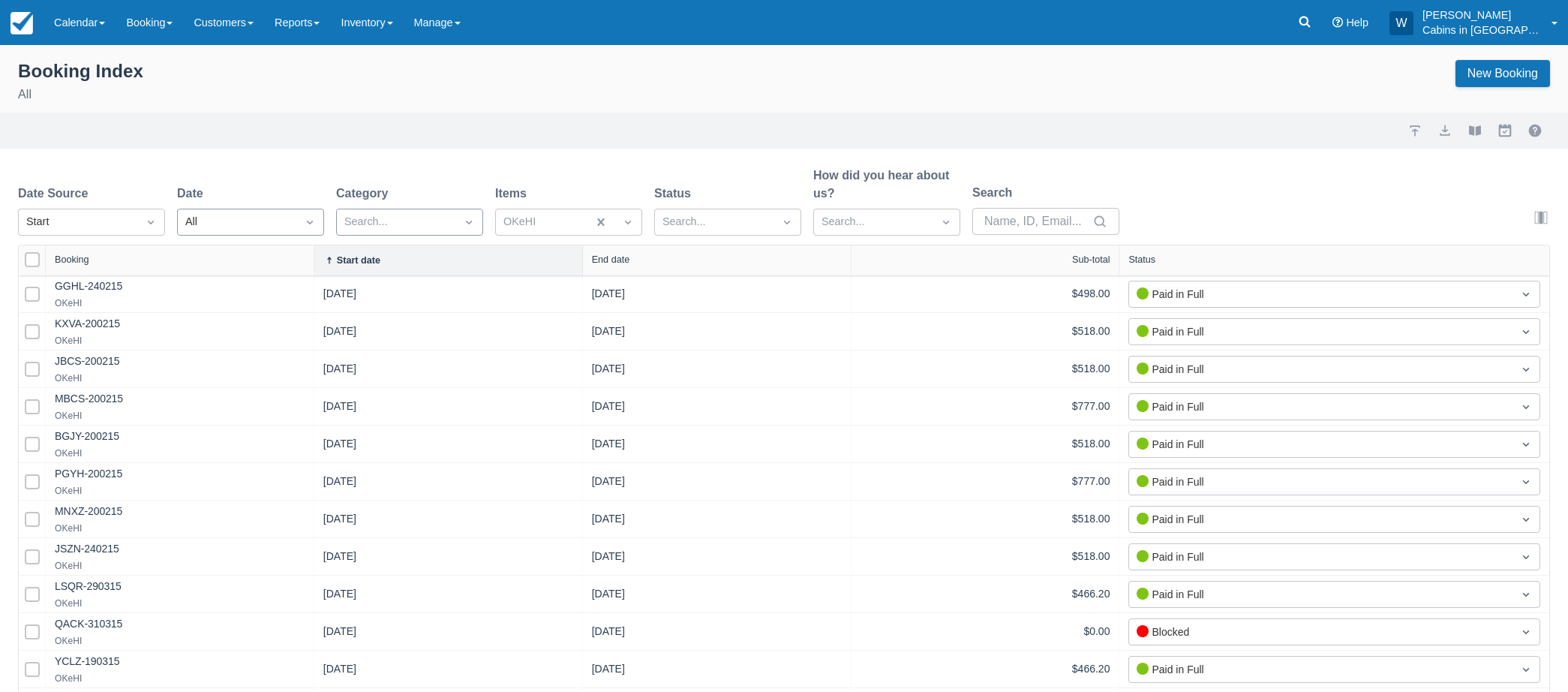
click at [229, 220] on div "All" at bounding box center [237, 222] width 104 height 17
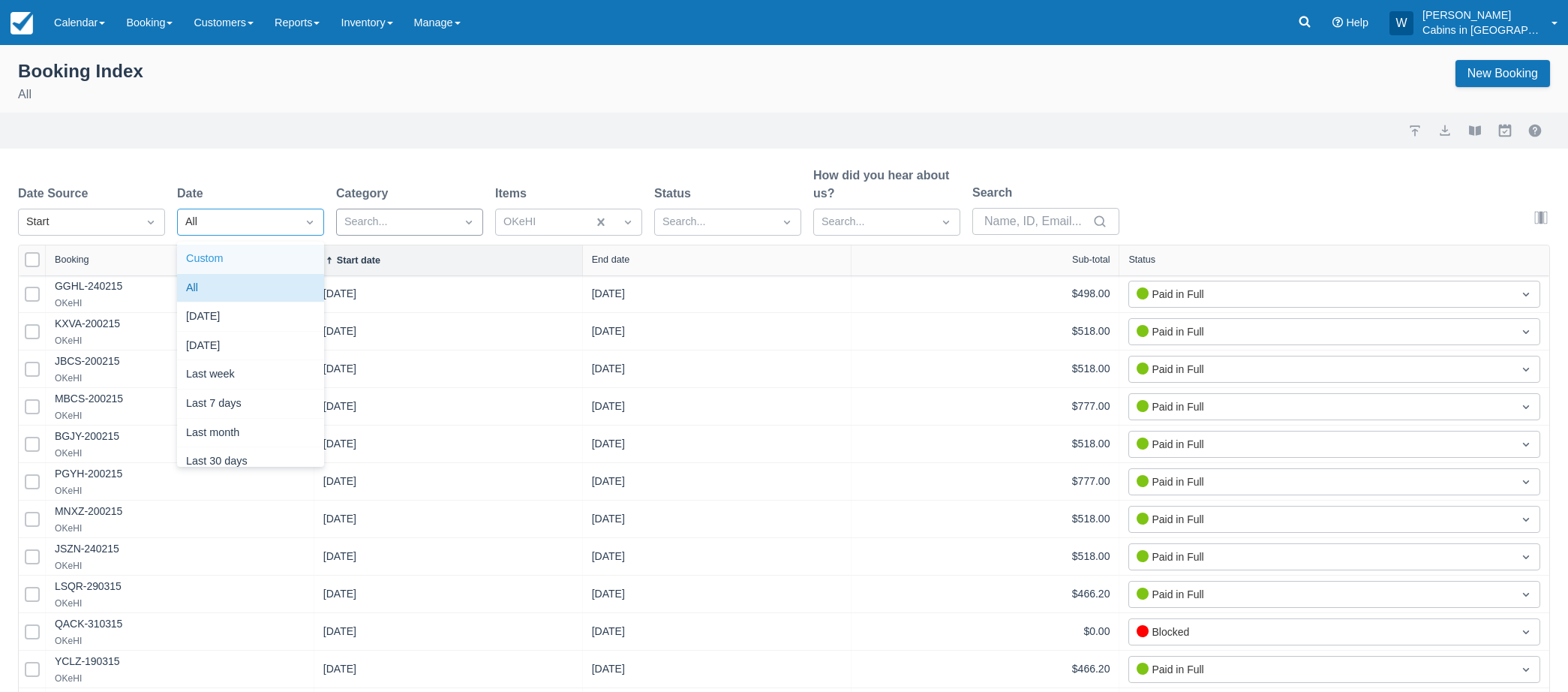
click at [224, 255] on div "Custom" at bounding box center [250, 259] width 147 height 29
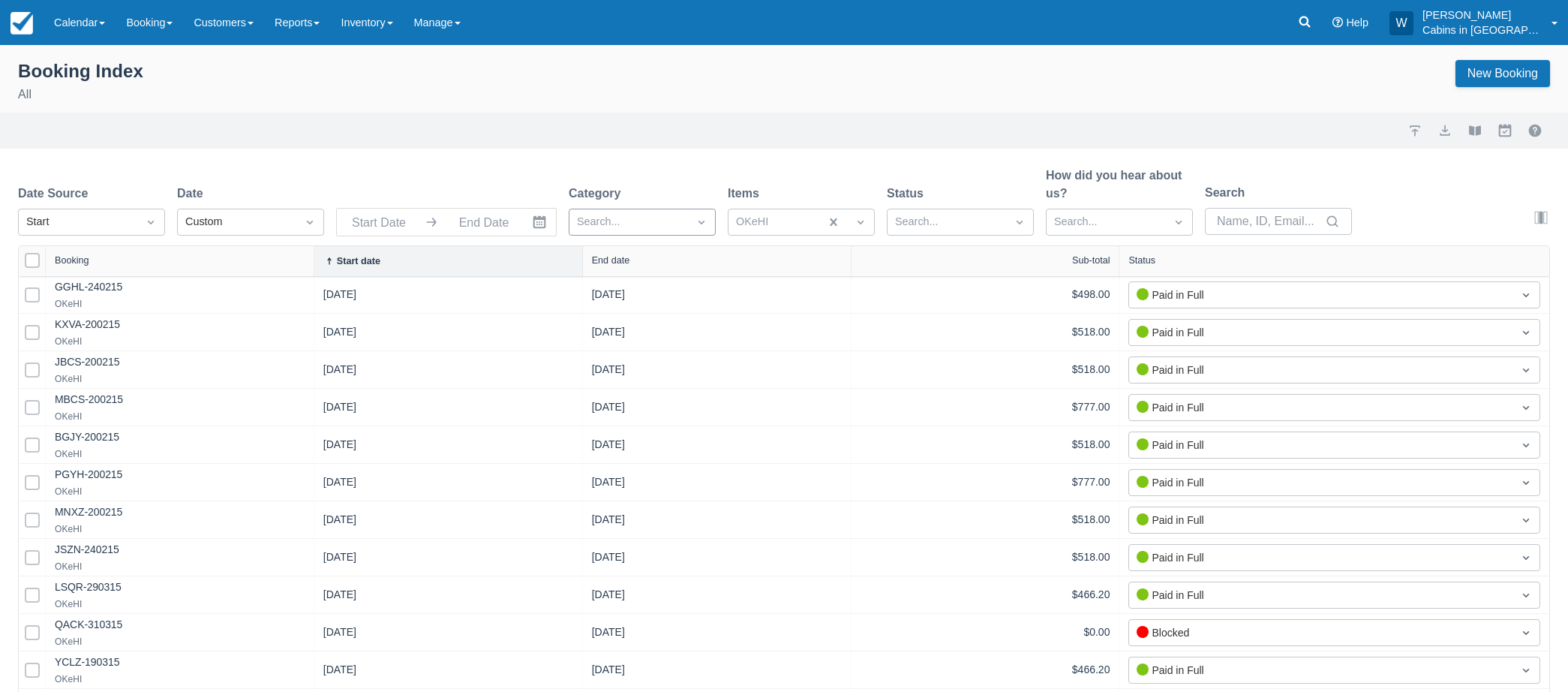
type input "07/30/25"
type input "08/29/25"
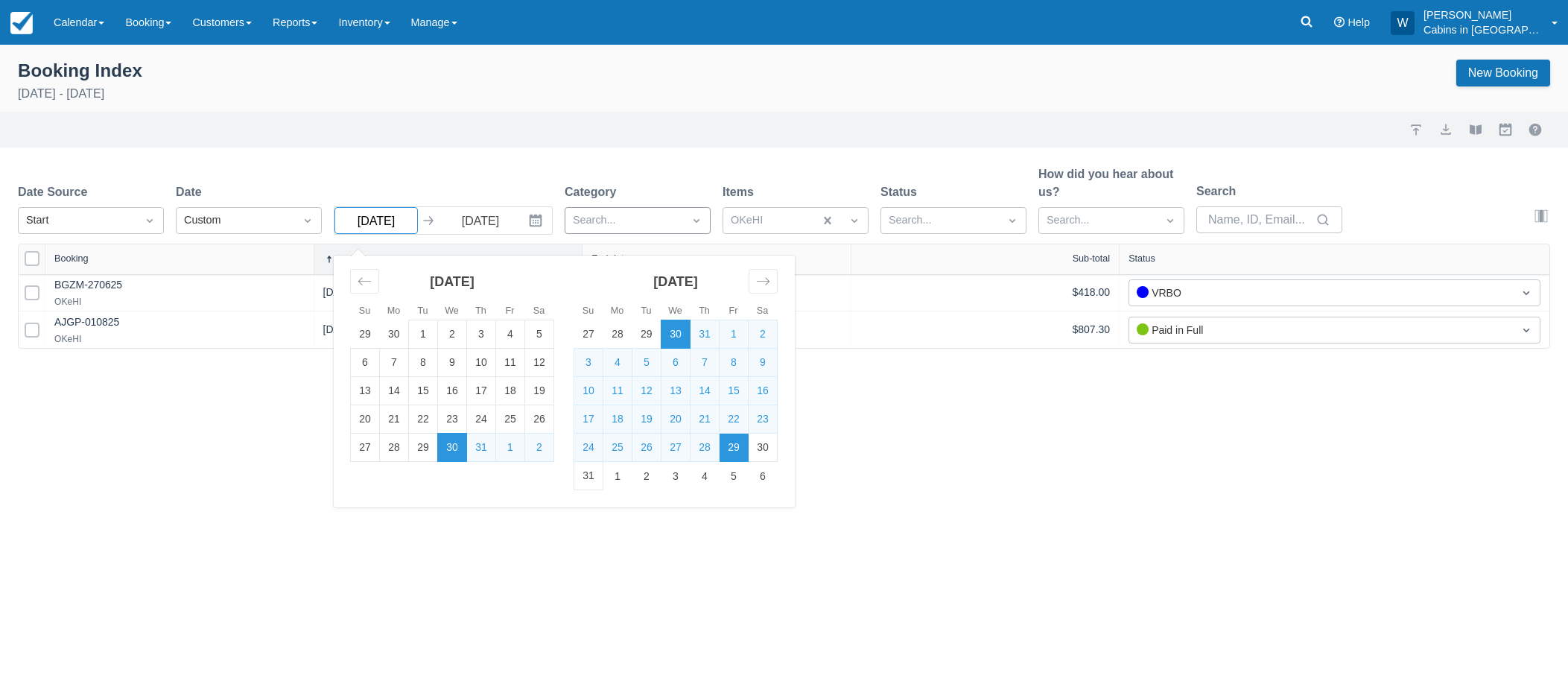
click at [392, 225] on input "07/30/25" at bounding box center [376, 220] width 83 height 27
click at [727, 329] on td "1" at bounding box center [733, 334] width 29 height 28
type input "08/01/25"
click at [594, 471] on td "31" at bounding box center [589, 476] width 29 height 28
type input "08/31/25"
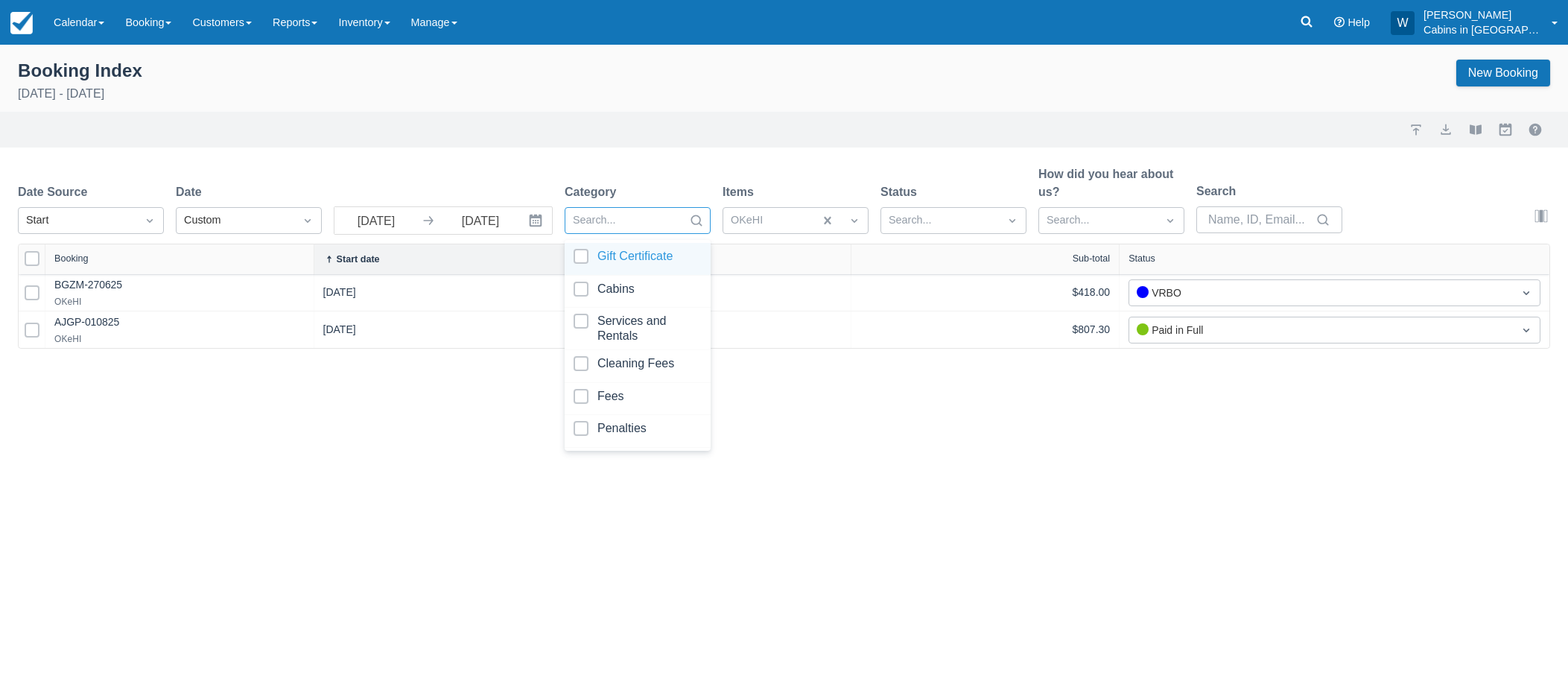
click at [658, 224] on div at bounding box center [624, 220] width 103 height 19
click at [584, 285] on div at bounding box center [638, 292] width 128 height 20
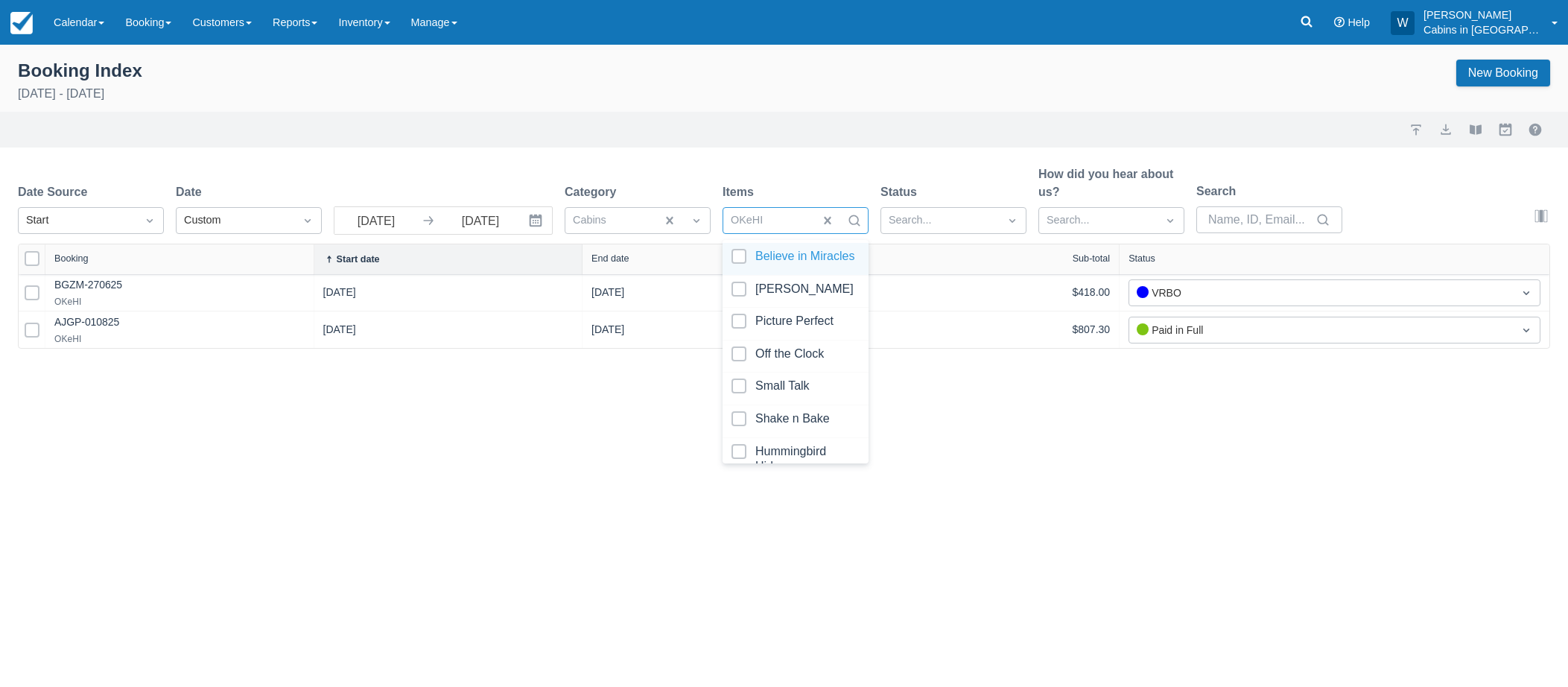
click at [793, 221] on div at bounding box center [768, 220] width 76 height 19
click at [632, 426] on div "Booking Index August 1st - August 31st 2025 New Booking Import Export View book…" at bounding box center [784, 366] width 1568 height 642
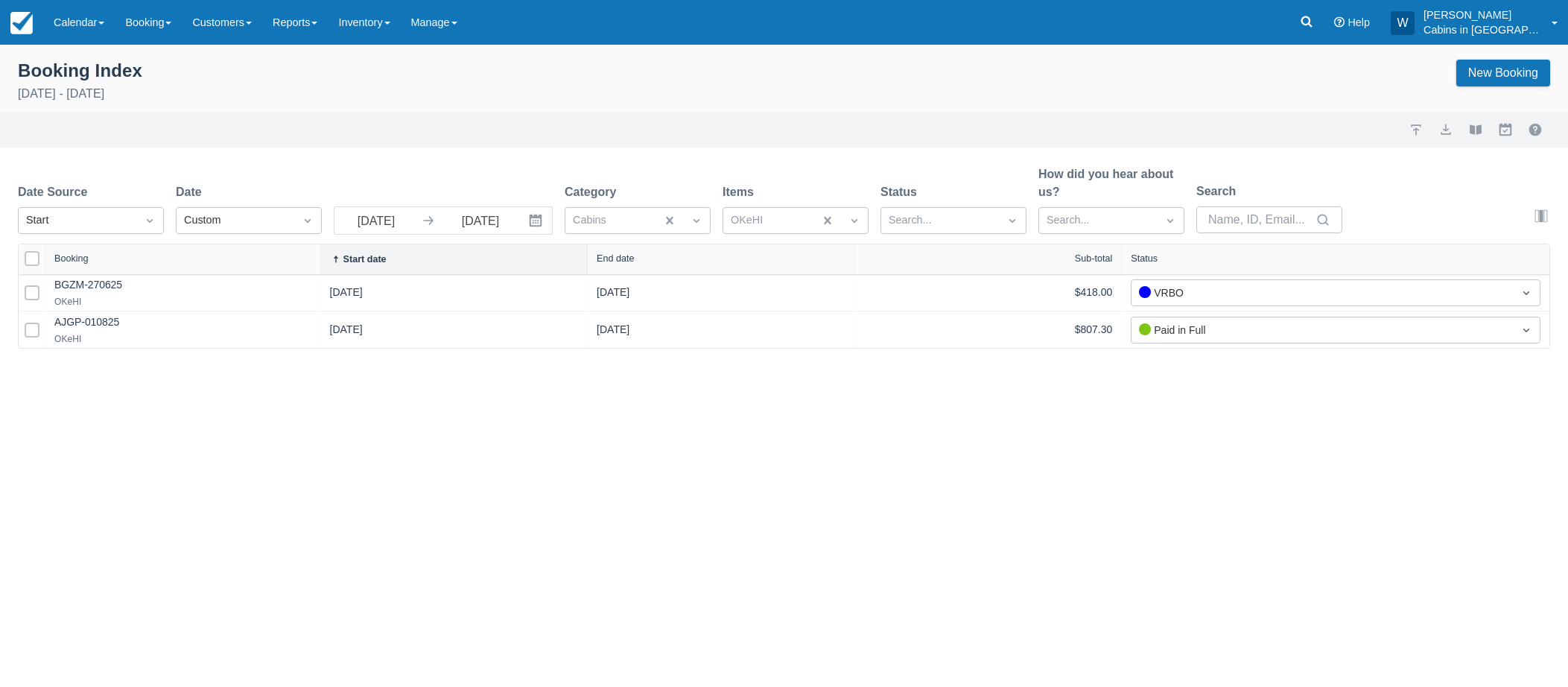
drag, startPoint x: 308, startPoint y: 260, endPoint x: 453, endPoint y: 256, distance: 145.1
click at [333, 256] on div at bounding box center [320, 259] width 27 height 30
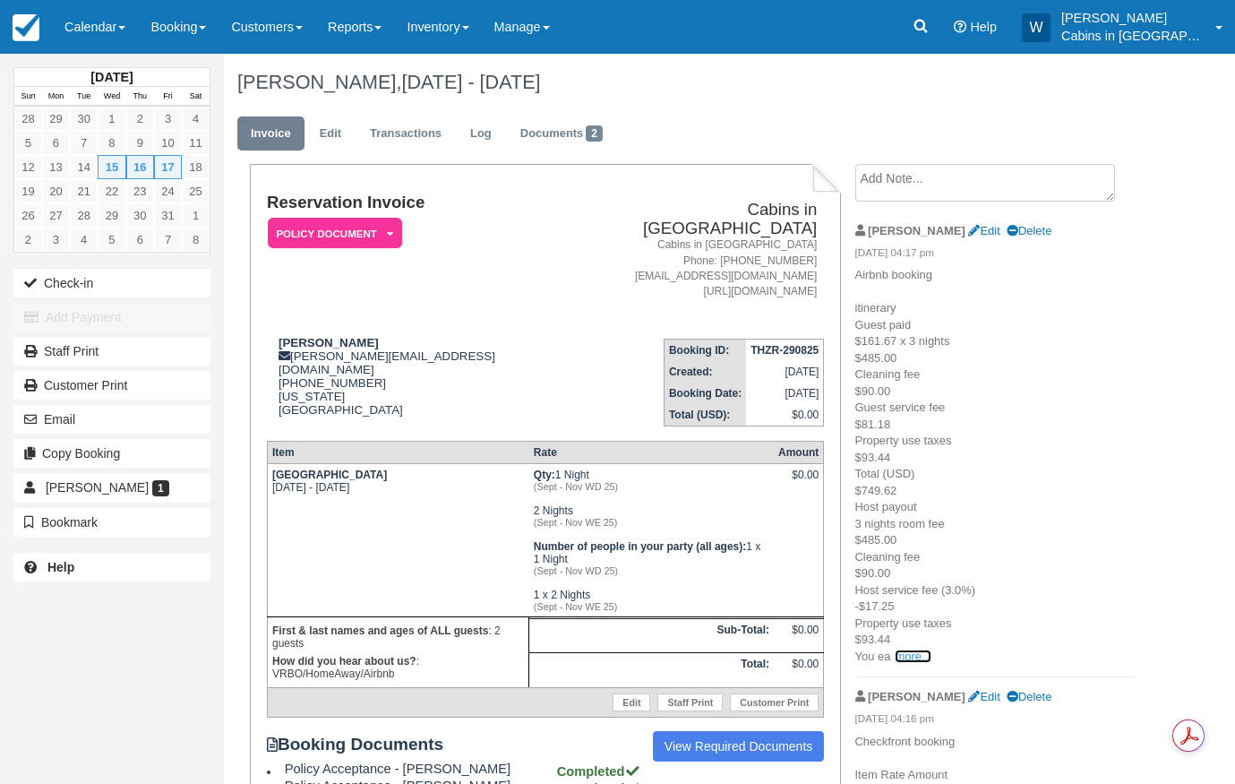
click at [909, 657] on link "more..." at bounding box center [913, 655] width 36 height 13
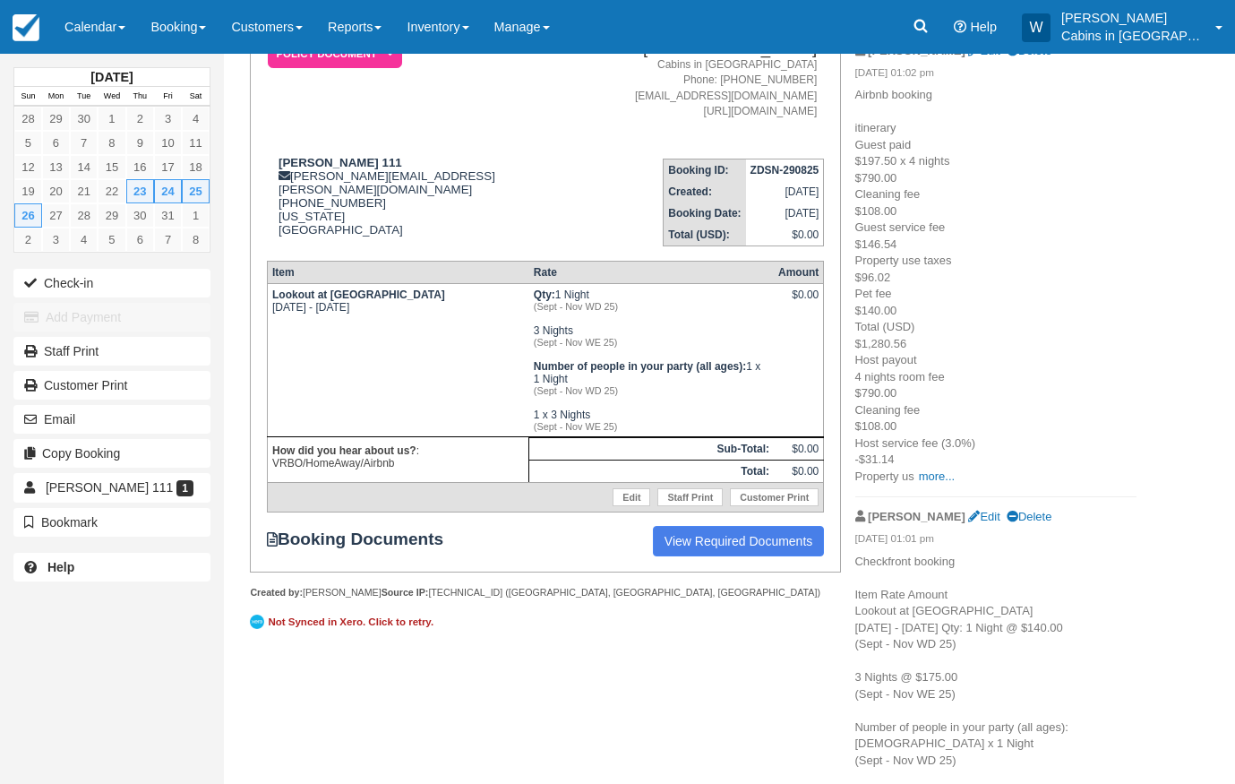
scroll to position [243, 0]
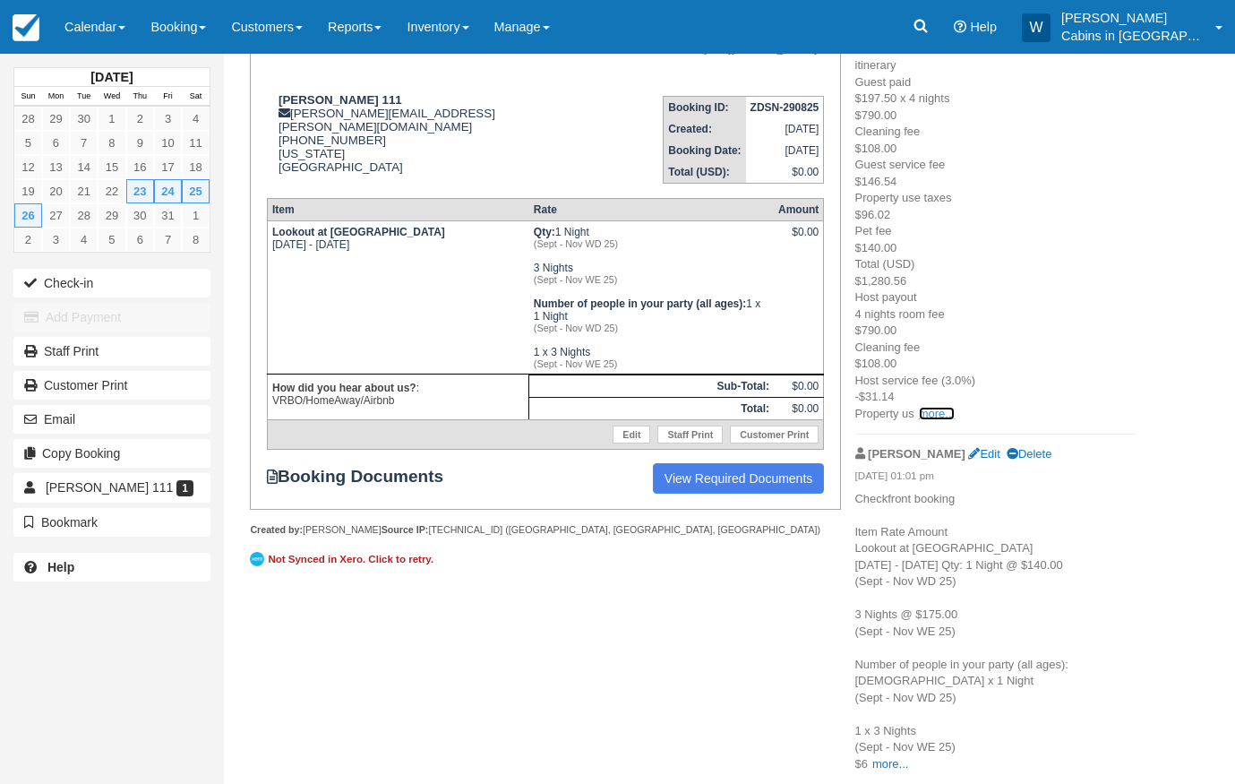
click at [930, 417] on link "more..." at bounding box center [937, 413] width 36 height 13
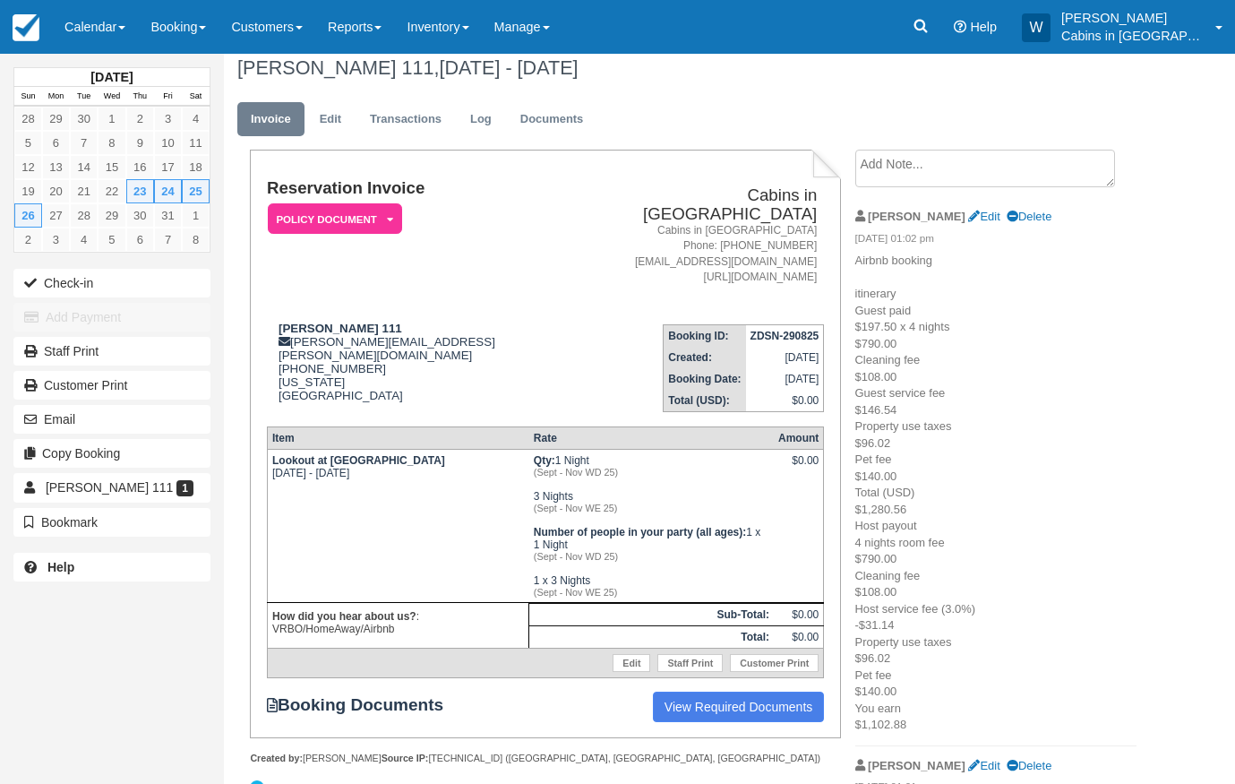
scroll to position [11, 0]
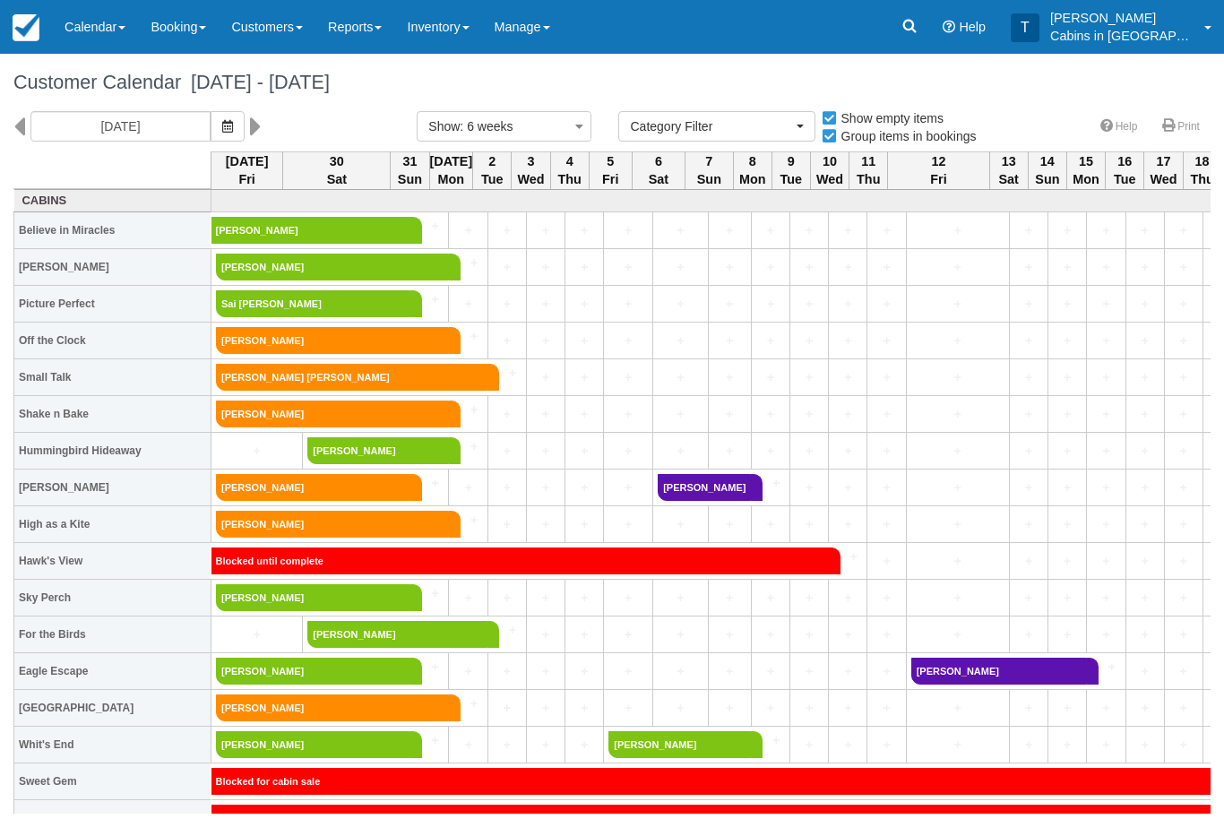
select select
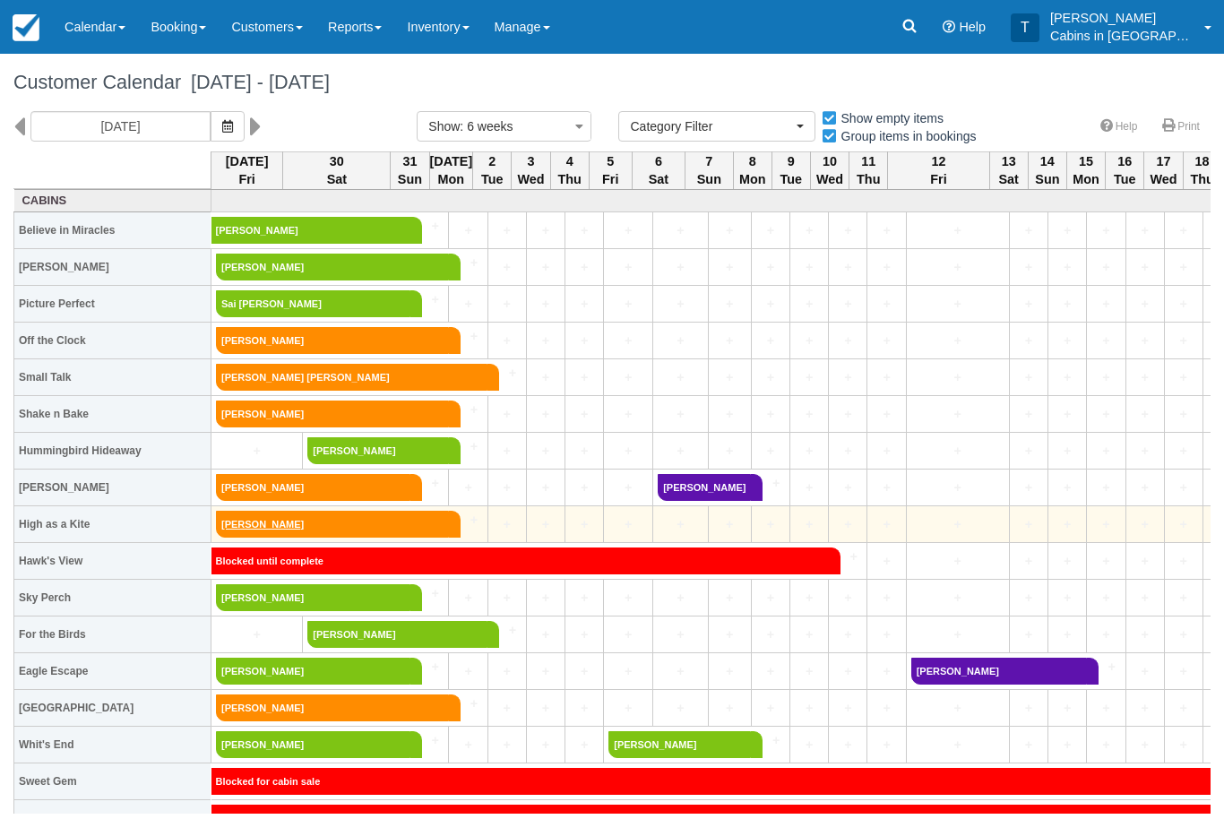
click at [355, 518] on link "[PERSON_NAME]" at bounding box center [332, 524] width 233 height 27
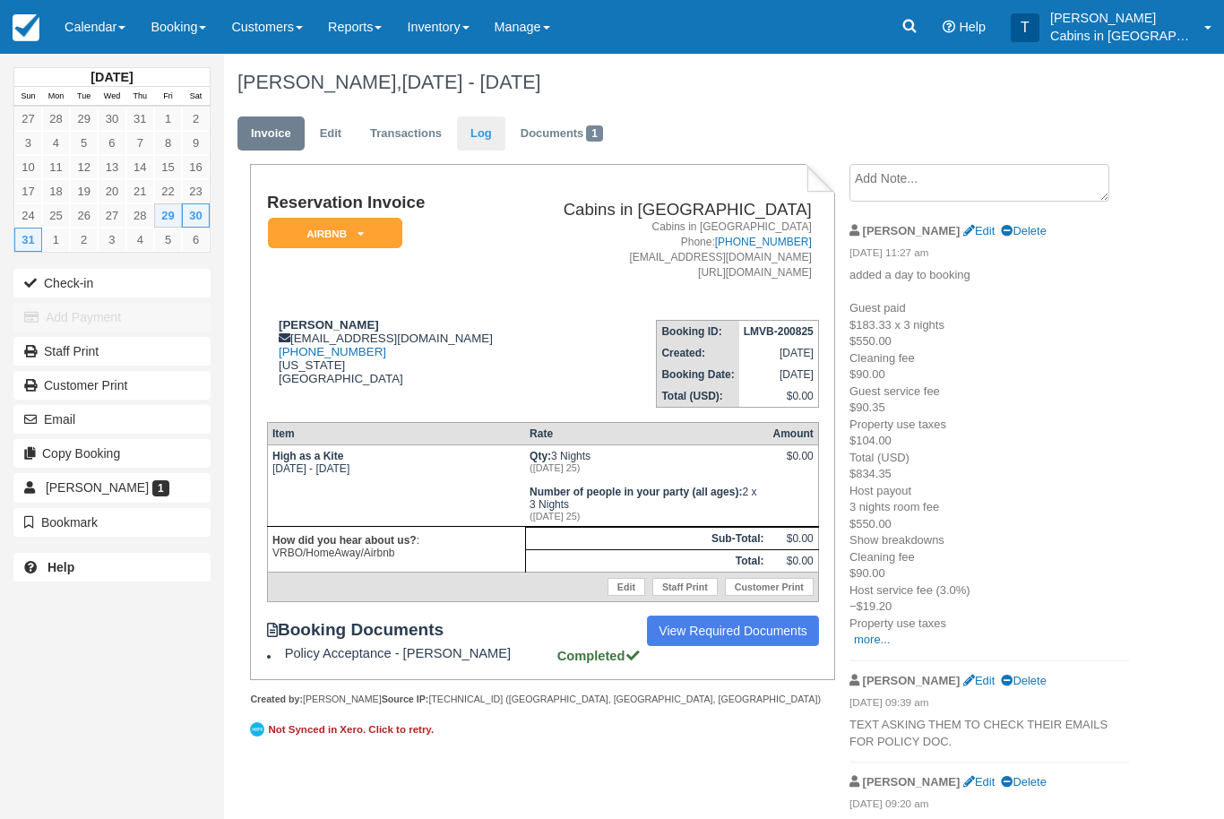
click at [479, 136] on link "Log" at bounding box center [481, 133] width 48 height 35
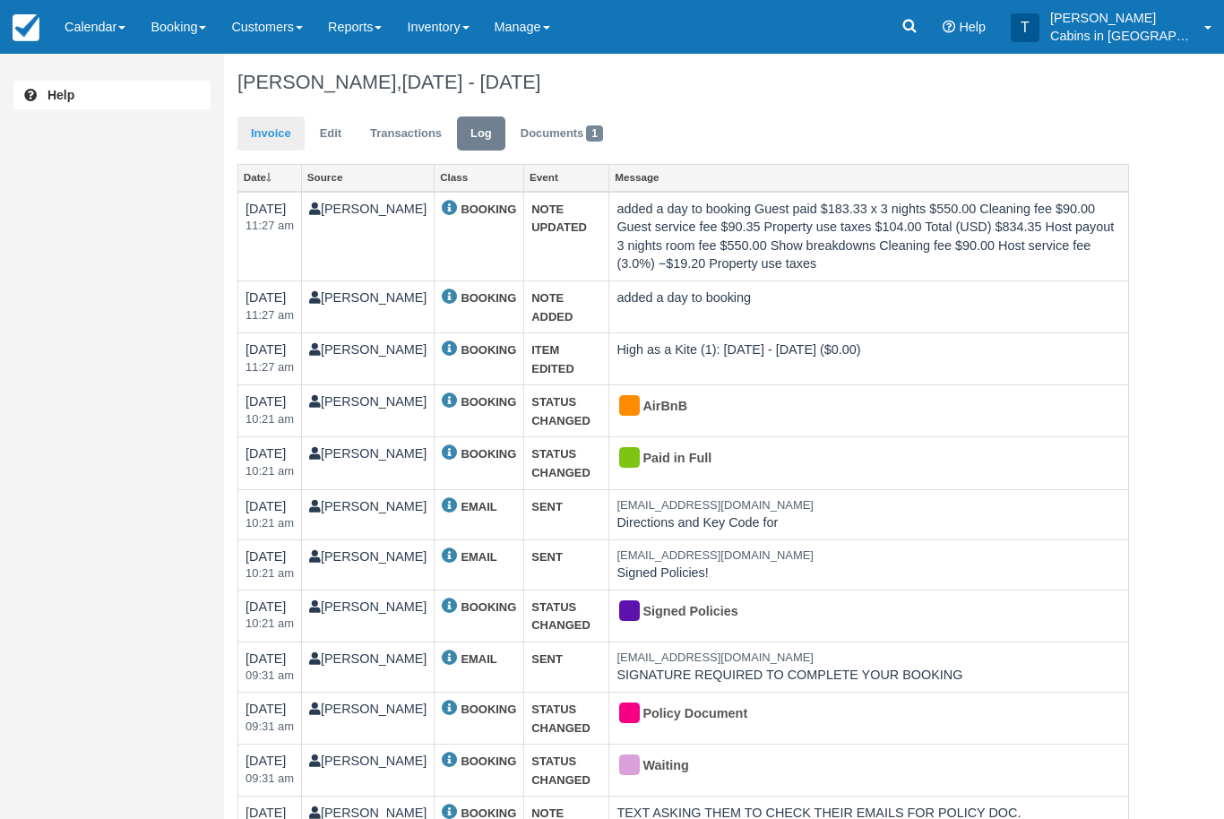
click at [278, 138] on link "Invoice" at bounding box center [270, 133] width 67 height 35
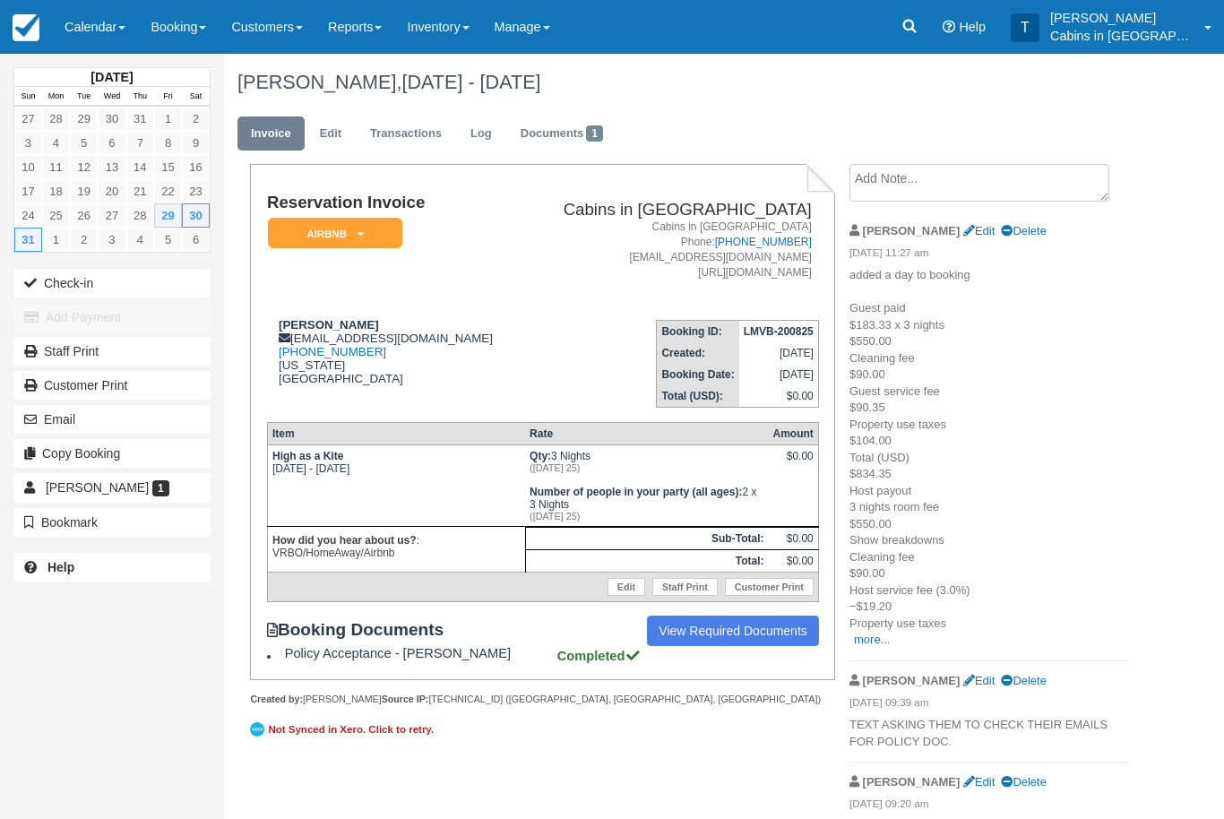
click at [365, 233] on em "AirBnB" at bounding box center [335, 233] width 134 height 31
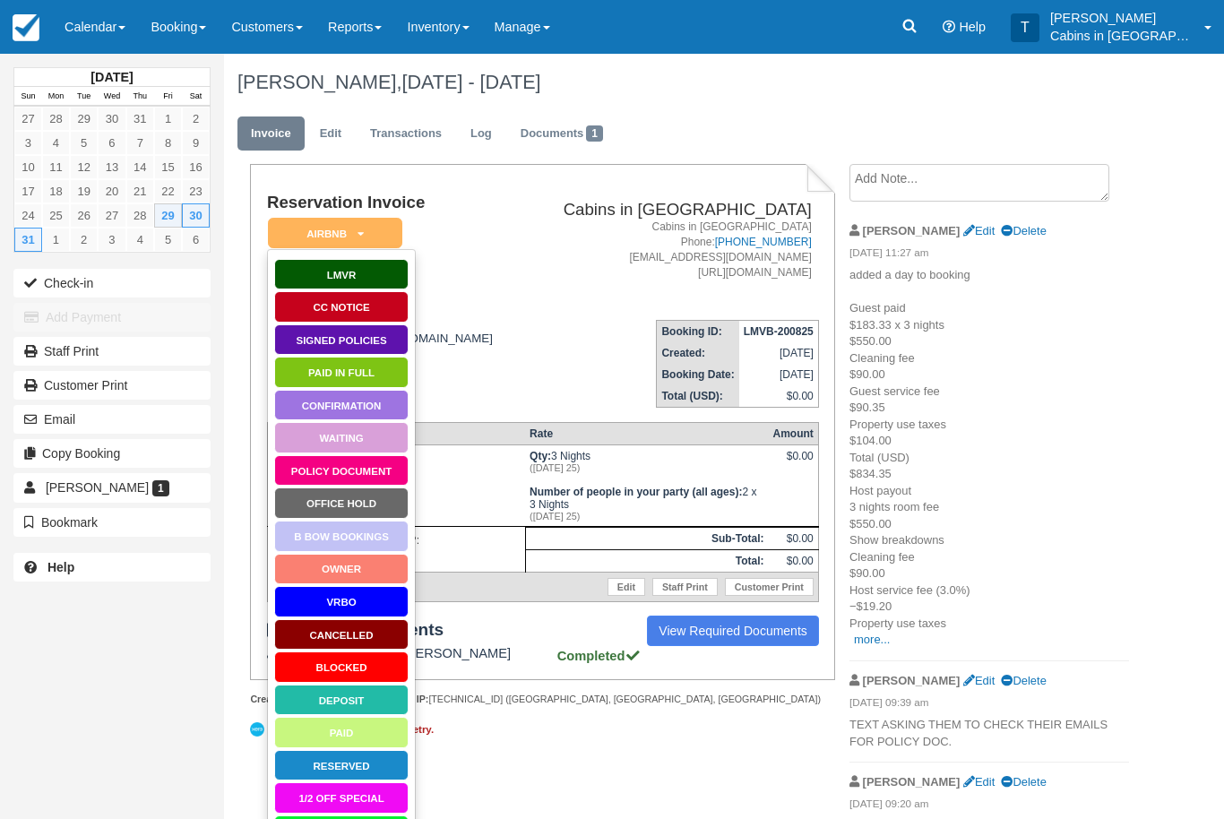
click at [378, 439] on link "Waiting" at bounding box center [341, 437] width 134 height 31
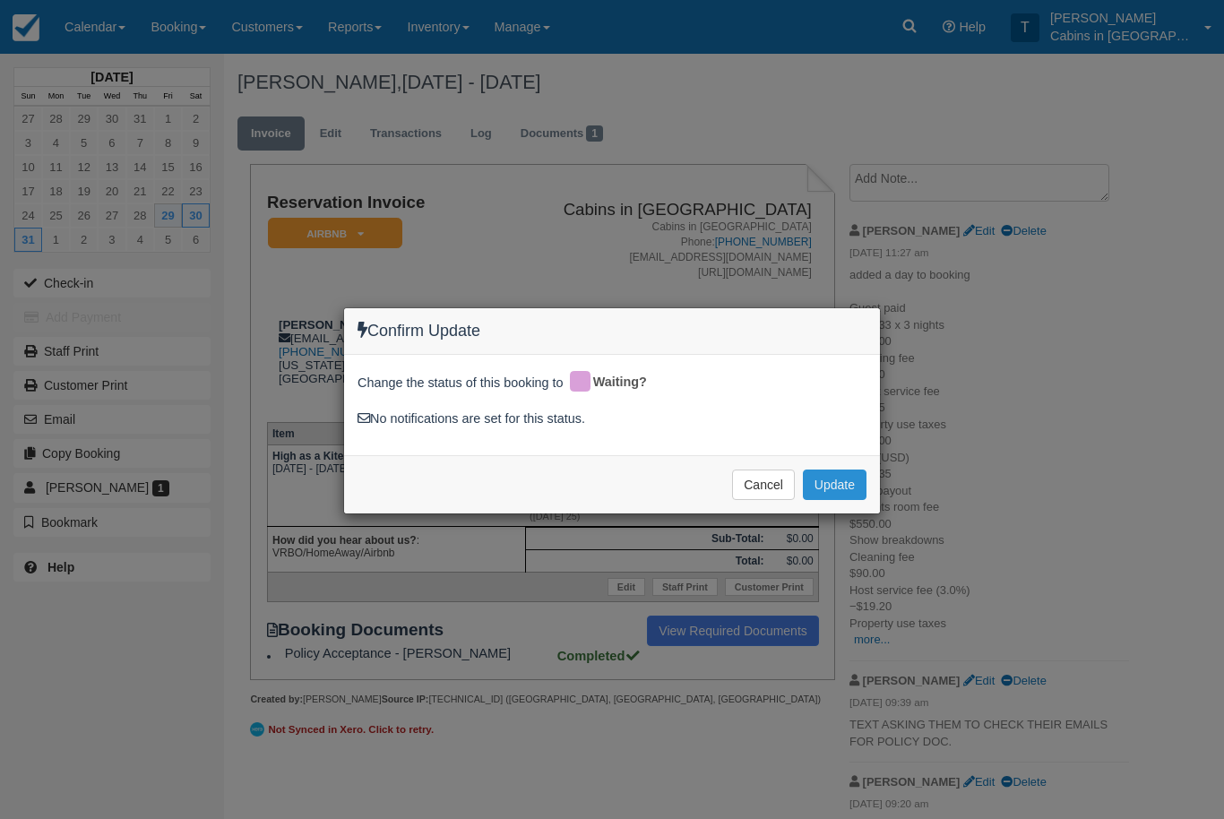
click at [844, 477] on button "Update" at bounding box center [835, 484] width 64 height 30
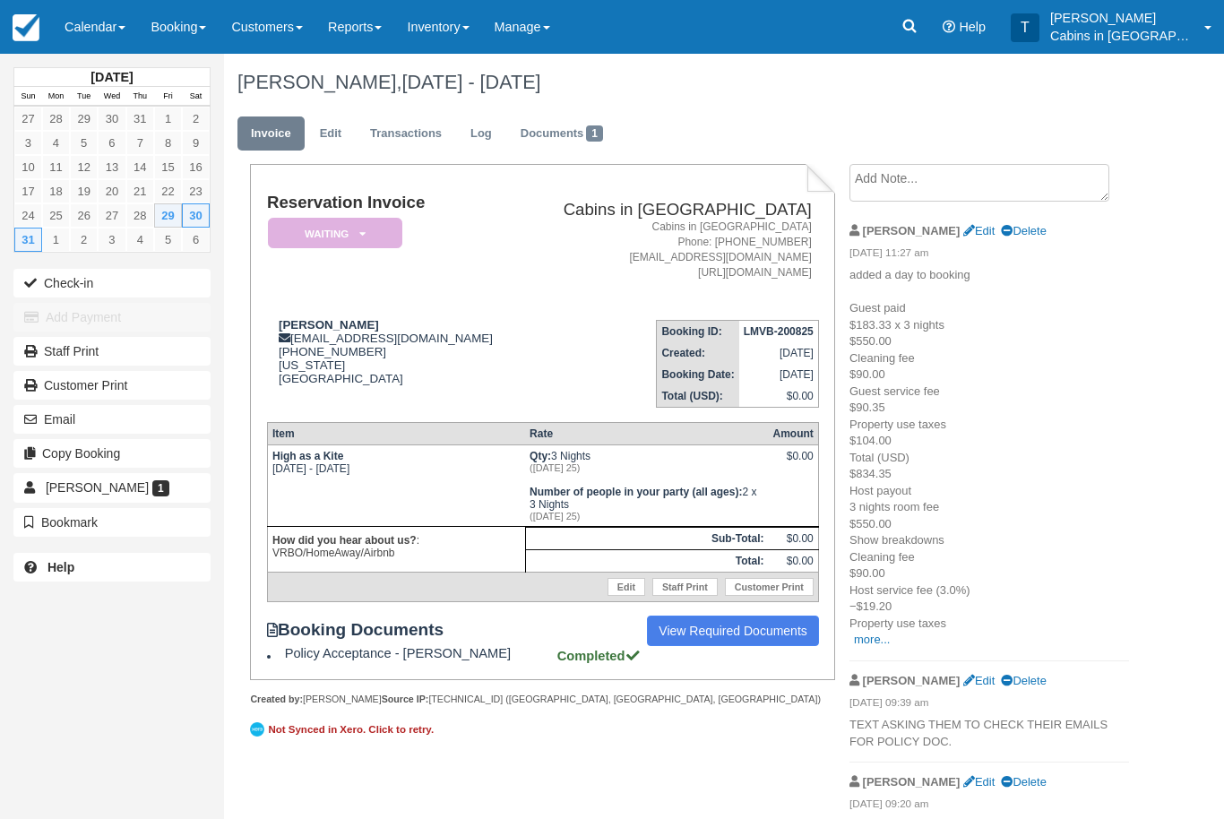
click at [365, 235] on em "Waiting" at bounding box center [335, 233] width 134 height 31
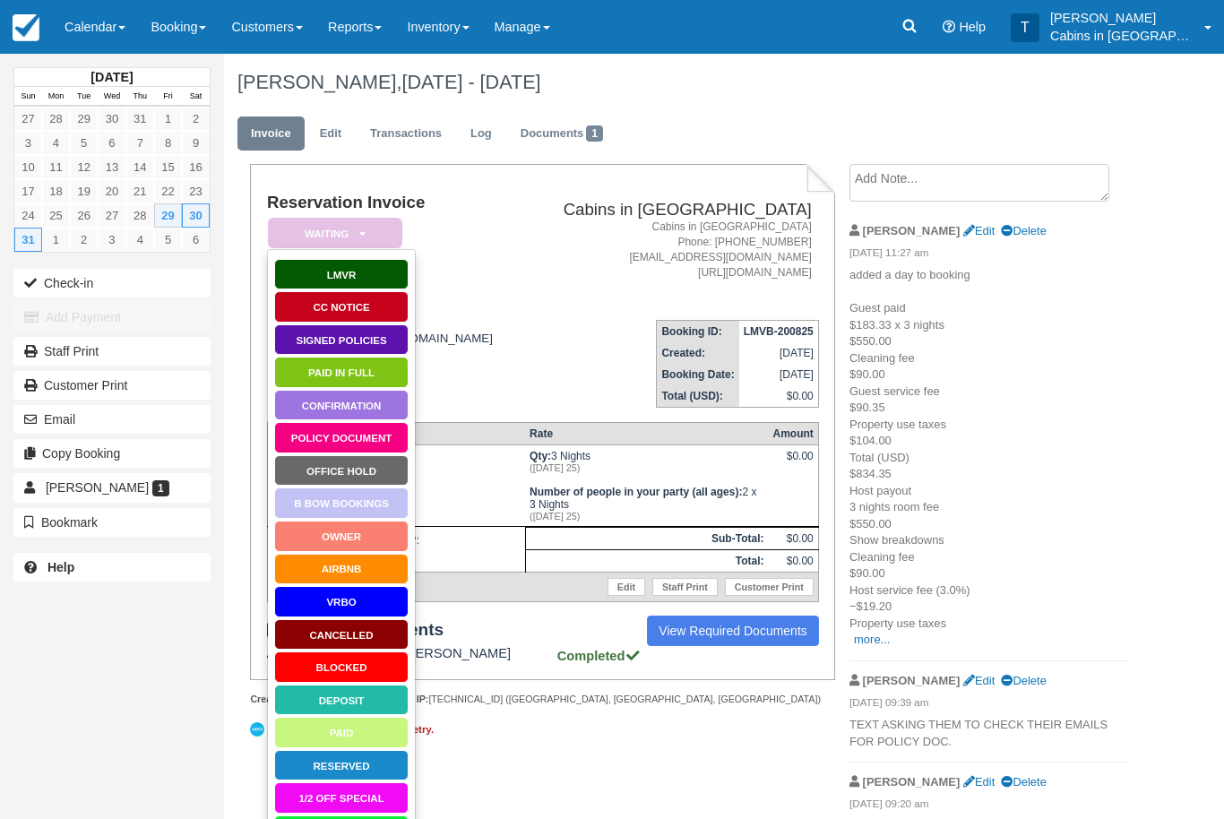
click at [380, 376] on link "Paid in Full" at bounding box center [341, 372] width 134 height 31
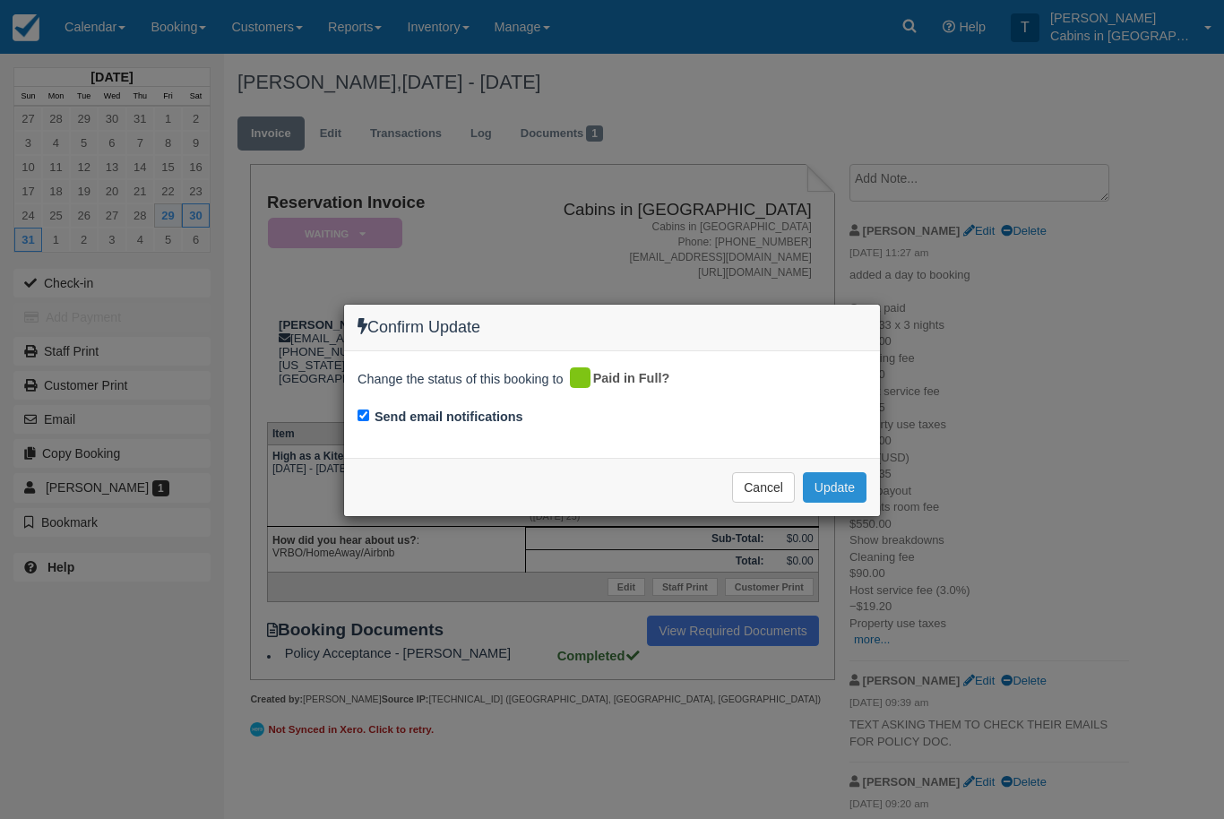
click at [842, 482] on button "Update" at bounding box center [835, 487] width 64 height 30
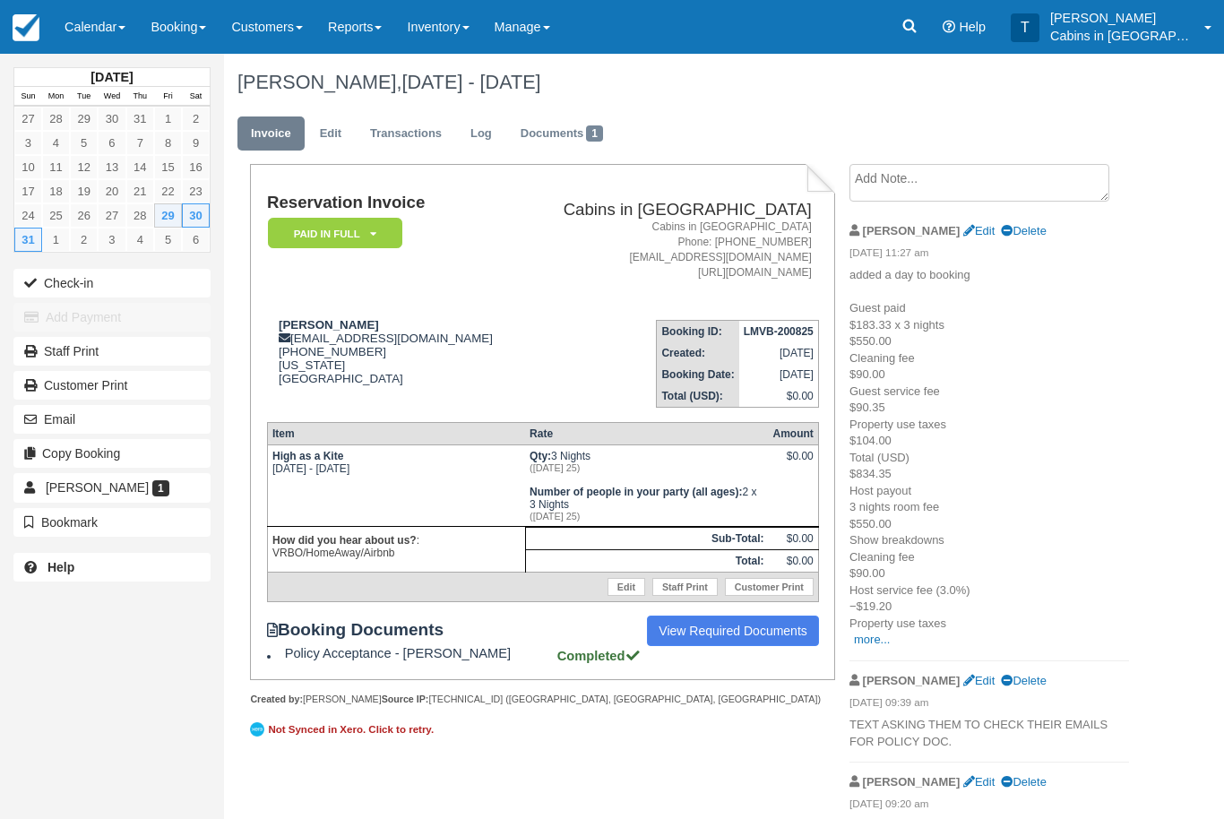
click at [372, 233] on icon at bounding box center [373, 233] width 6 height 11
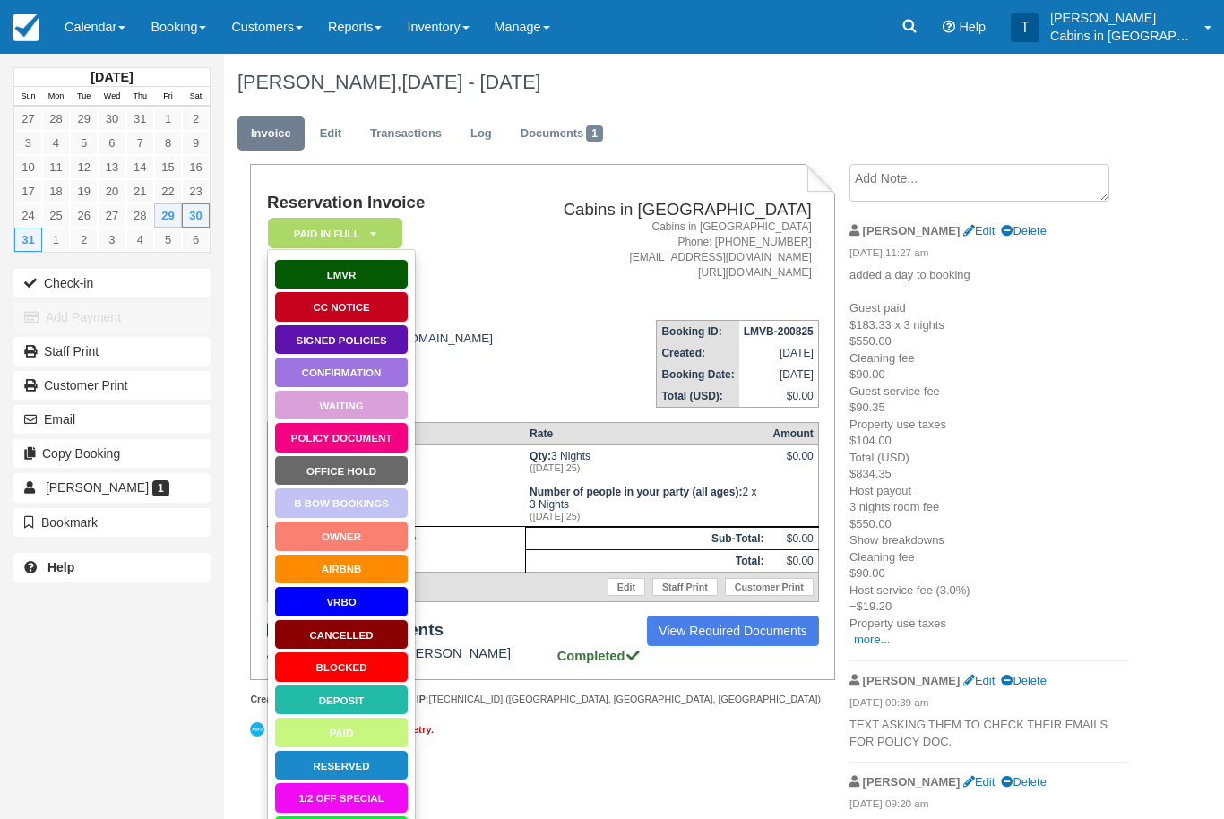
click at [374, 571] on link "AirBnB" at bounding box center [341, 569] width 134 height 31
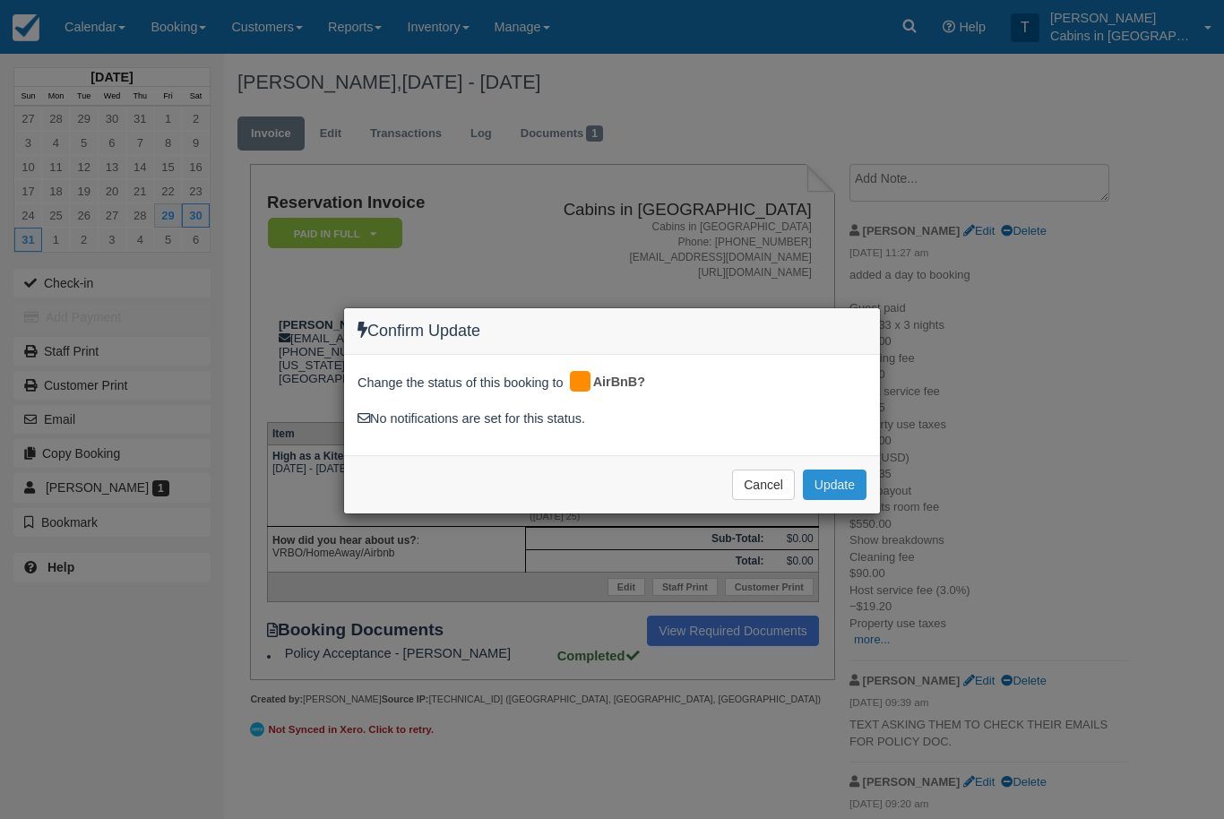
click at [844, 486] on button "Update" at bounding box center [835, 484] width 64 height 30
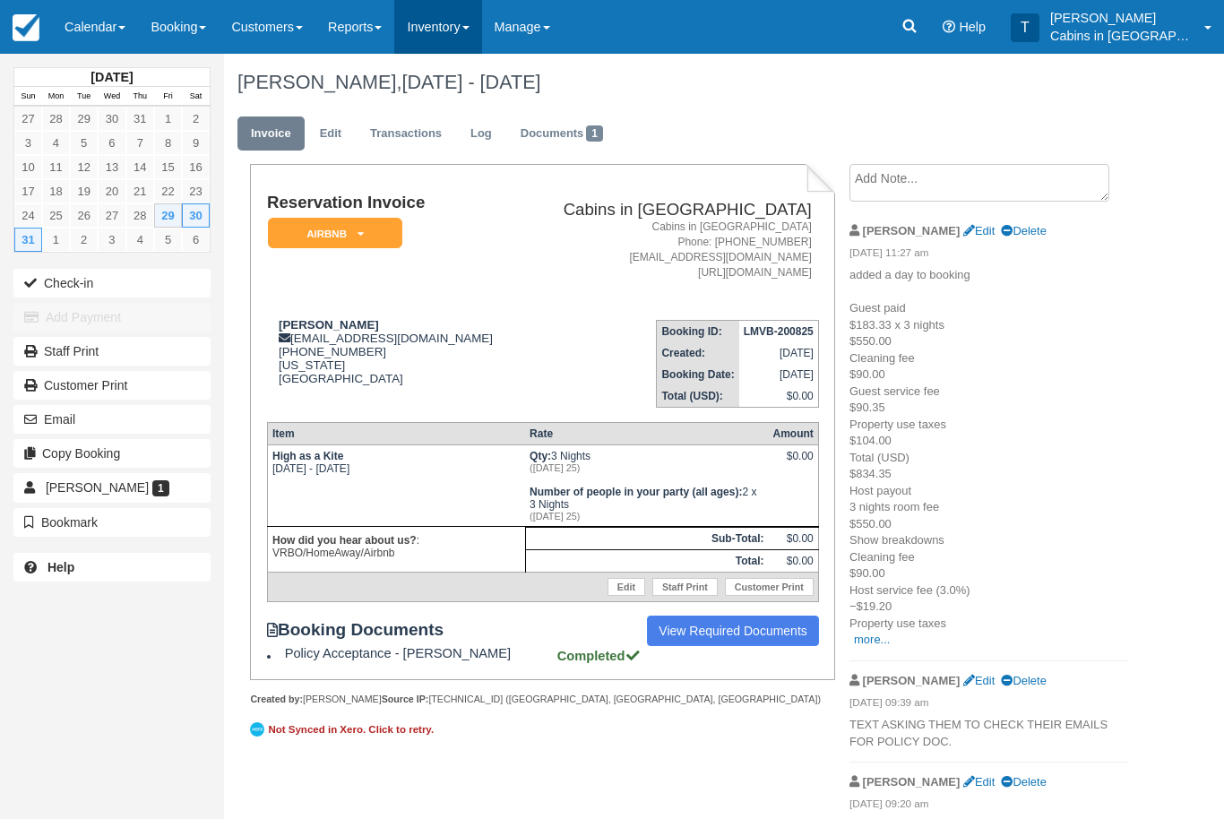
click at [455, 30] on link "Inventory" at bounding box center [437, 27] width 87 height 54
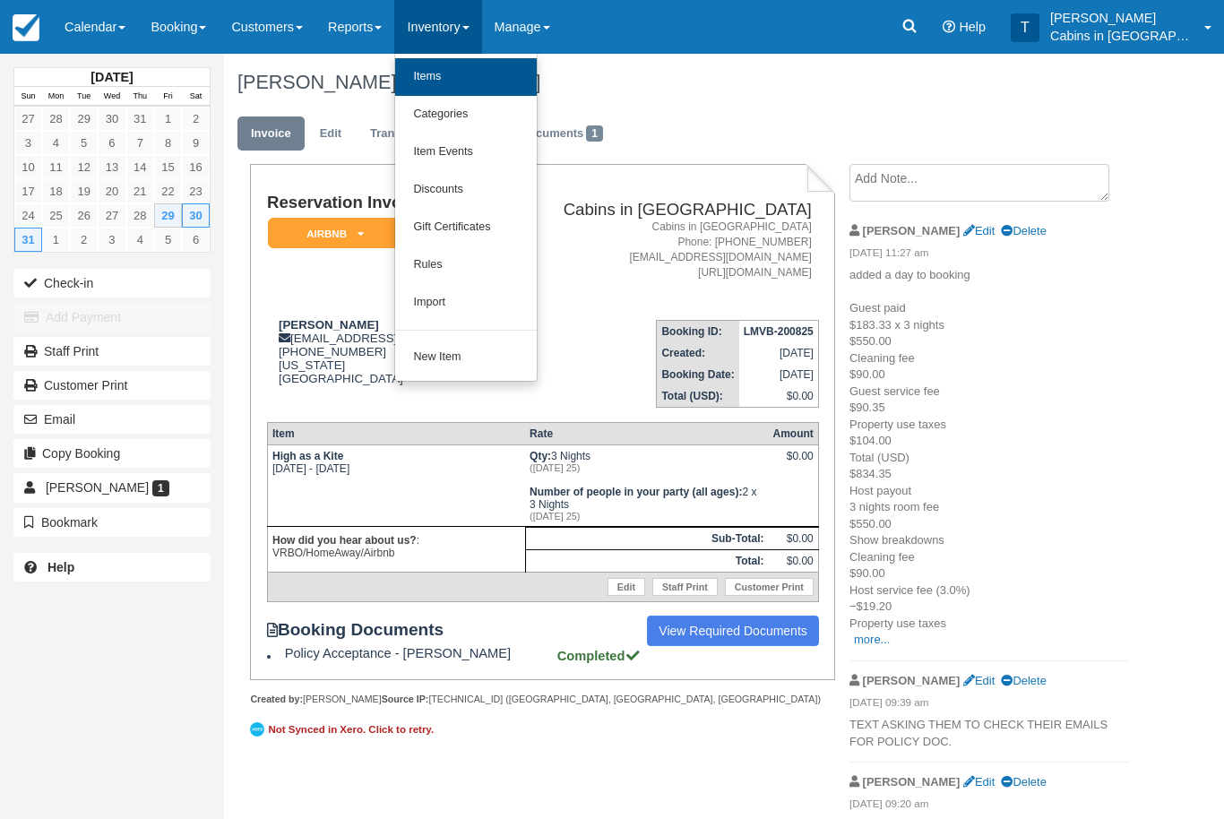
click at [496, 74] on link "Items" at bounding box center [466, 77] width 142 height 38
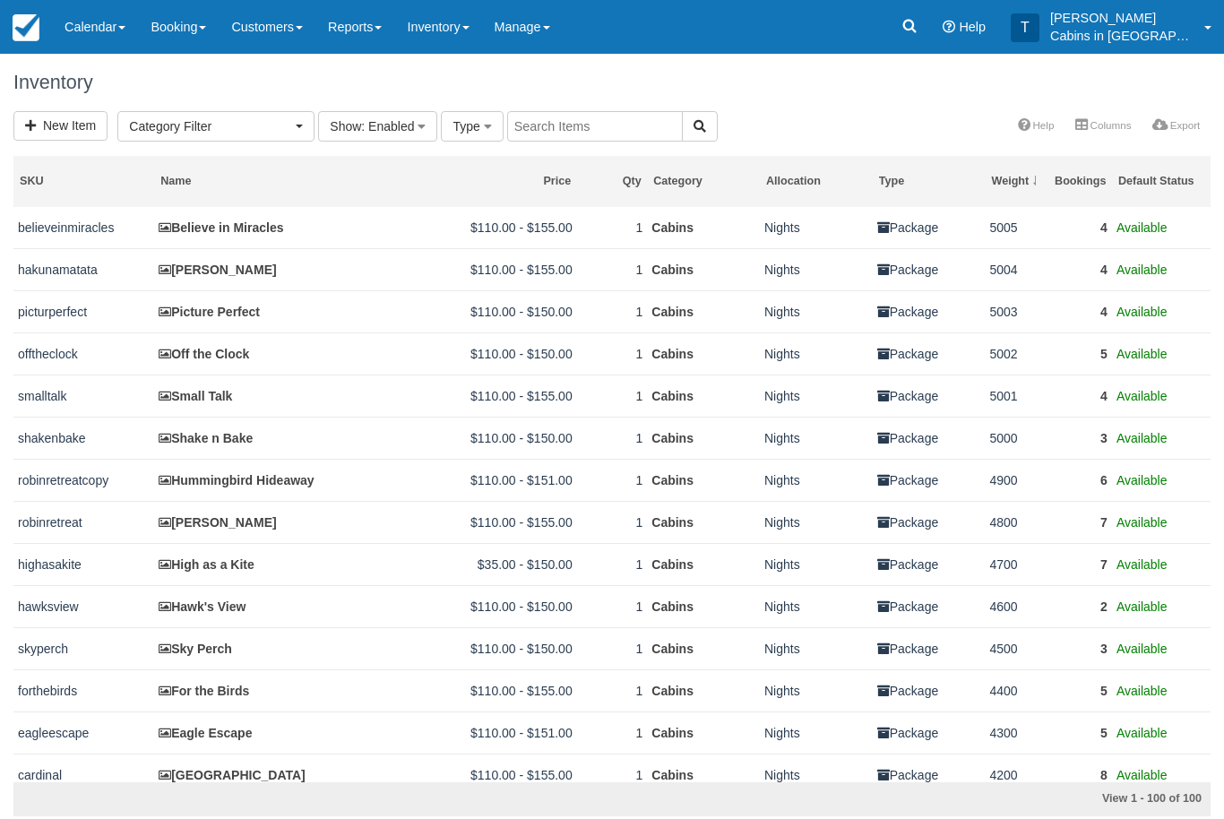
select select
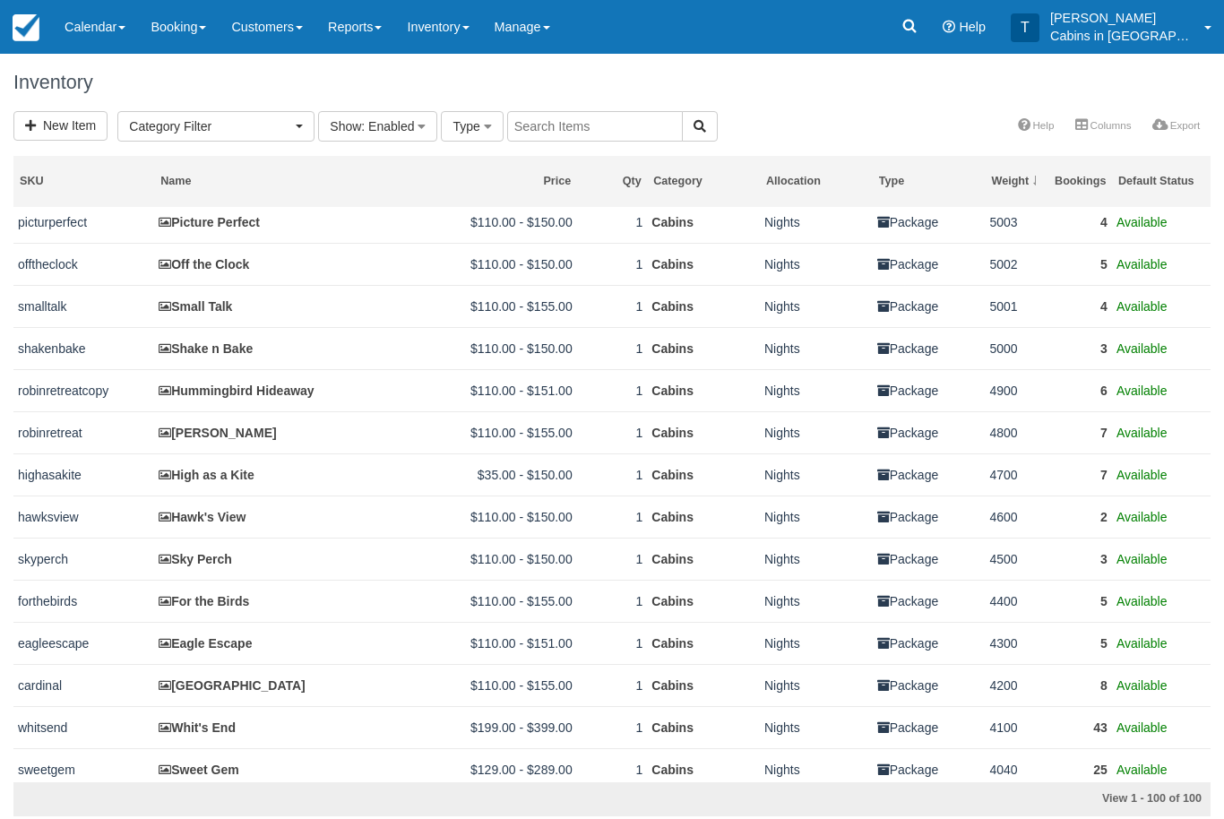
scroll to position [94, 0]
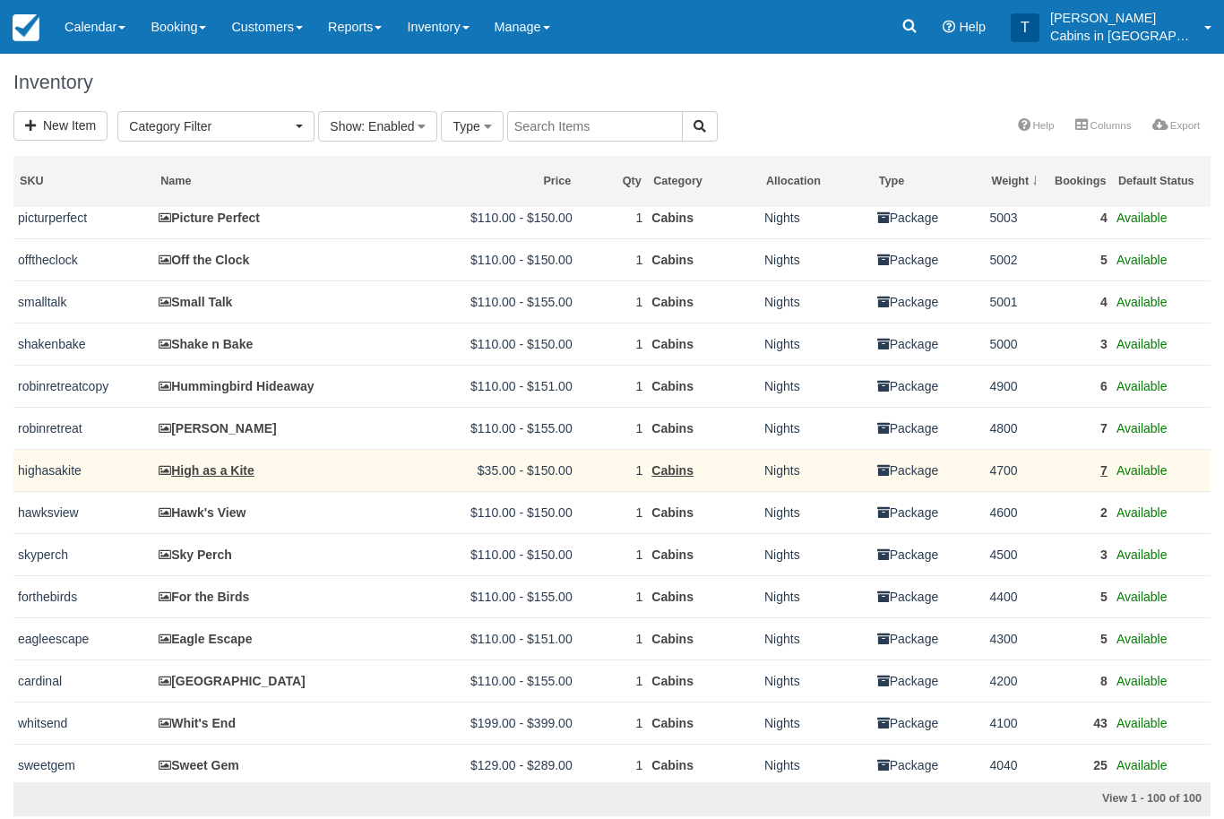
click at [254, 477] on link "High as a Kite" at bounding box center [207, 470] width 96 height 14
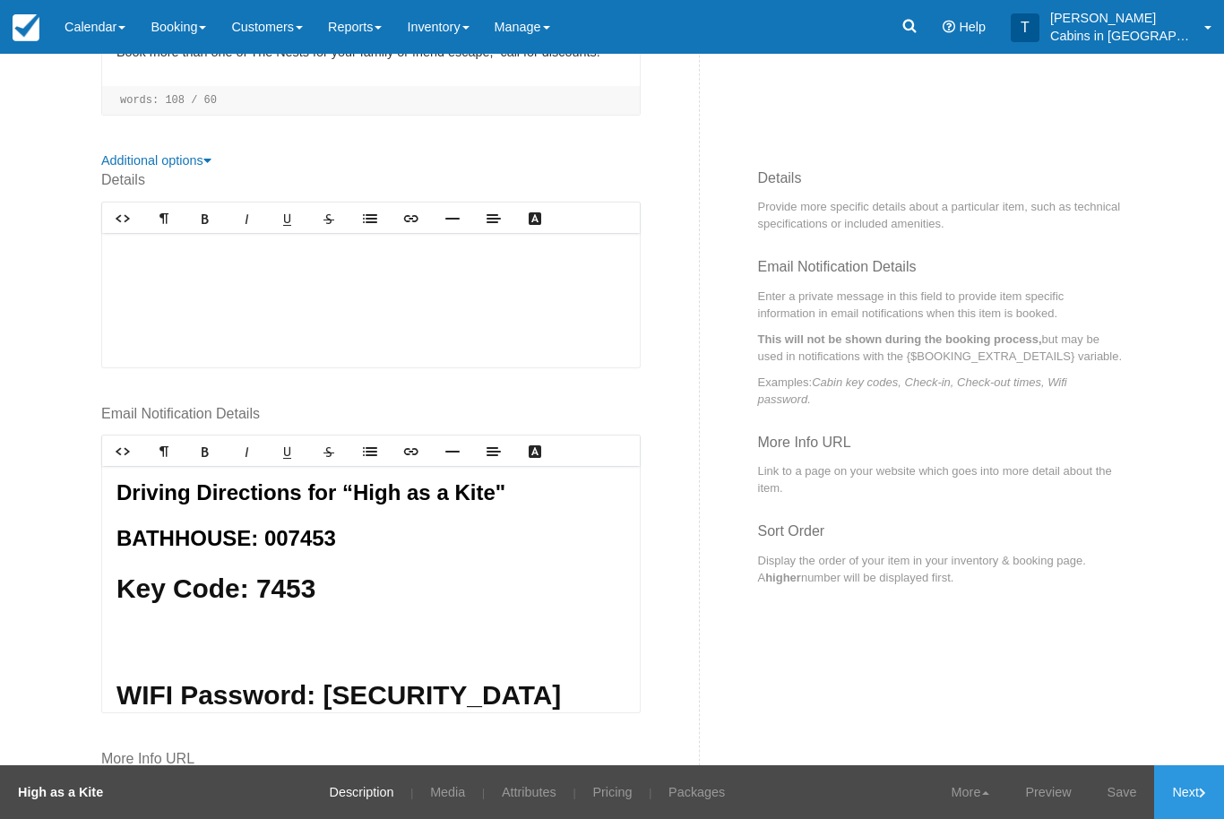
scroll to position [608, 0]
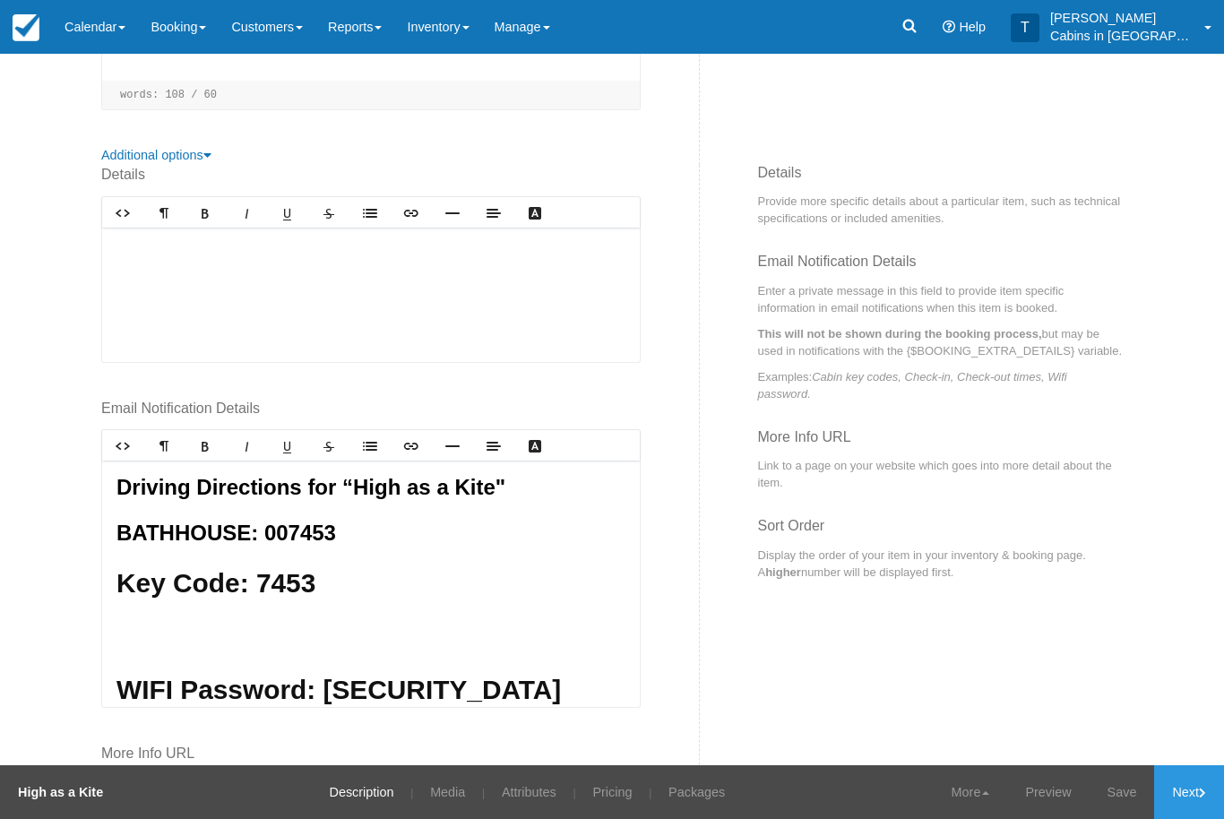
click at [916, 26] on icon at bounding box center [909, 26] width 13 height 13
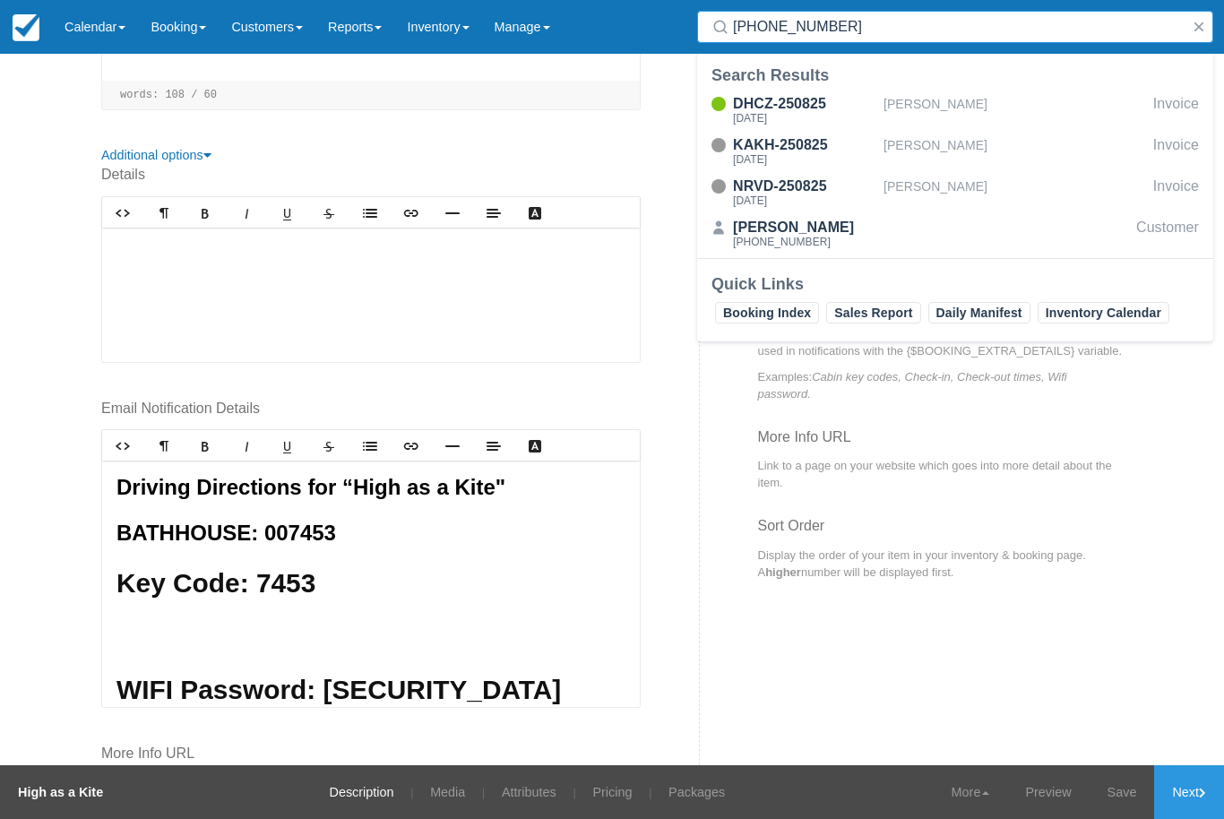
type input "918-284-2534"
click at [822, 109] on div "DHCZ-250825" at bounding box center [804, 103] width 143 height 21
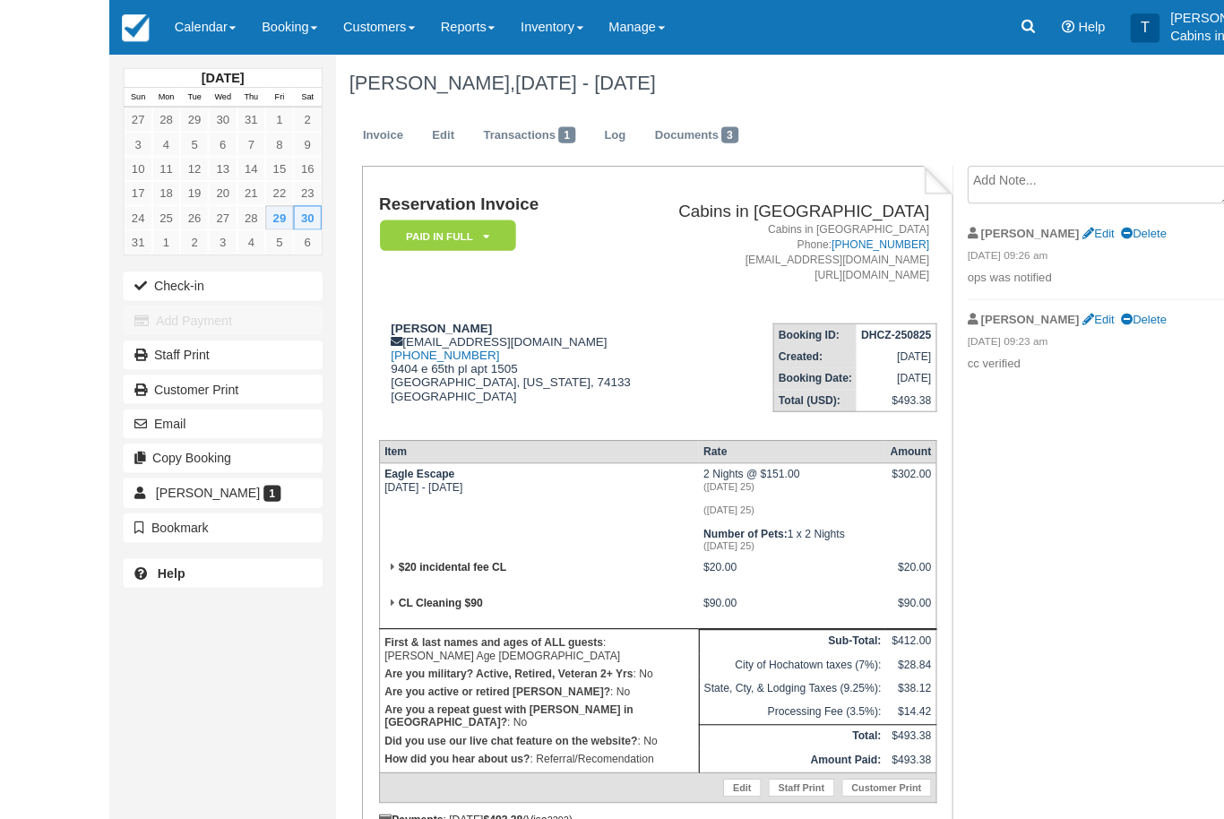
click at [519, 721] on strong "Are you a repeat guest with [PERSON_NAME] in [GEOGRAPHIC_DATA]?" at bounding box center [395, 708] width 246 height 25
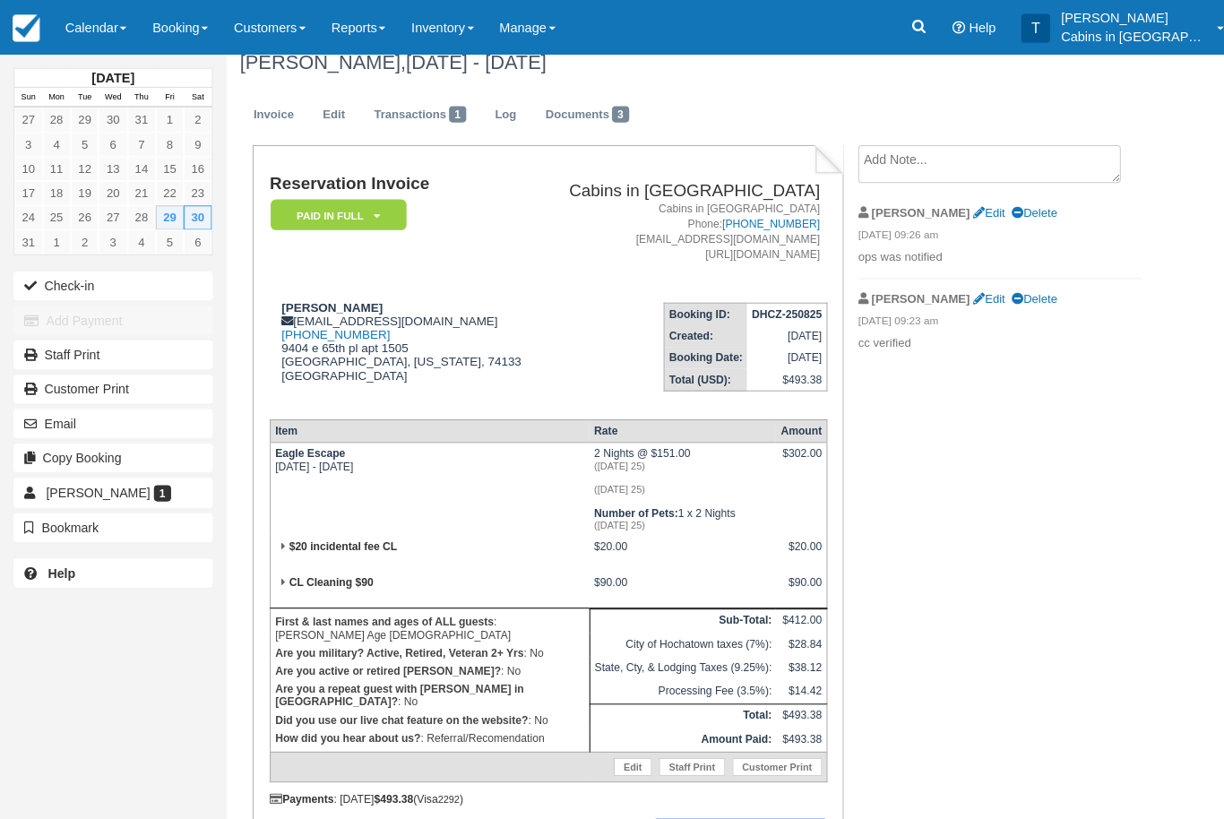
scroll to position [46, 0]
